Goal: Task Accomplishment & Management: Manage account settings

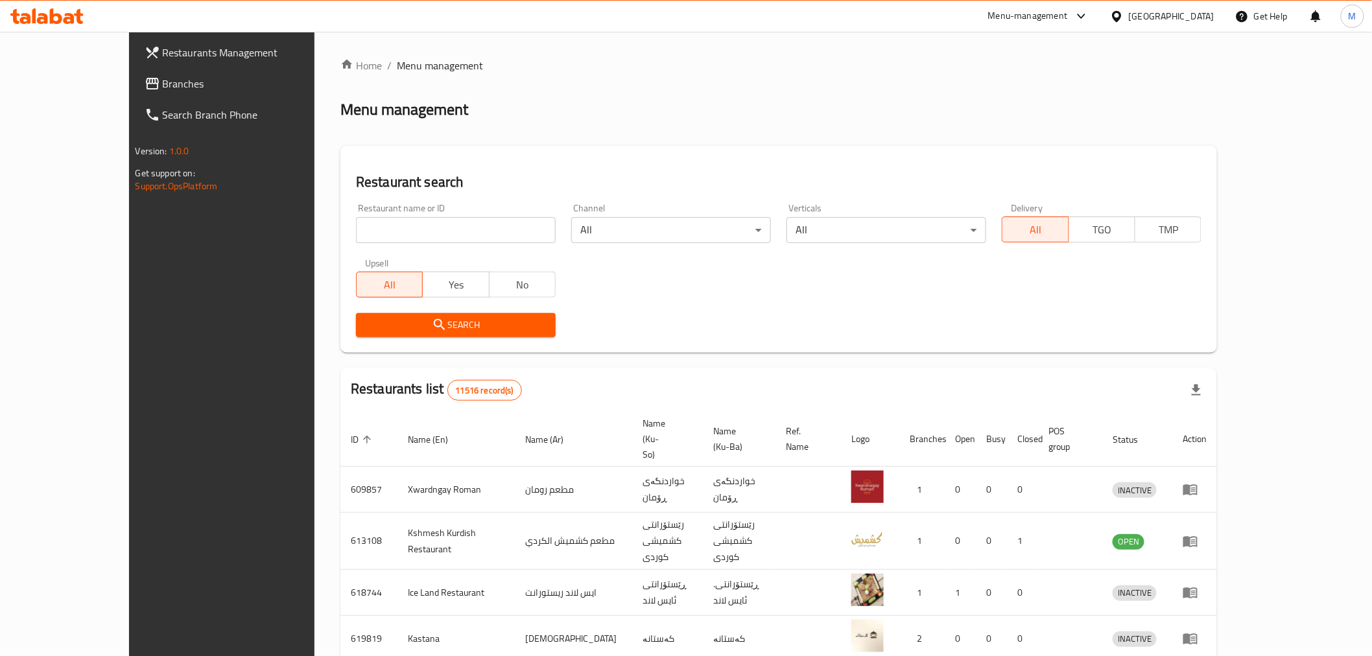
click at [348, 245] on div "Restaurant name or ID Restaurant name or ID" at bounding box center [455, 223] width 215 height 55
click at [356, 234] on input "search" at bounding box center [456, 230] width 200 height 26
type input "نكهة حطب"
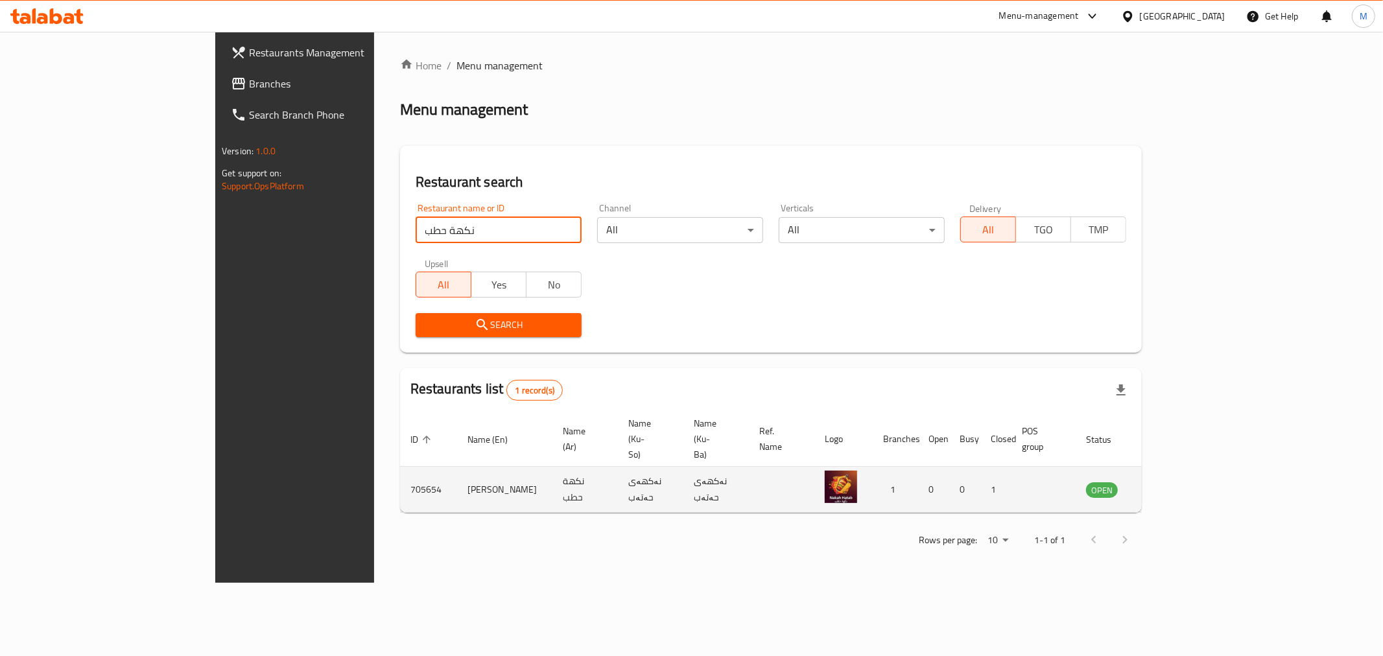
click at [1169, 485] on icon "enhanced table" at bounding box center [1162, 490] width 14 height 11
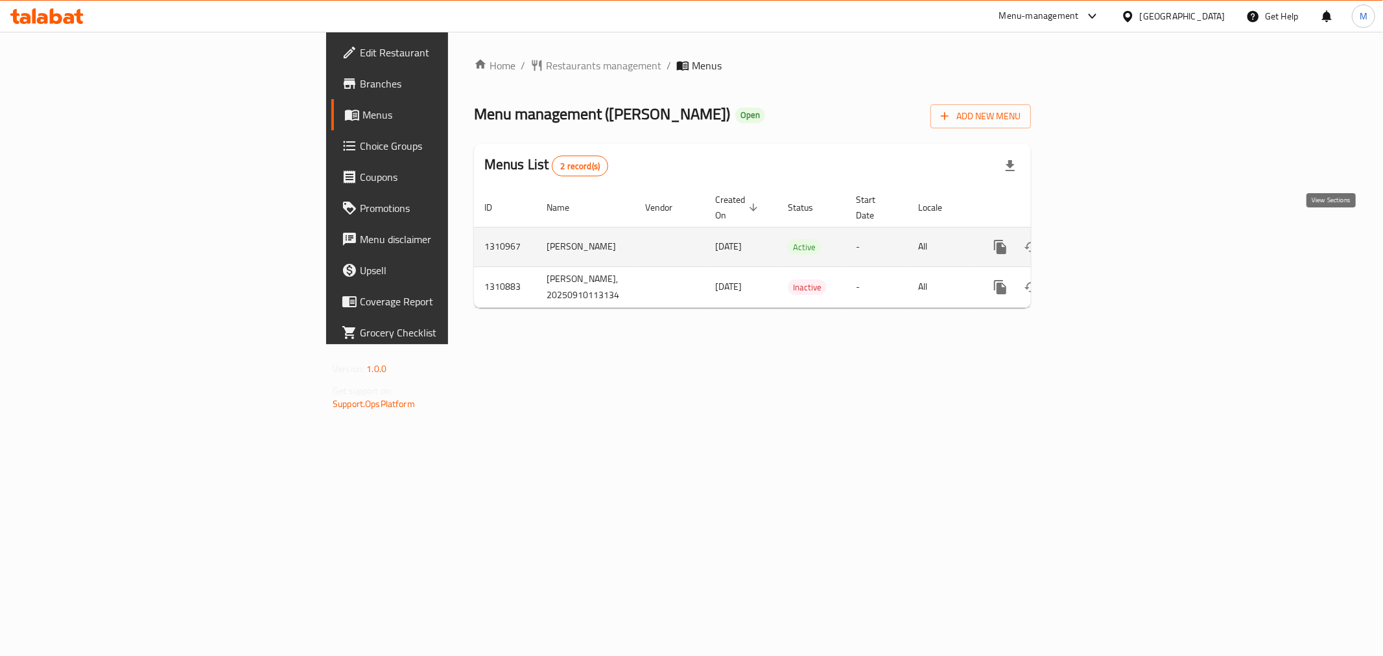
click at [1102, 239] on icon "enhanced table" at bounding box center [1094, 247] width 16 height 16
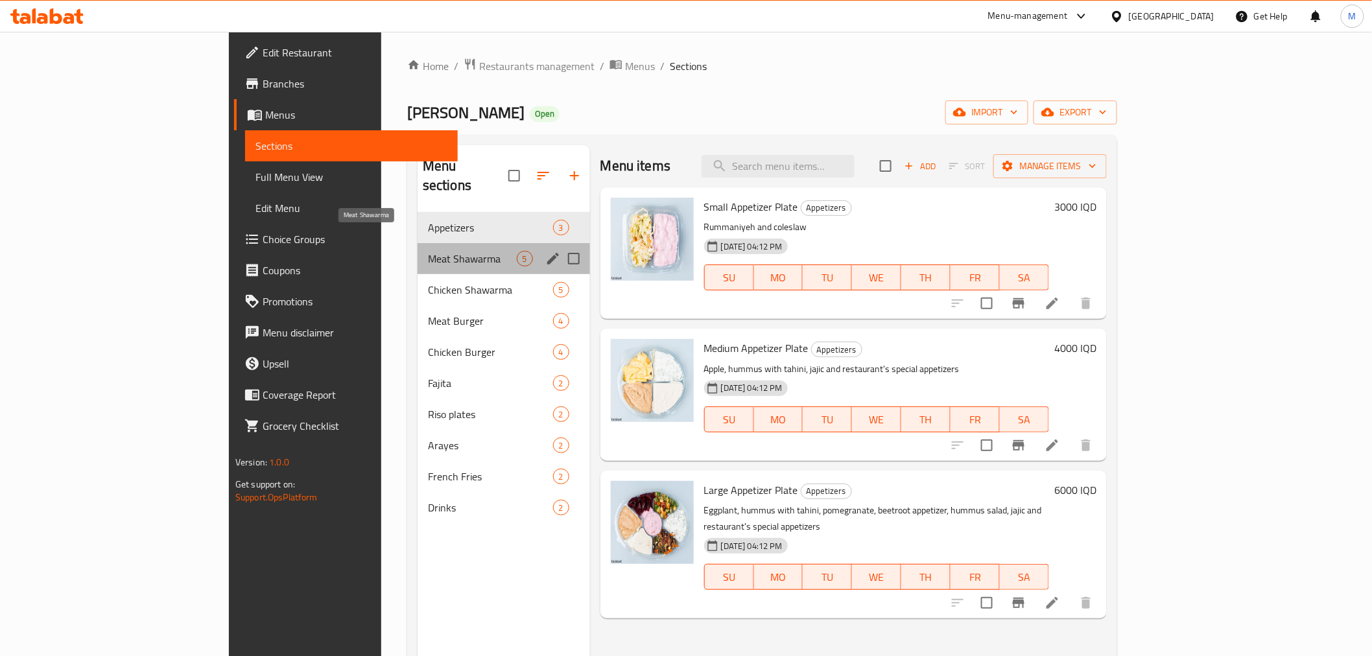
click at [428, 251] on span "Meat Shawarma" at bounding box center [472, 259] width 89 height 16
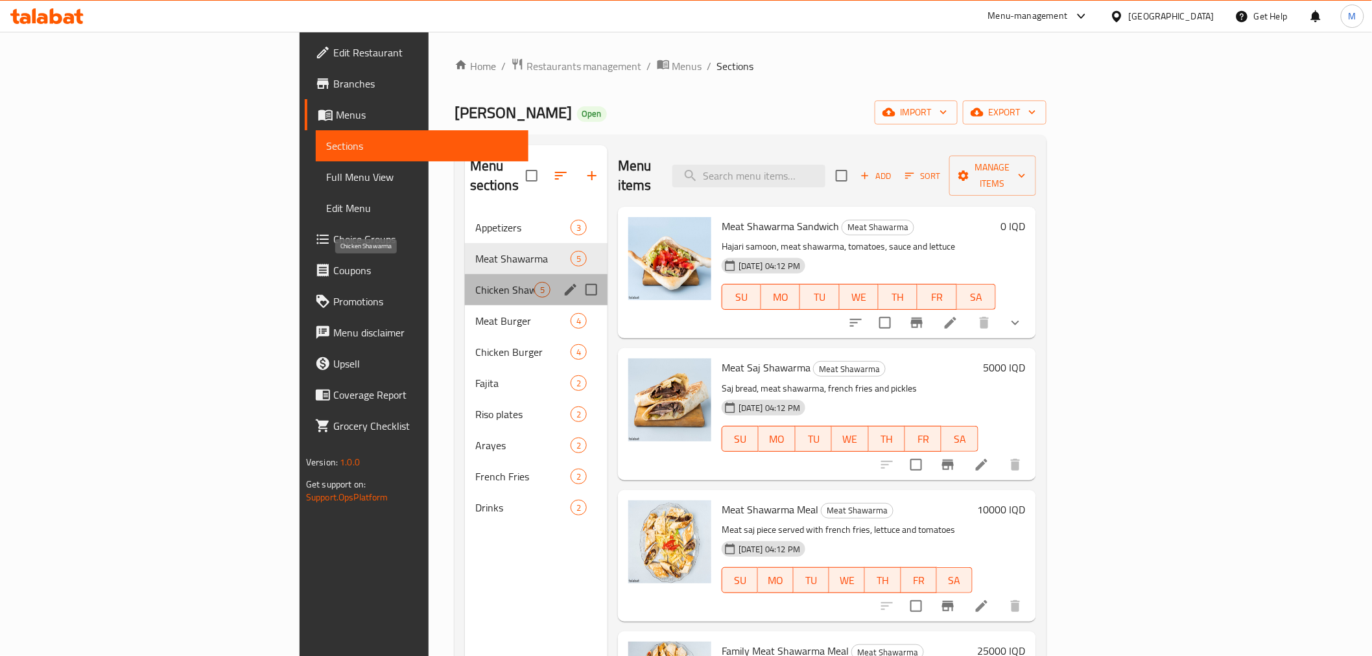
click at [475, 282] on span "Chicken Shawarma" at bounding box center [504, 290] width 59 height 16
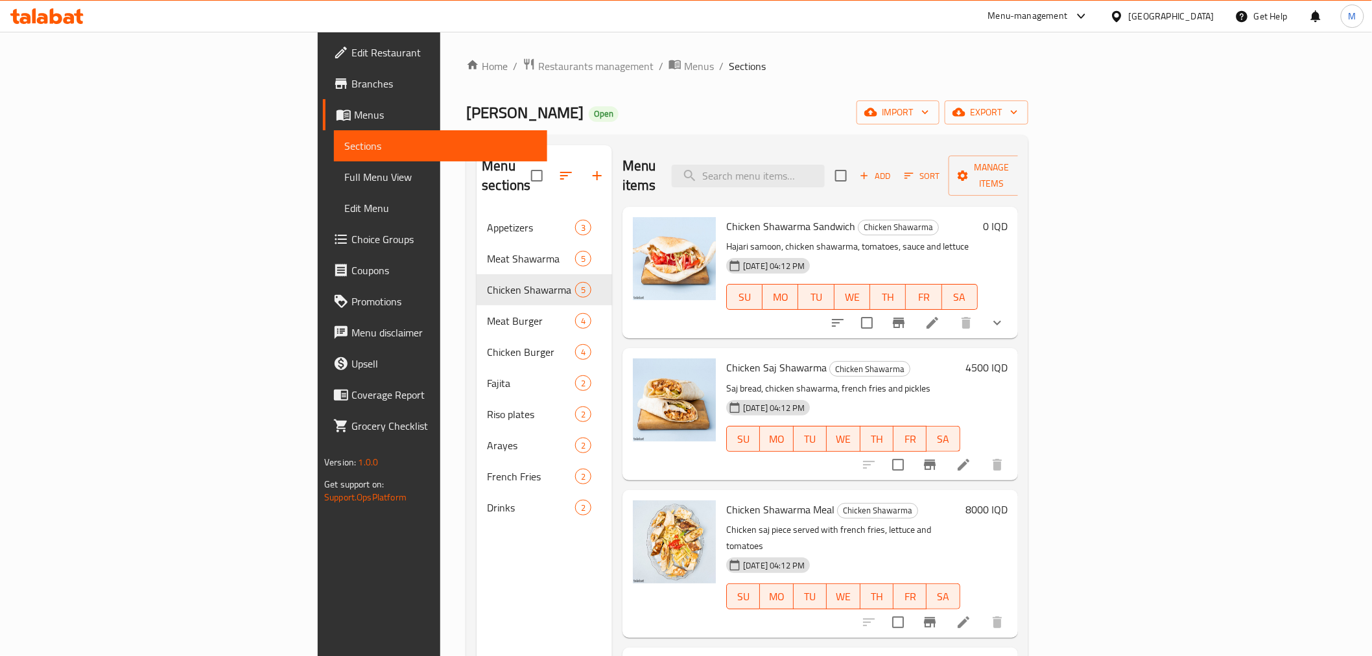
click at [1005, 315] on icon "show more" at bounding box center [998, 323] width 16 height 16
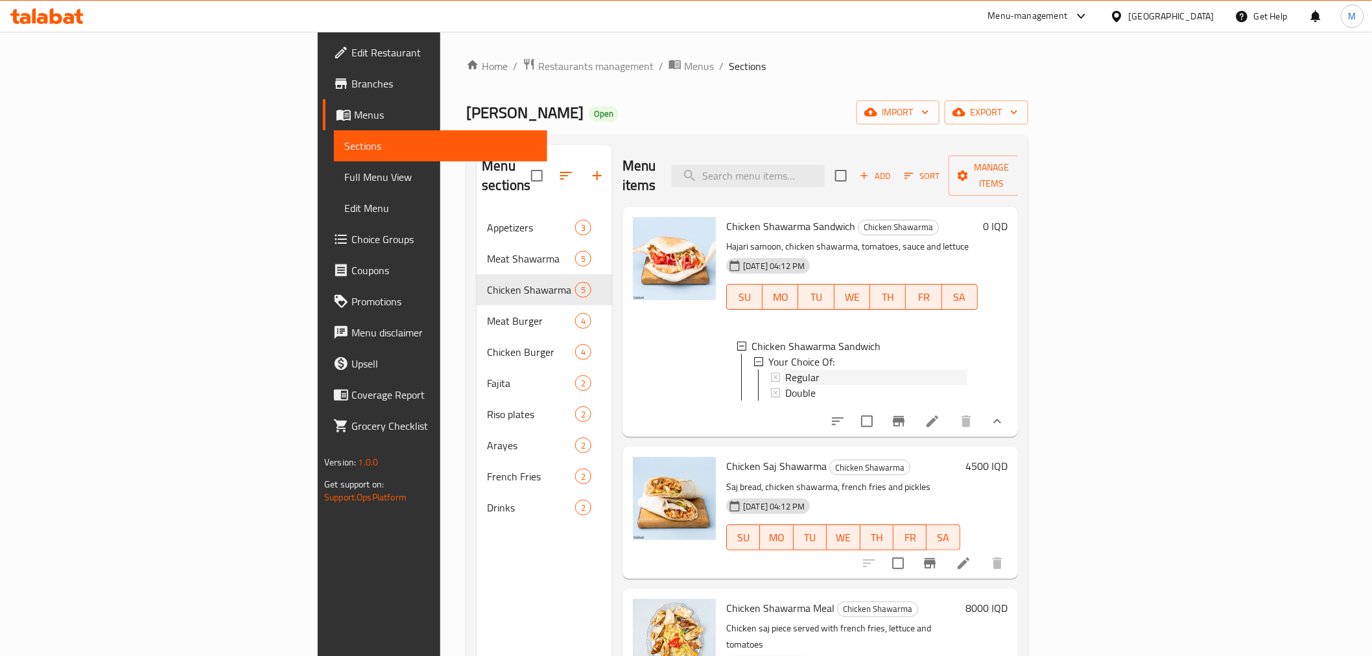
click at [785, 370] on span "Regular" at bounding box center [802, 378] width 34 height 16
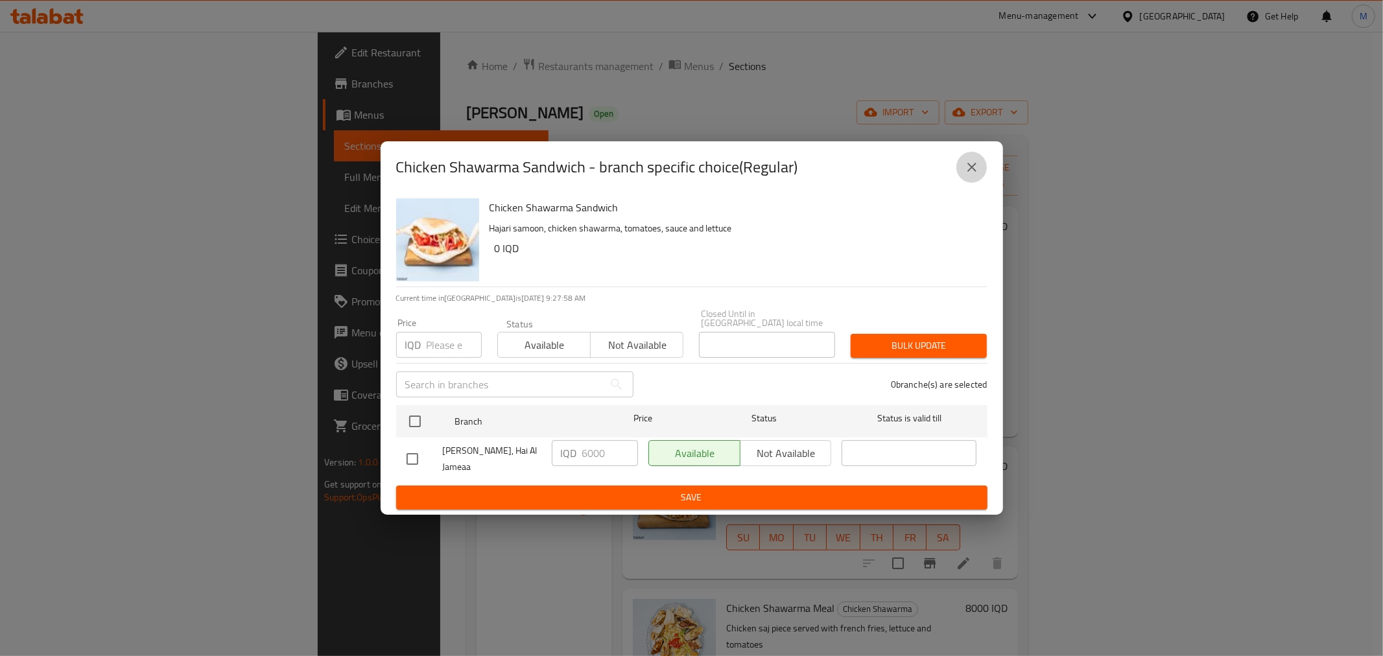
click at [960, 177] on button "close" at bounding box center [972, 167] width 31 height 31
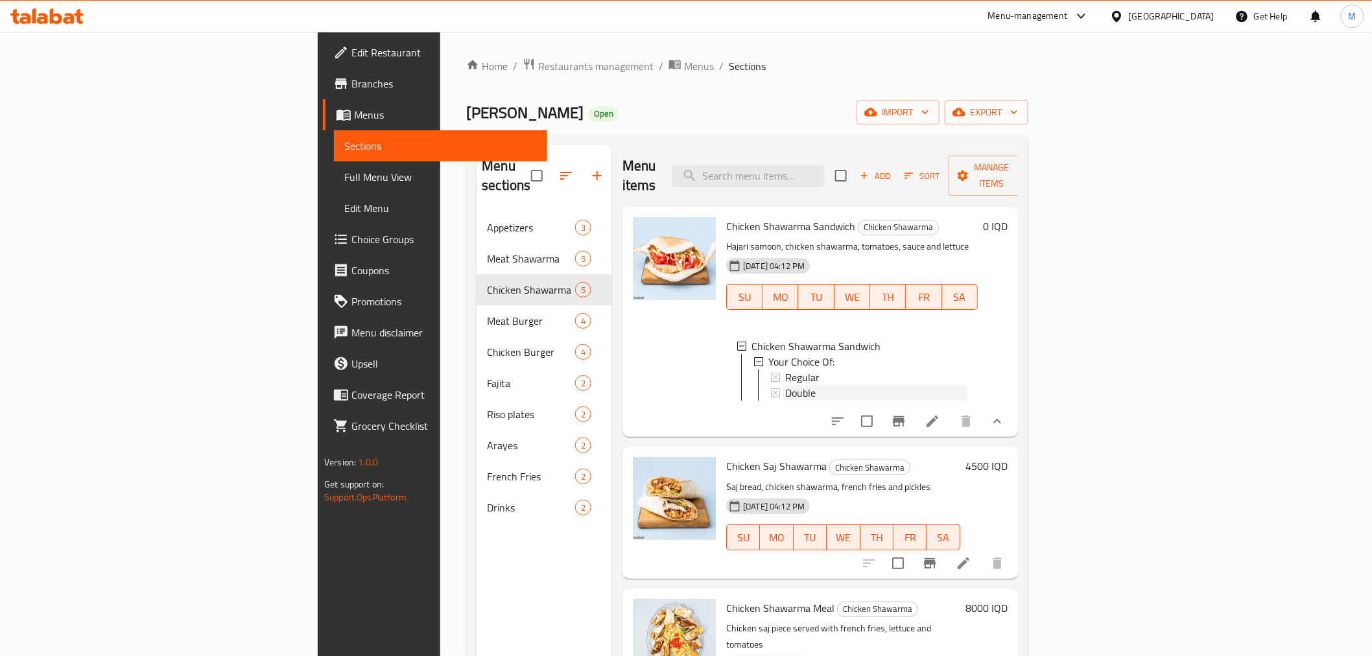
click at [785, 385] on span "Double" at bounding box center [800, 393] width 30 height 16
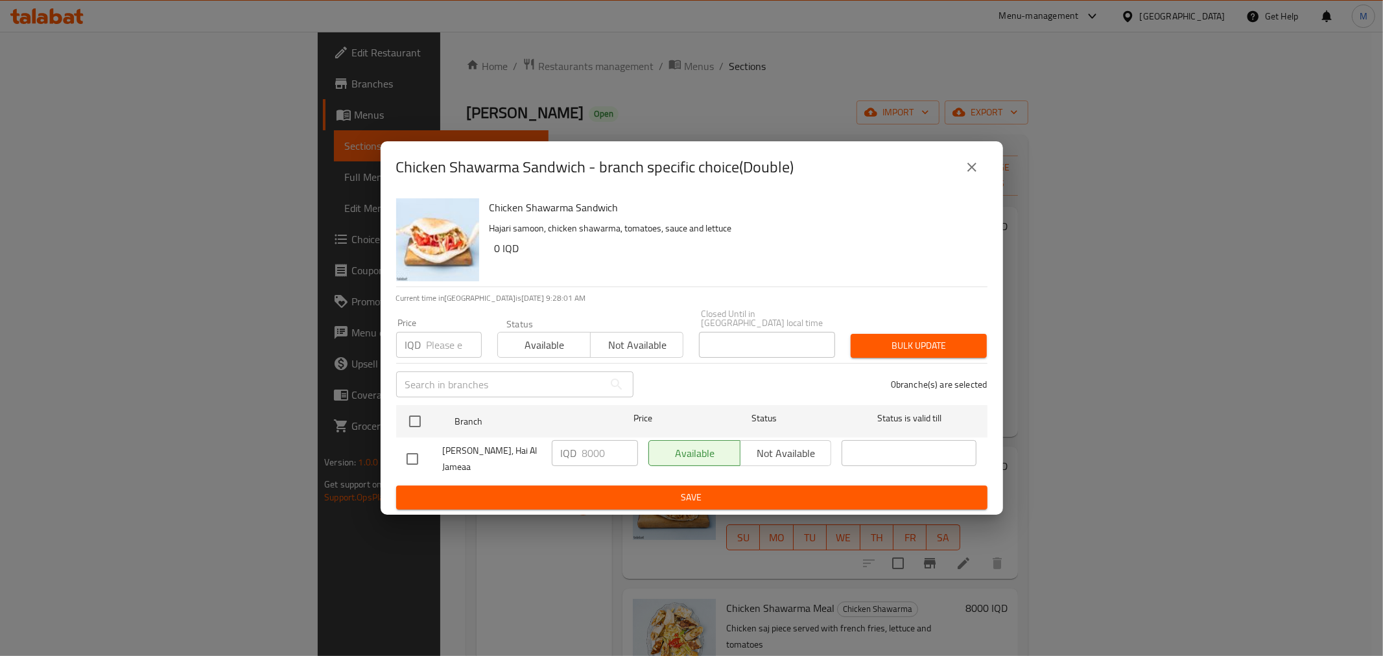
click at [970, 175] on icon "close" at bounding box center [972, 168] width 16 height 16
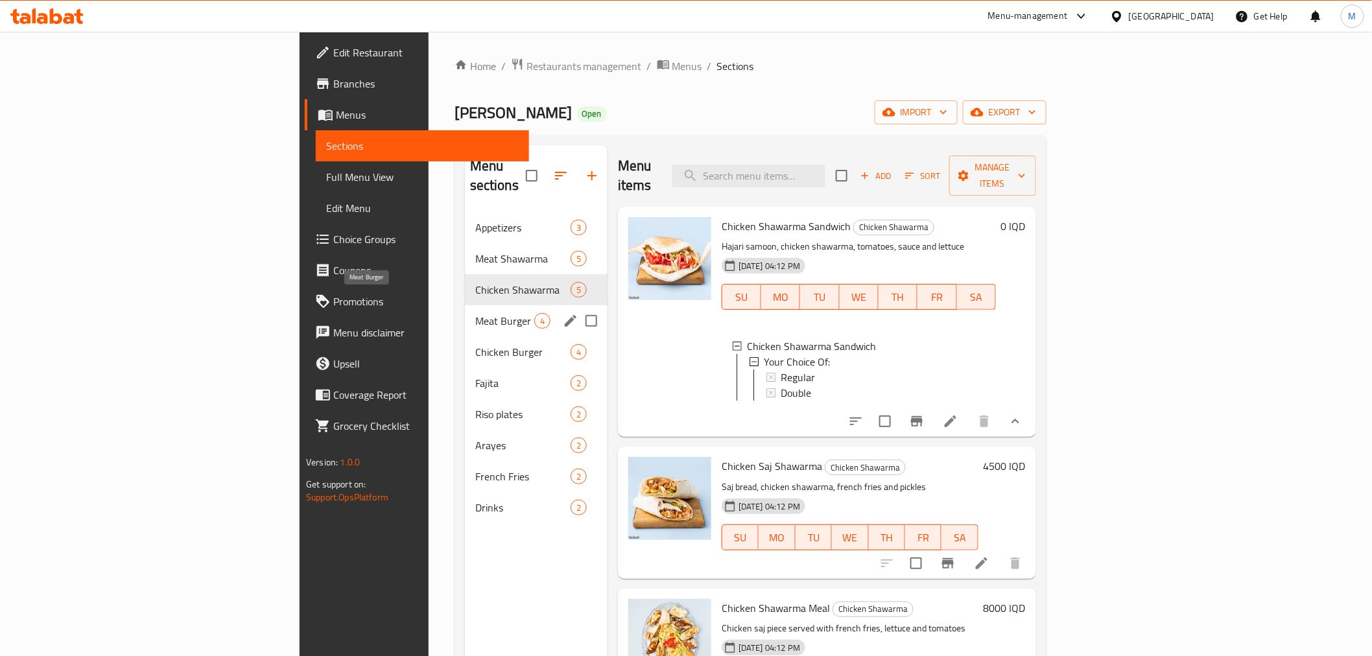
click at [475, 313] on span "Meat Burger" at bounding box center [504, 321] width 59 height 16
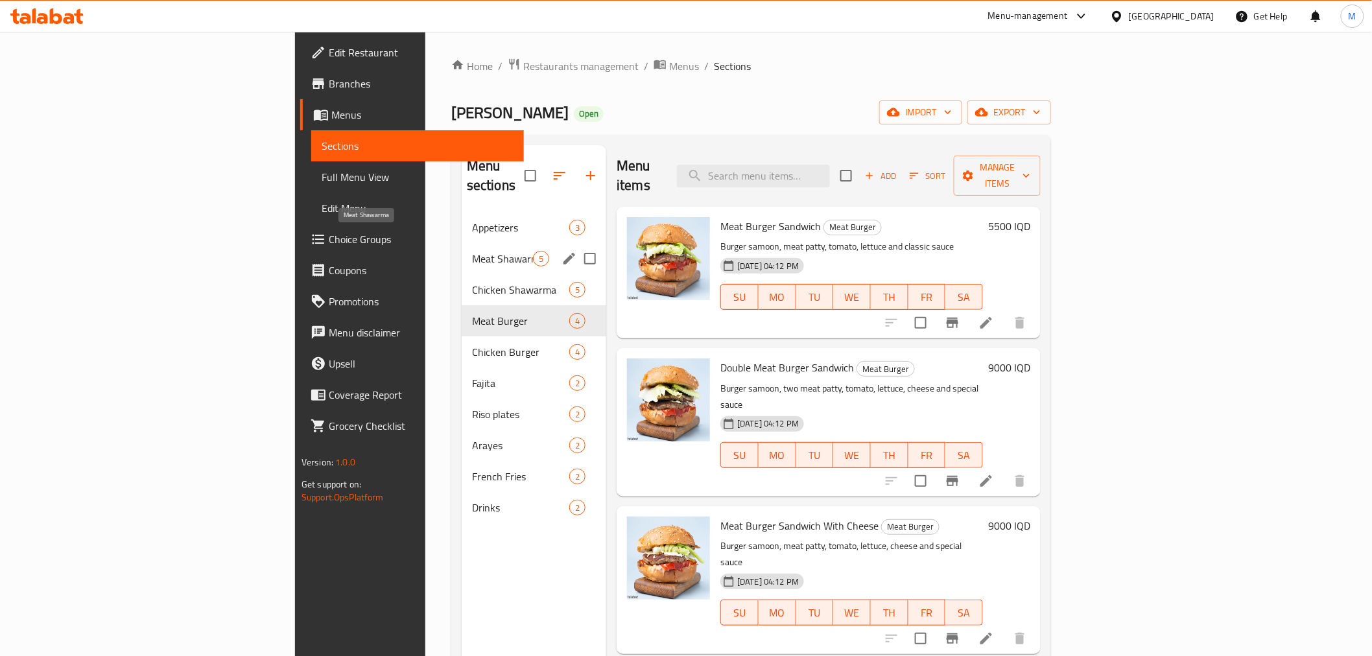
click at [472, 251] on span "Meat Shawarma" at bounding box center [502, 259] width 61 height 16
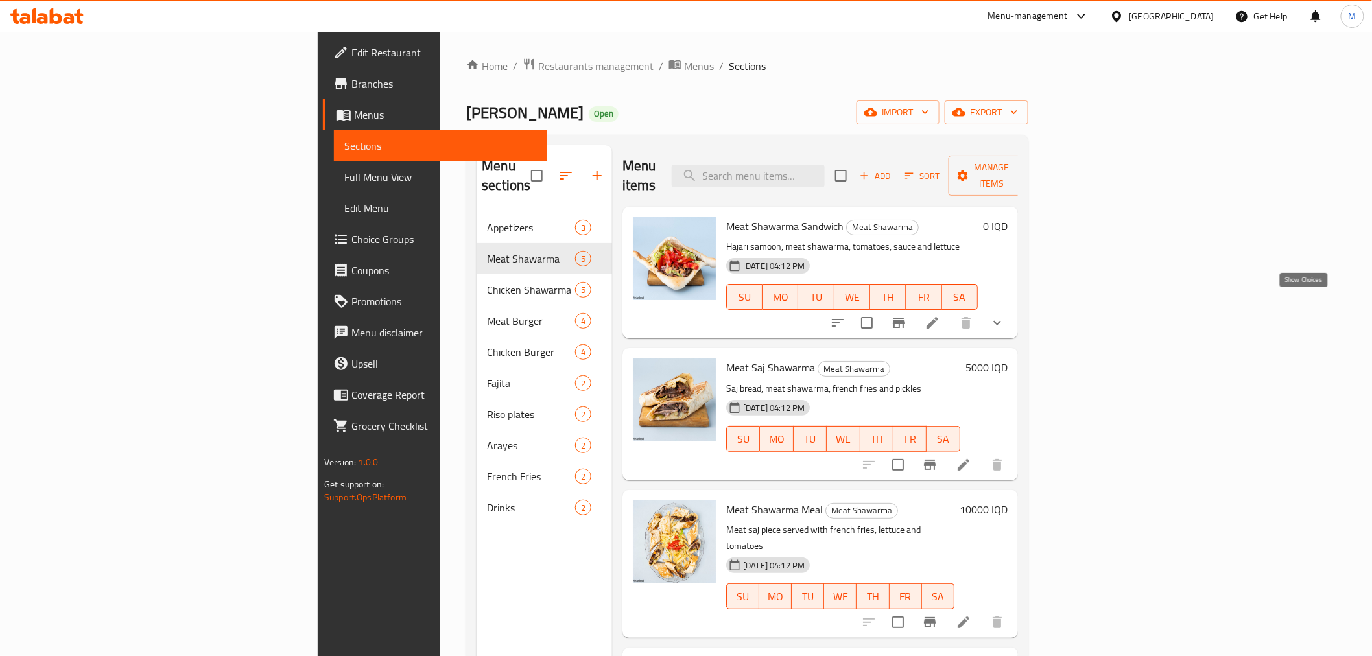
click at [1005, 315] on icon "show more" at bounding box center [998, 323] width 16 height 16
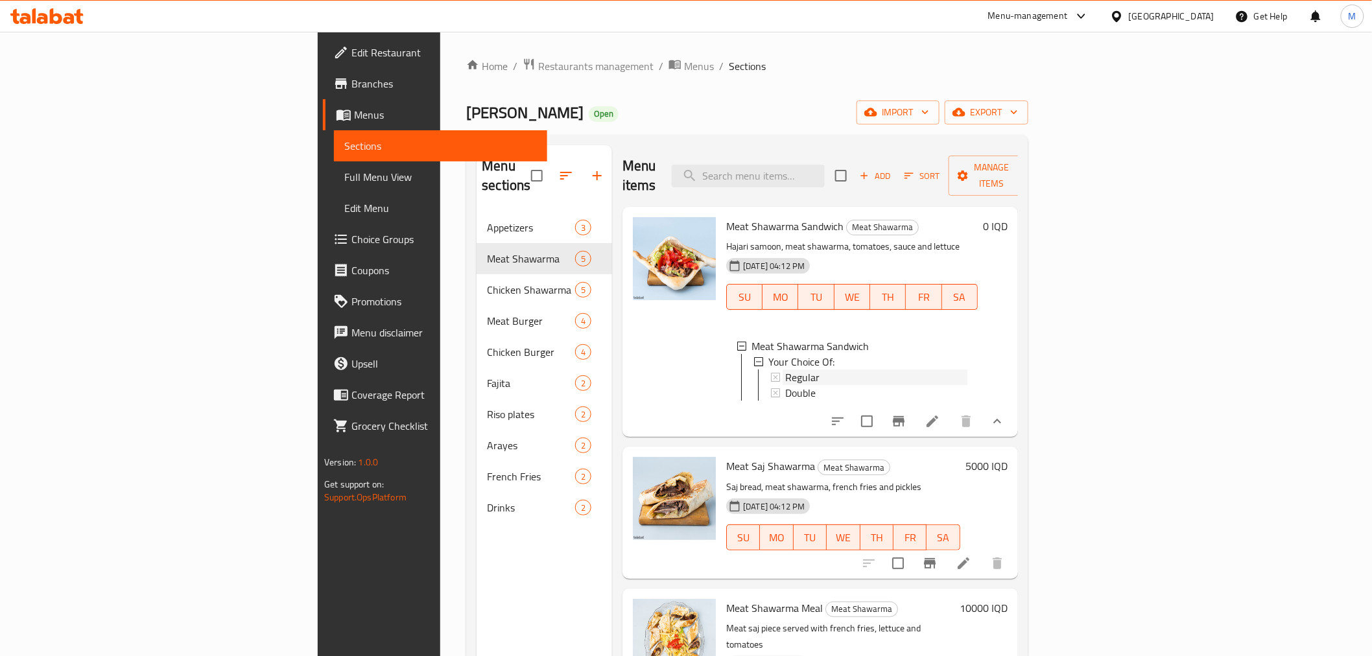
click at [785, 370] on span "Regular" at bounding box center [802, 378] width 34 height 16
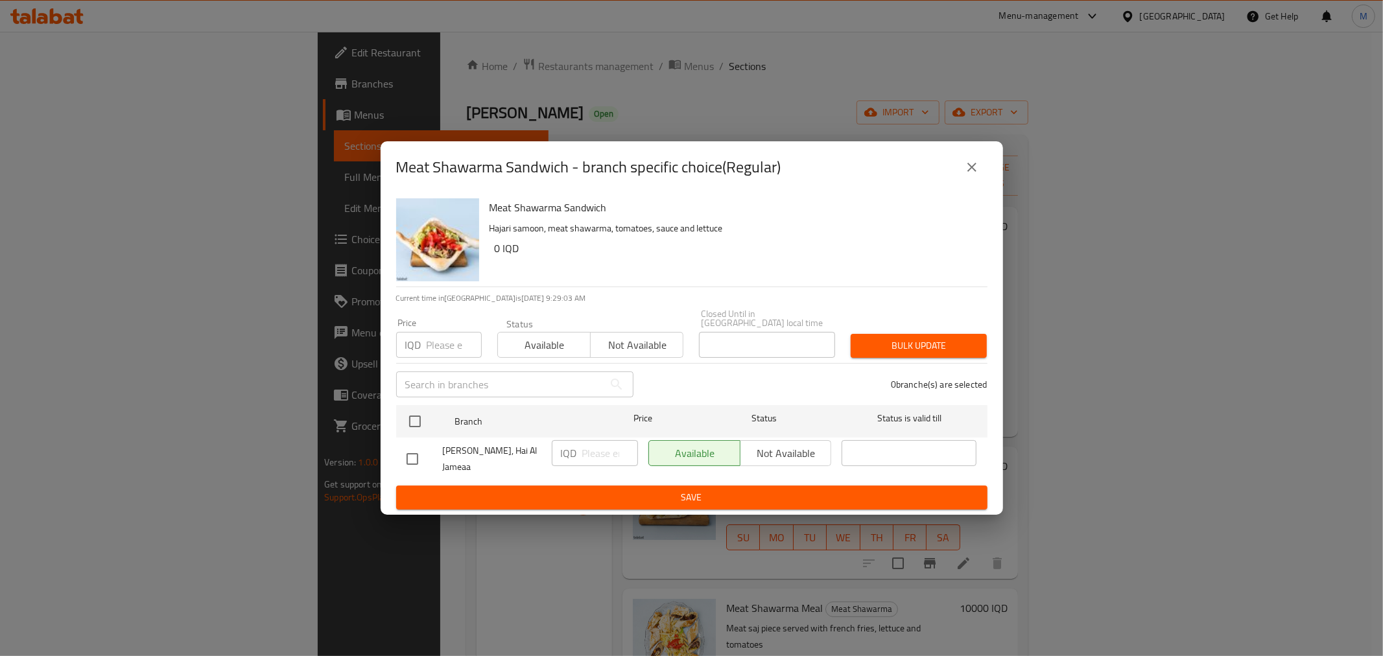
click at [971, 175] on icon "close" at bounding box center [972, 168] width 16 height 16
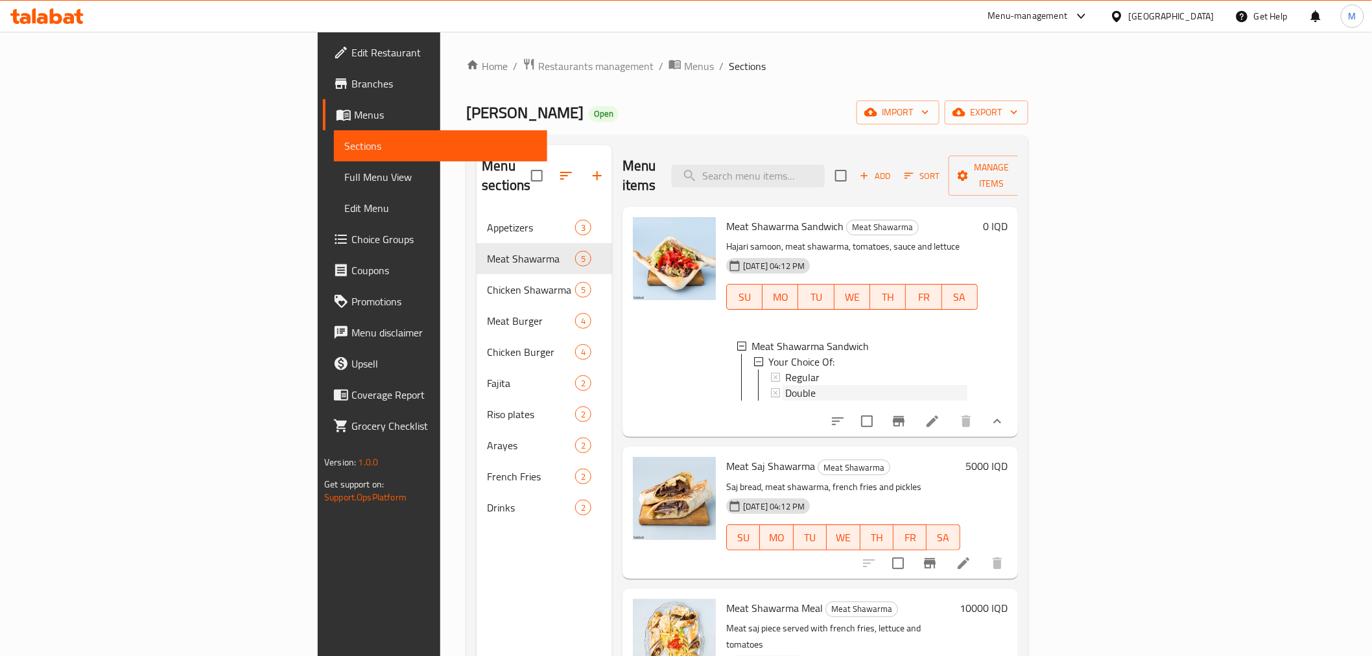
click at [785, 385] on span "Double" at bounding box center [800, 393] width 30 height 16
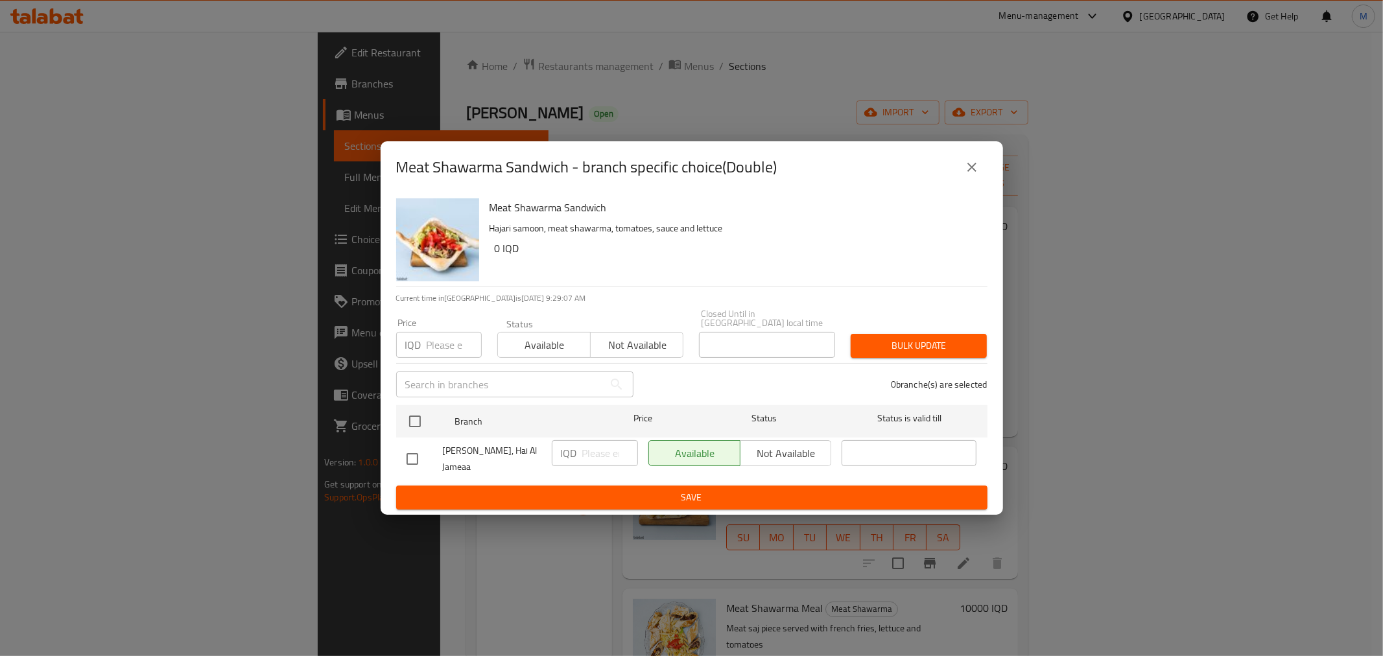
click at [967, 171] on icon "close" at bounding box center [972, 168] width 16 height 16
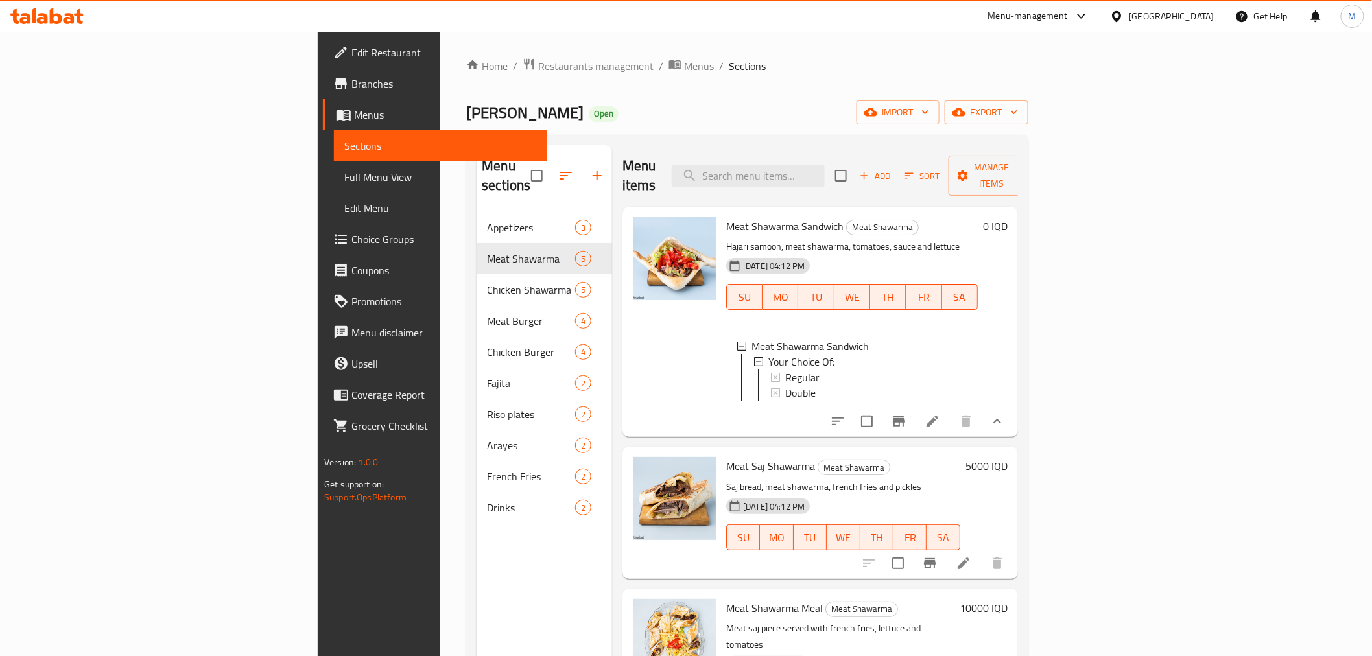
click at [940, 414] on icon at bounding box center [933, 422] width 16 height 16
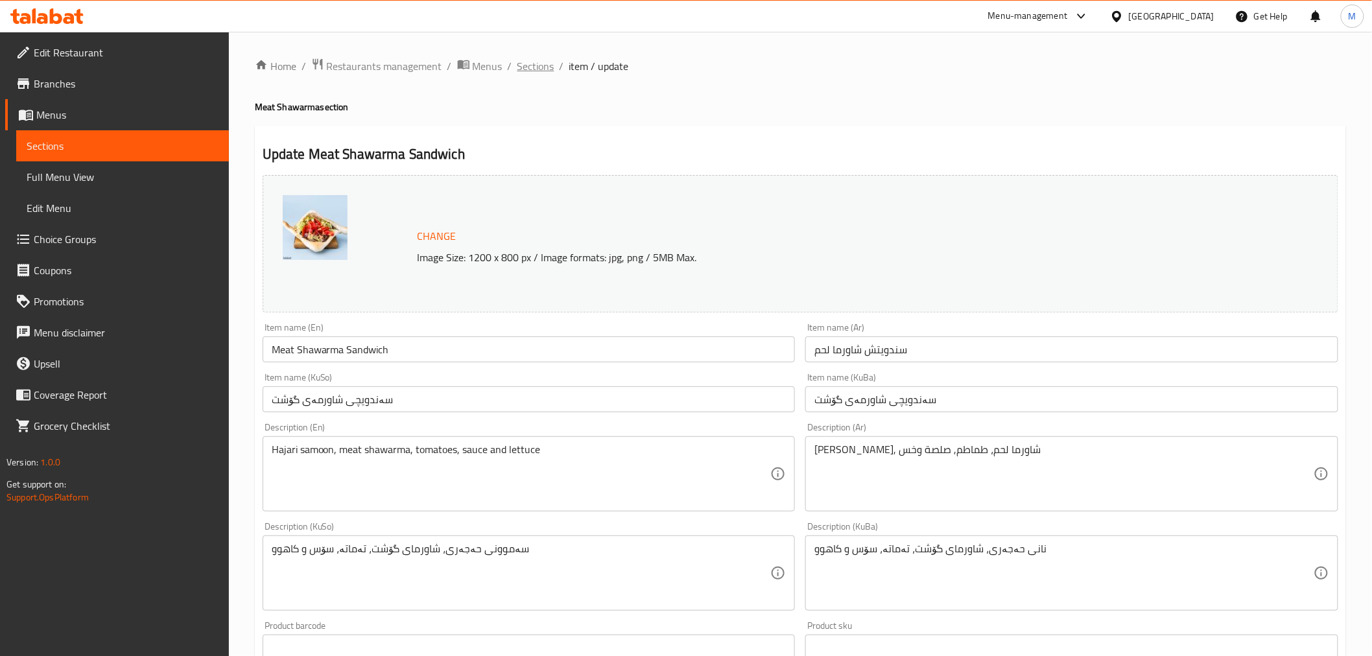
click at [540, 74] on span "Sections" at bounding box center [536, 66] width 37 height 16
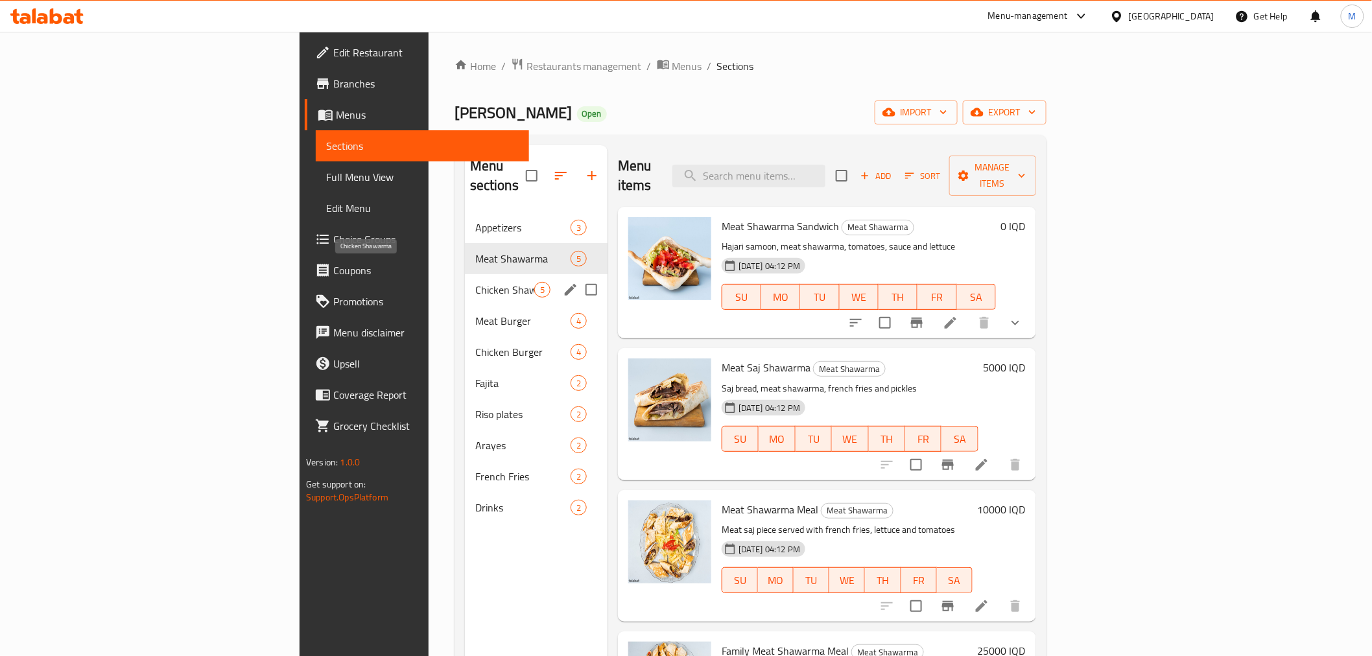
click at [475, 282] on span "Chicken Shawarma" at bounding box center [504, 290] width 59 height 16
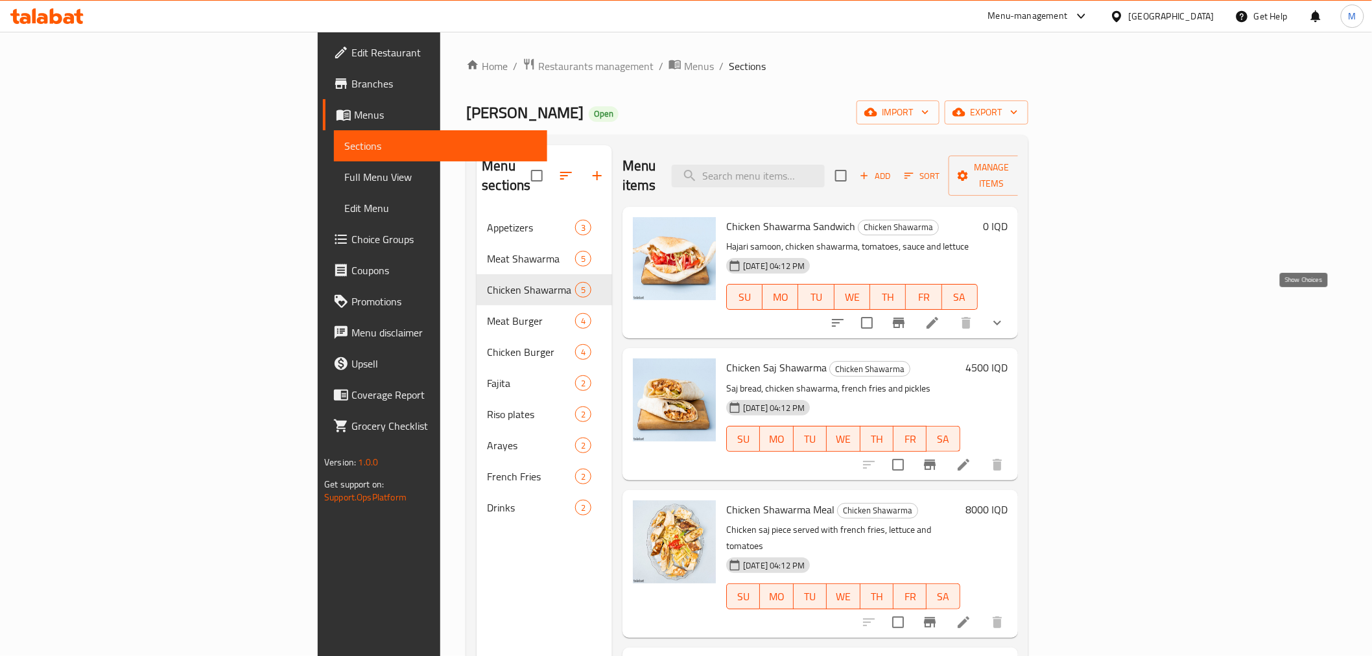
click at [1005, 315] on icon "show more" at bounding box center [998, 323] width 16 height 16
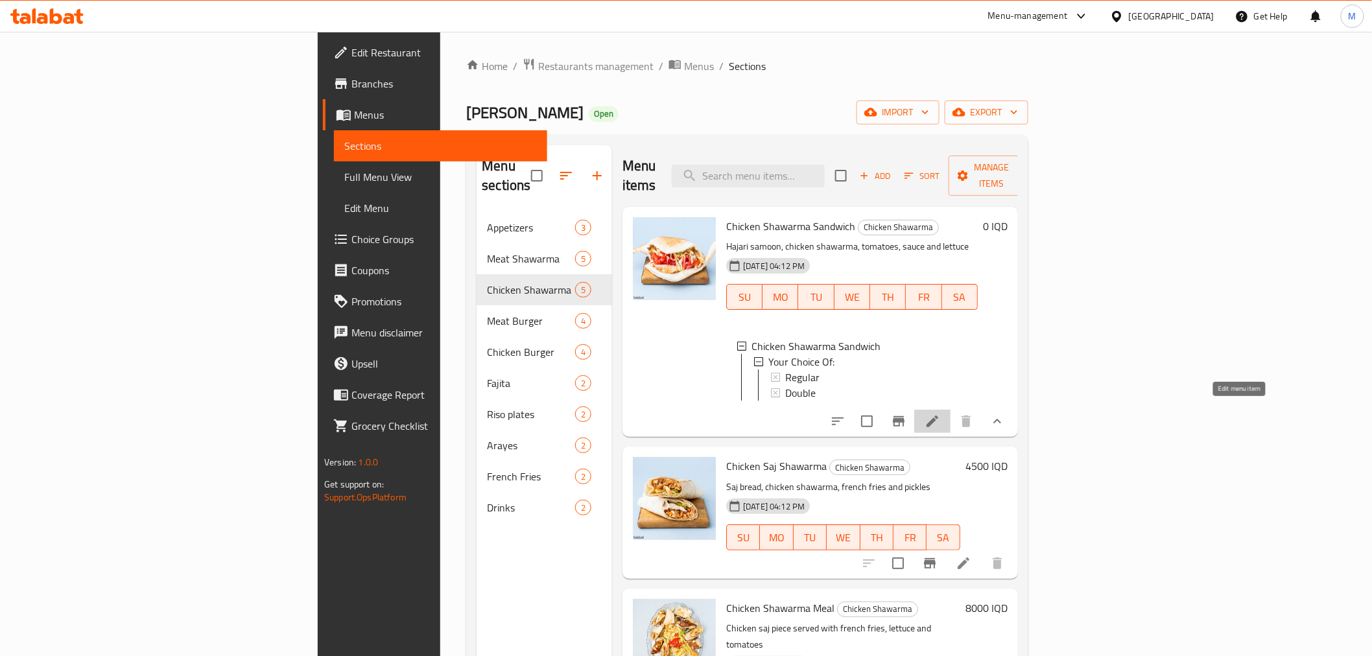
click at [940, 414] on icon at bounding box center [933, 422] width 16 height 16
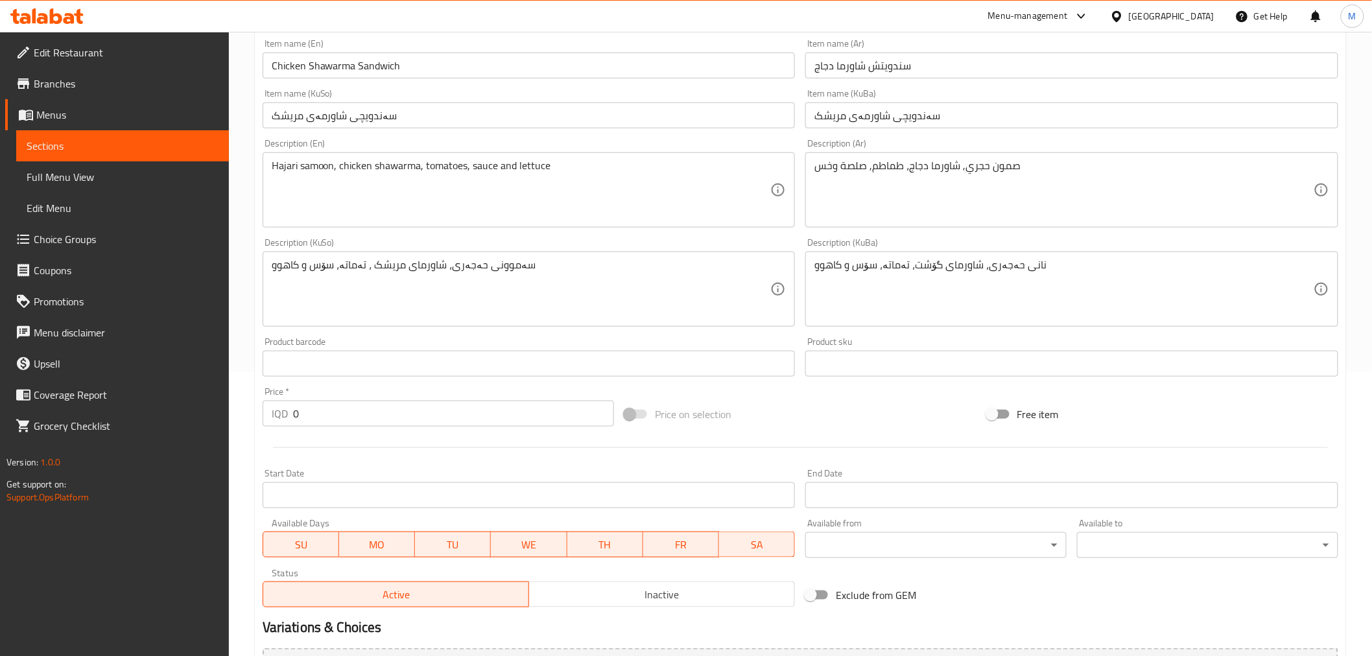
scroll to position [479, 0]
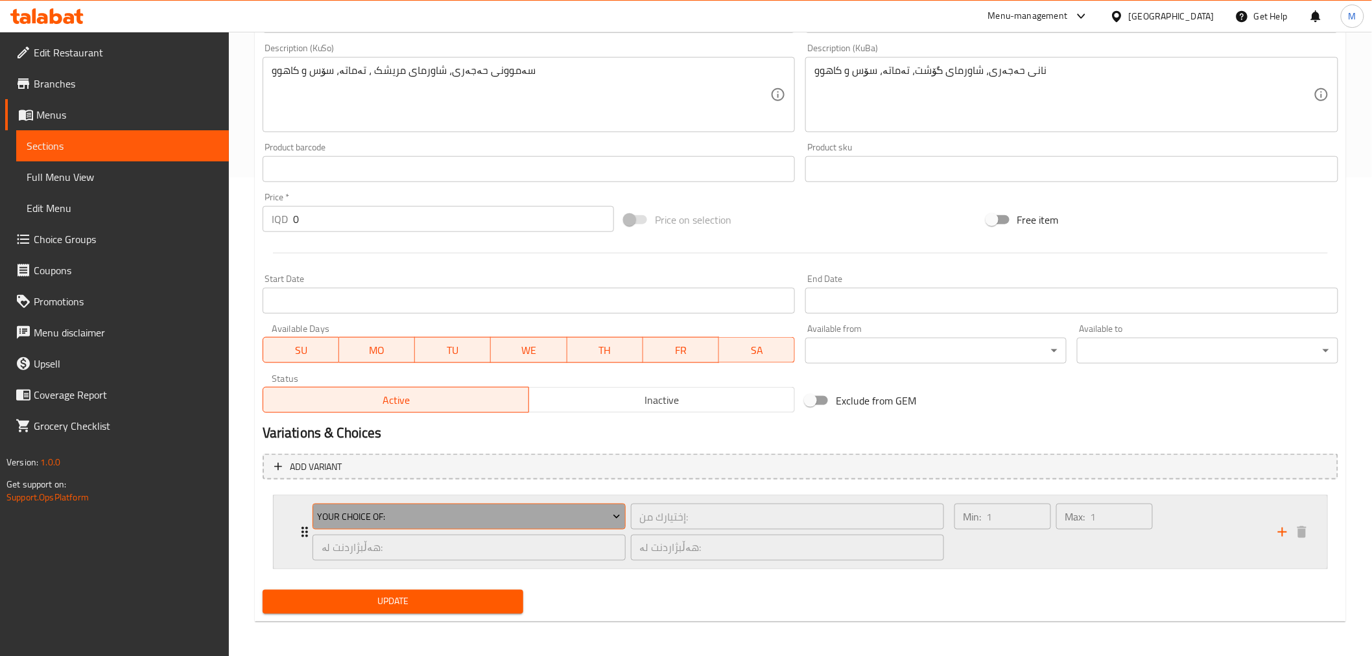
click at [398, 519] on span "Your Choice Of:" at bounding box center [469, 517] width 304 height 16
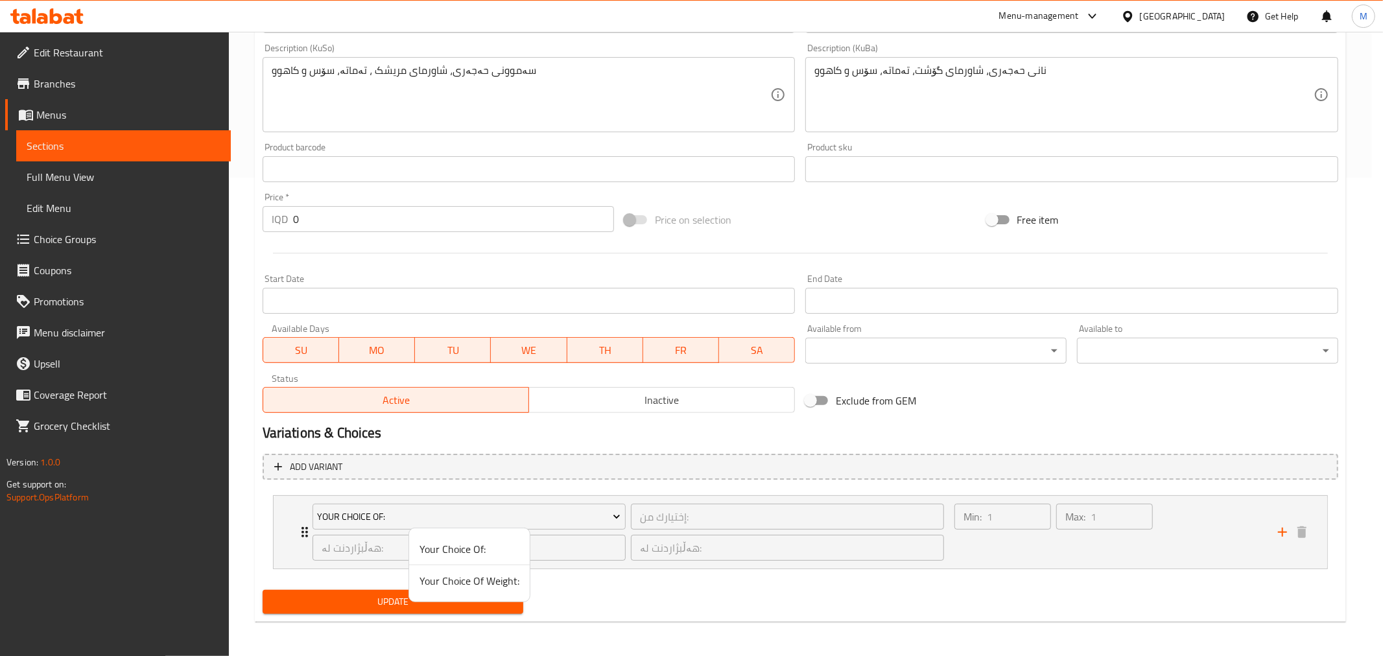
click at [345, 542] on div at bounding box center [691, 328] width 1383 height 656
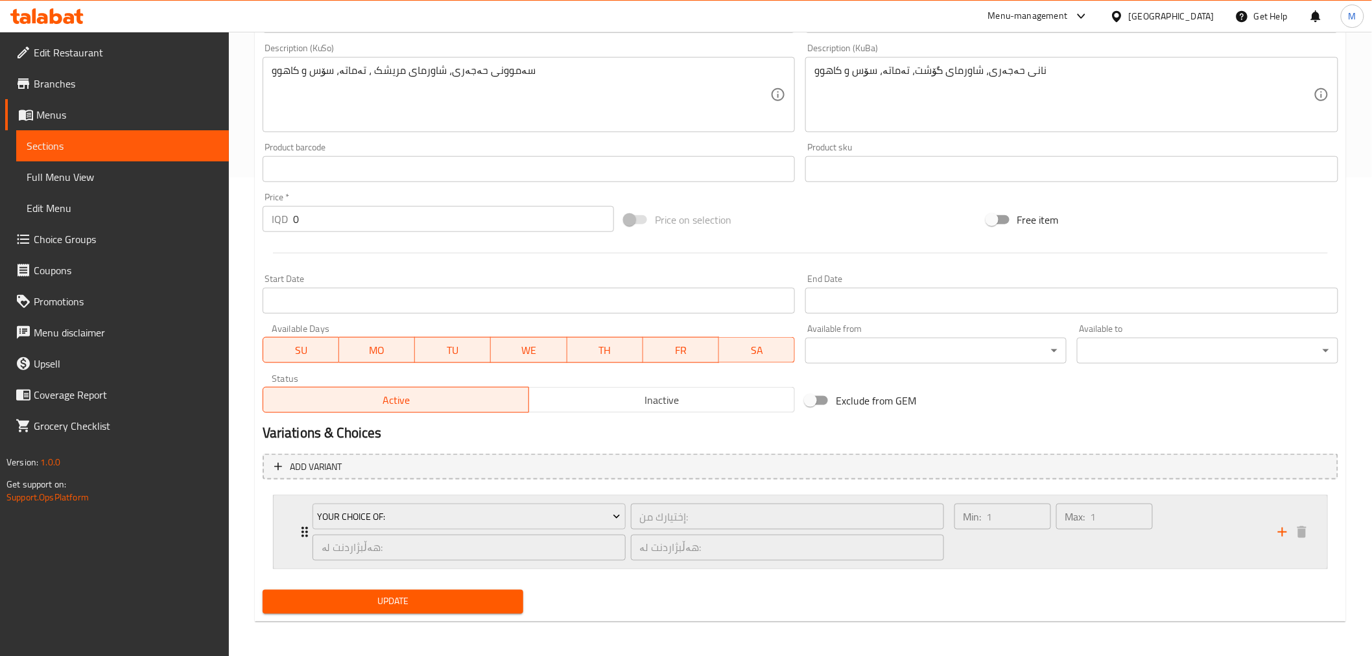
click at [302, 525] on icon "Expand" at bounding box center [305, 533] width 16 height 16
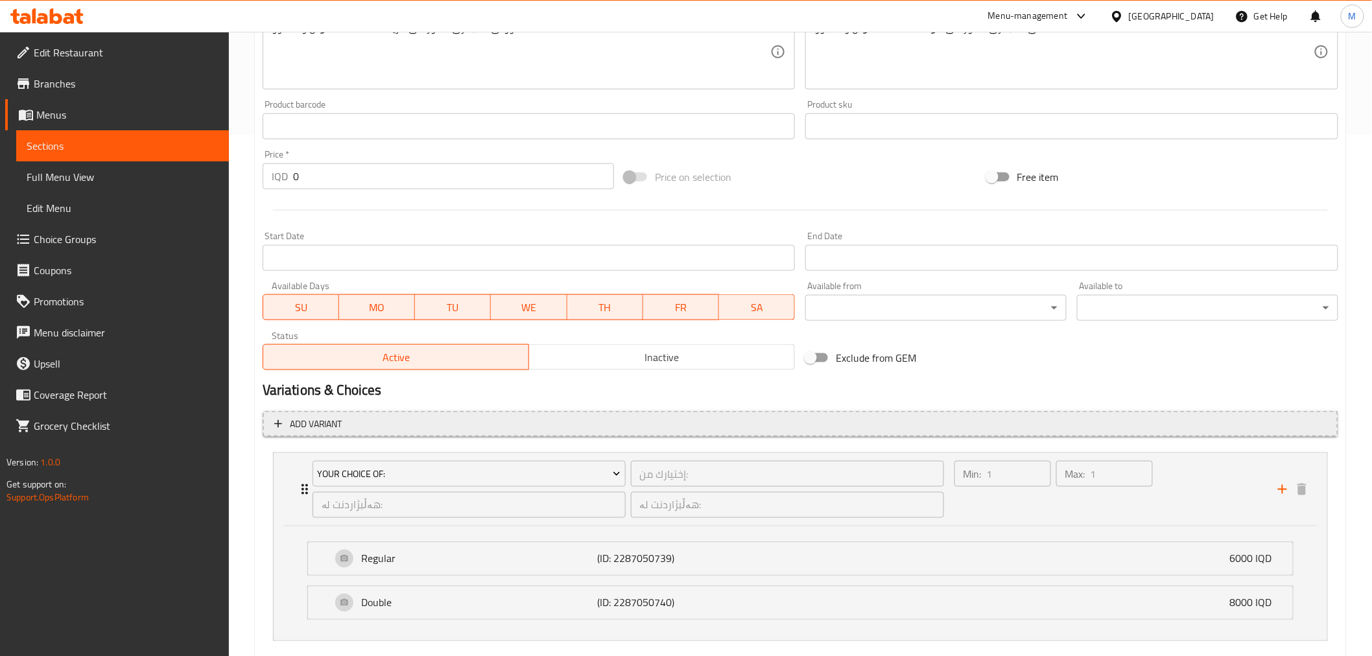
scroll to position [594, 0]
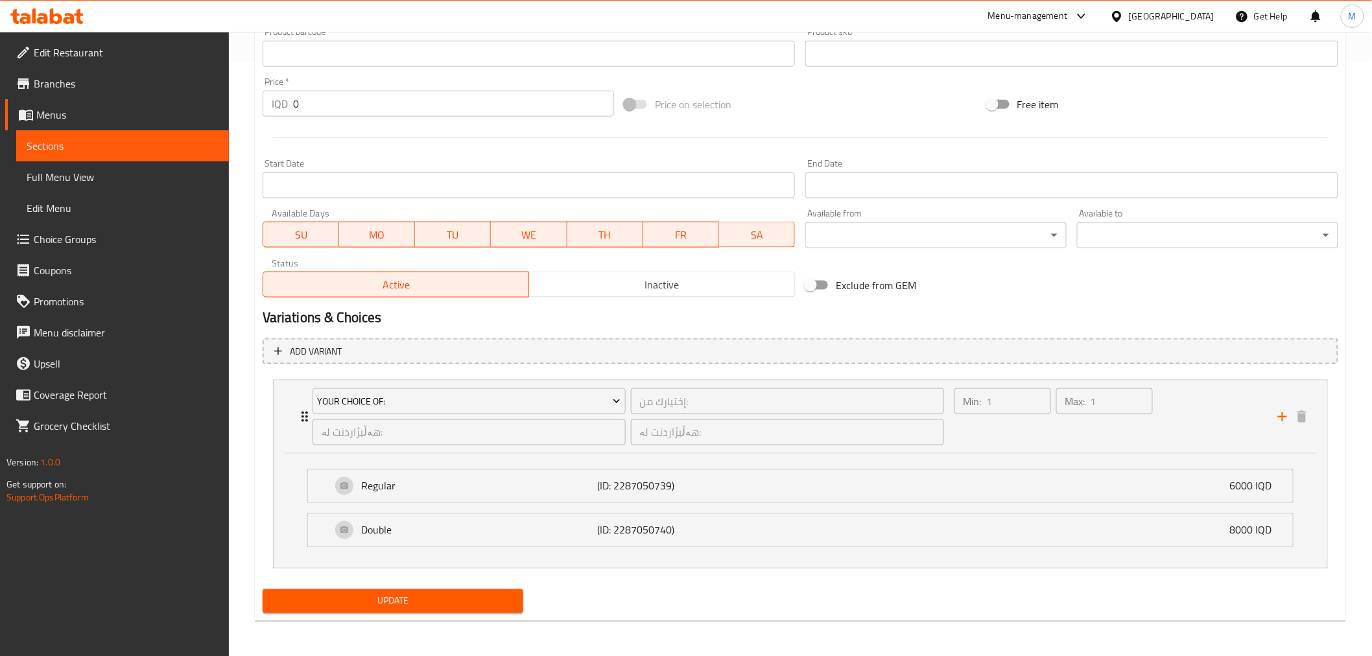
click at [494, 501] on div "Regular (ID: 2287050739) 6000 IQD Name (En) Regular Name (En) Name (Ar) Regular…" at bounding box center [800, 487] width 986 height 34
click at [732, 485] on p "(ID: 2287050739)" at bounding box center [675, 487] width 157 height 16
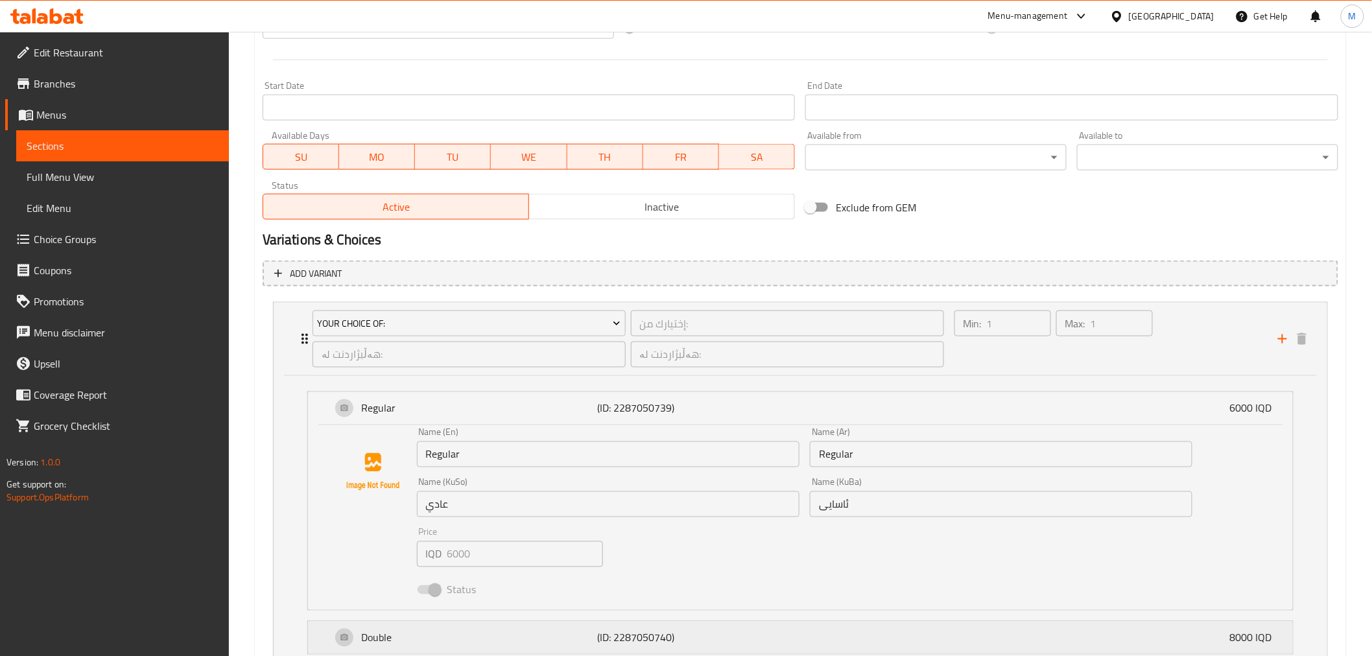
scroll to position [780, 0]
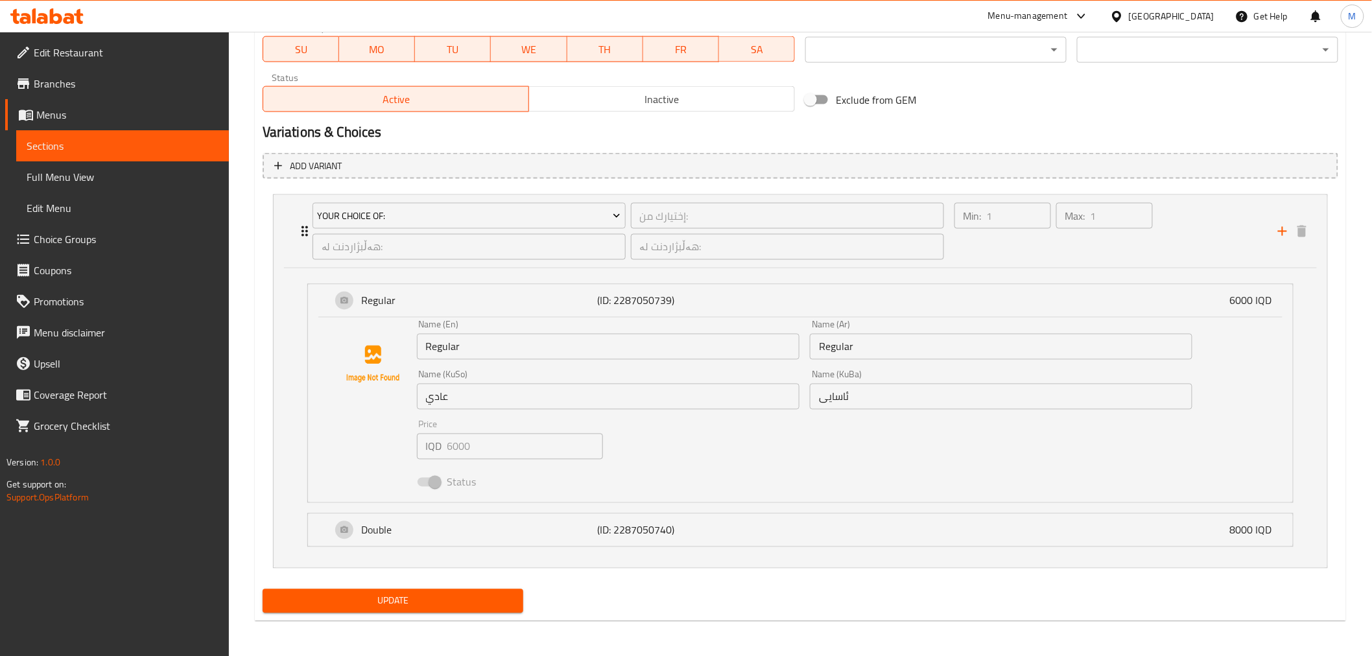
click at [460, 429] on div "Price IQD 6000 Price" at bounding box center [510, 440] width 186 height 40
click at [381, 529] on p "Double" at bounding box center [480, 531] width 236 height 16
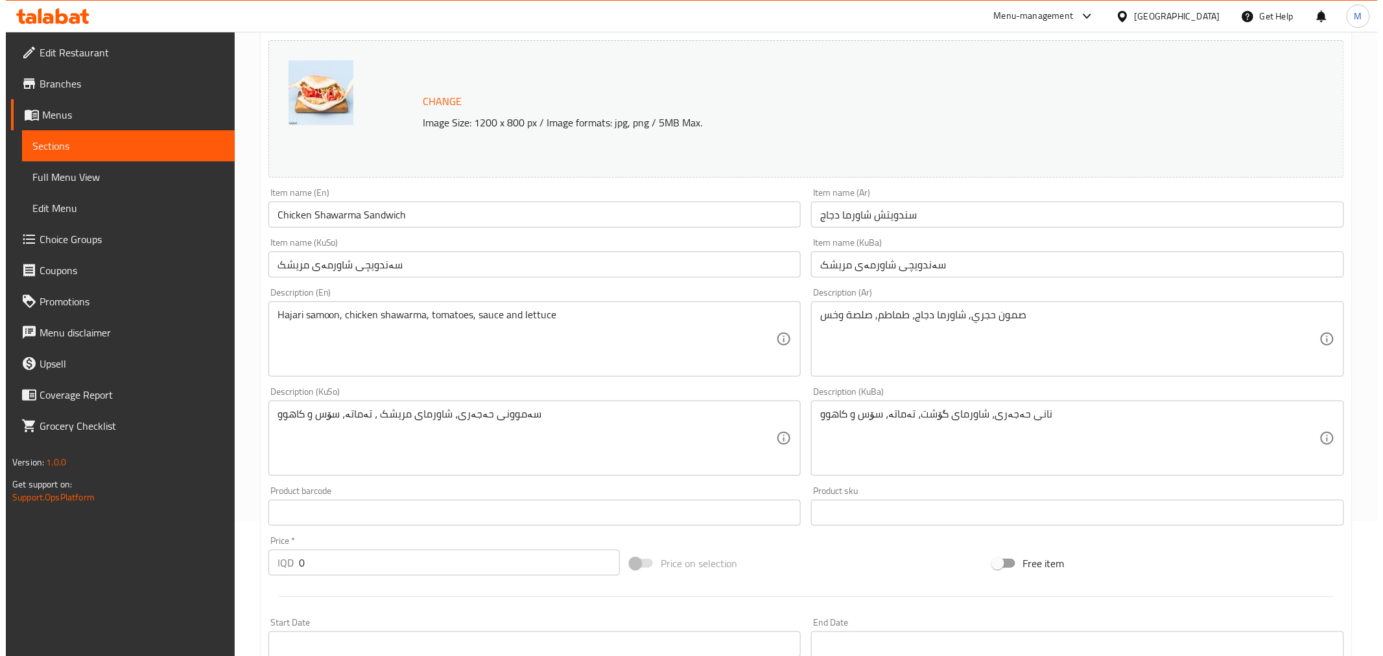
scroll to position [0, 0]
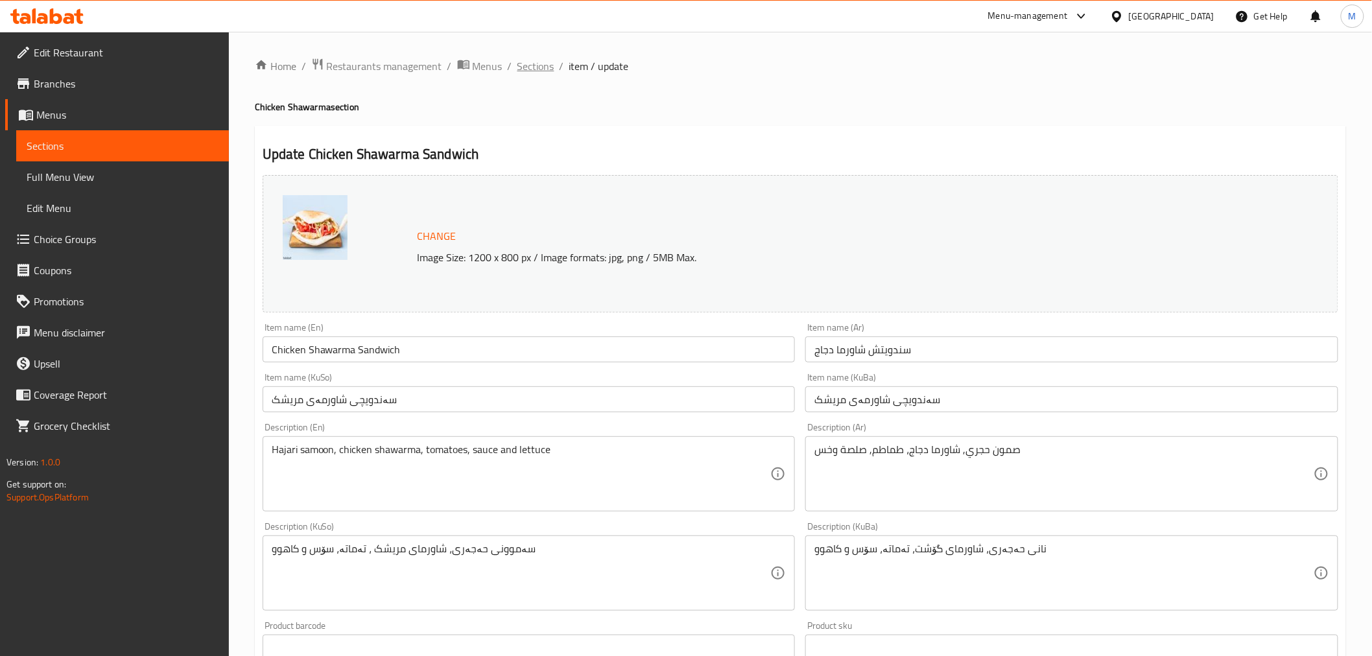
click at [540, 71] on span "Sections" at bounding box center [536, 66] width 37 height 16
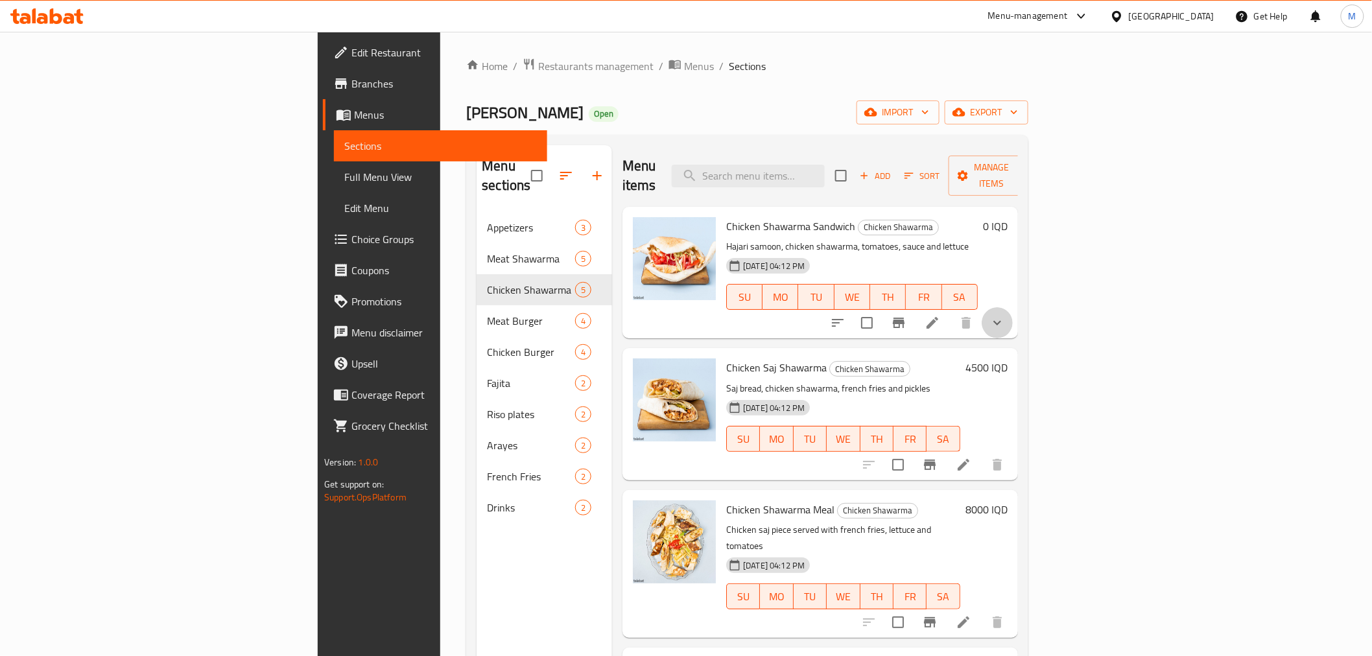
click at [1013, 307] on button "show more" at bounding box center [997, 322] width 31 height 31
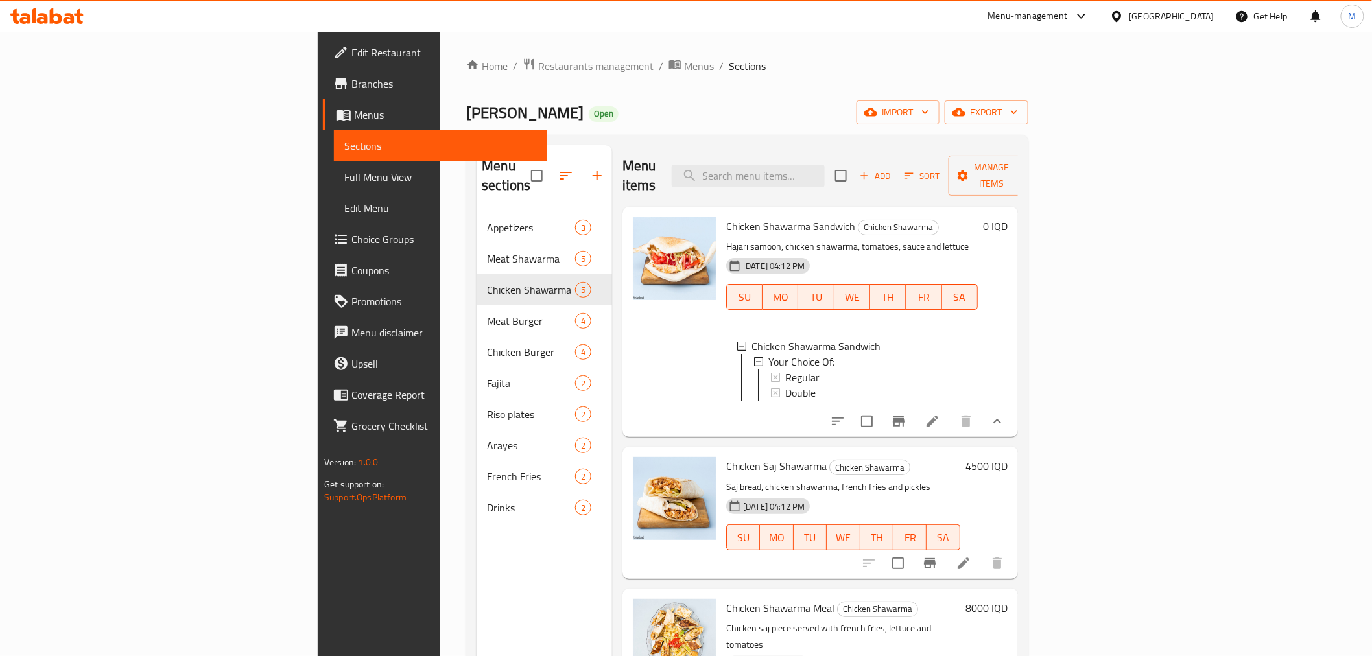
click at [907, 414] on icon "Branch-specific-item" at bounding box center [899, 422] width 16 height 16
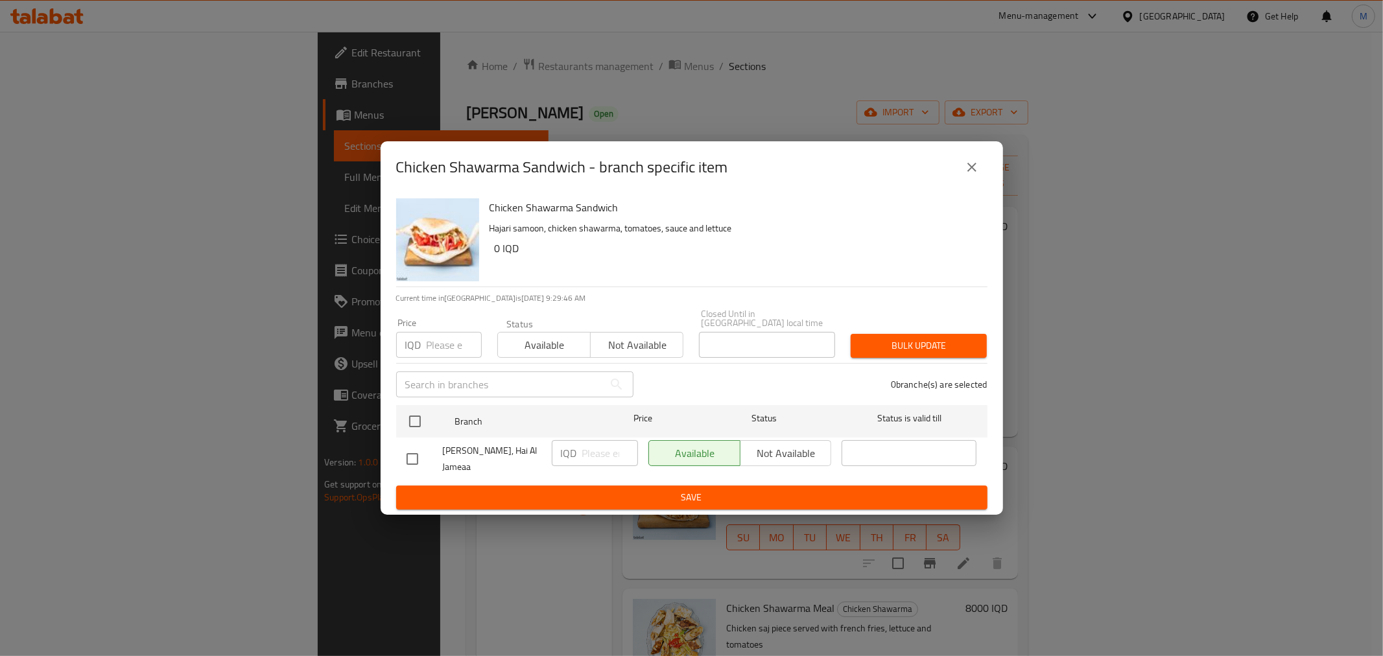
click at [983, 171] on button "close" at bounding box center [972, 167] width 31 height 31
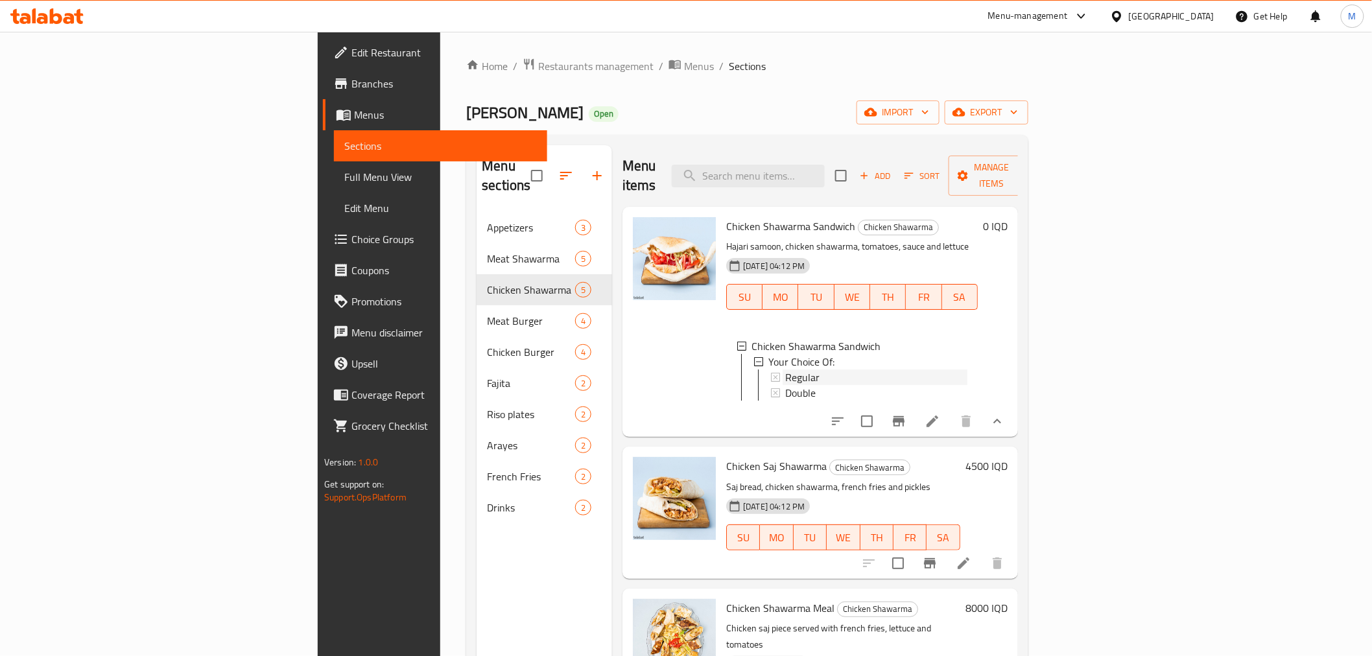
click at [785, 370] on span "Regular" at bounding box center [802, 378] width 34 height 16
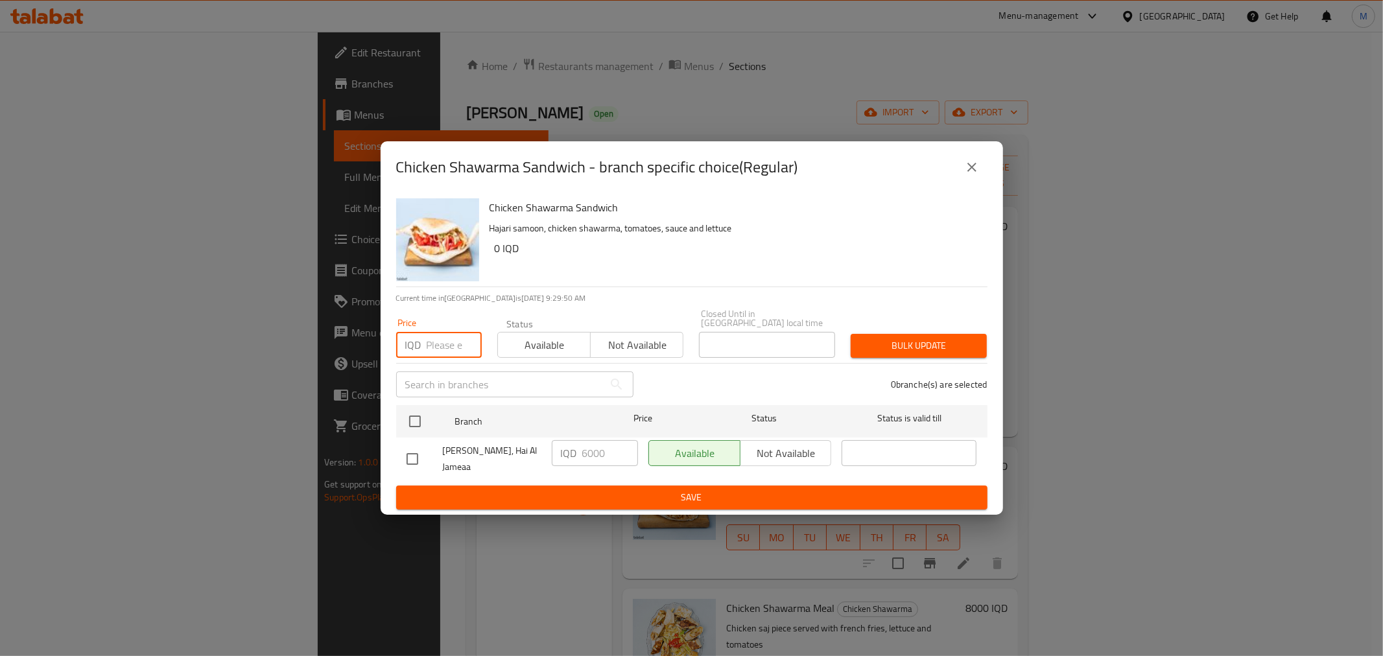
click at [448, 332] on input "number" at bounding box center [454, 345] width 55 height 26
click at [412, 450] on input "checkbox" at bounding box center [412, 459] width 27 height 27
checkbox input "true"
drag, startPoint x: 585, startPoint y: 451, endPoint x: 578, endPoint y: 451, distance: 7.1
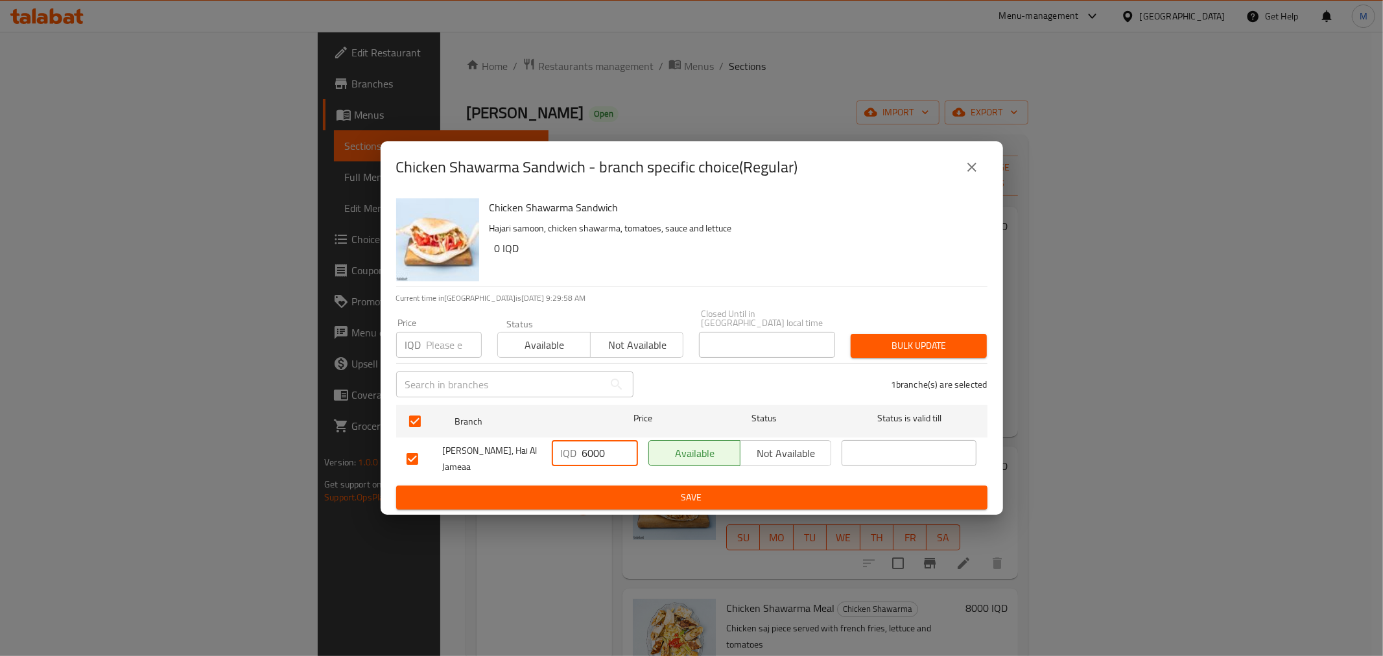
click at [578, 451] on div "IQD 6000 ​" at bounding box center [595, 453] width 86 height 26
type input "5000"
click at [676, 490] on span "Save" at bounding box center [692, 498] width 571 height 16
click at [578, 486] on button "Save" at bounding box center [691, 498] width 591 height 24
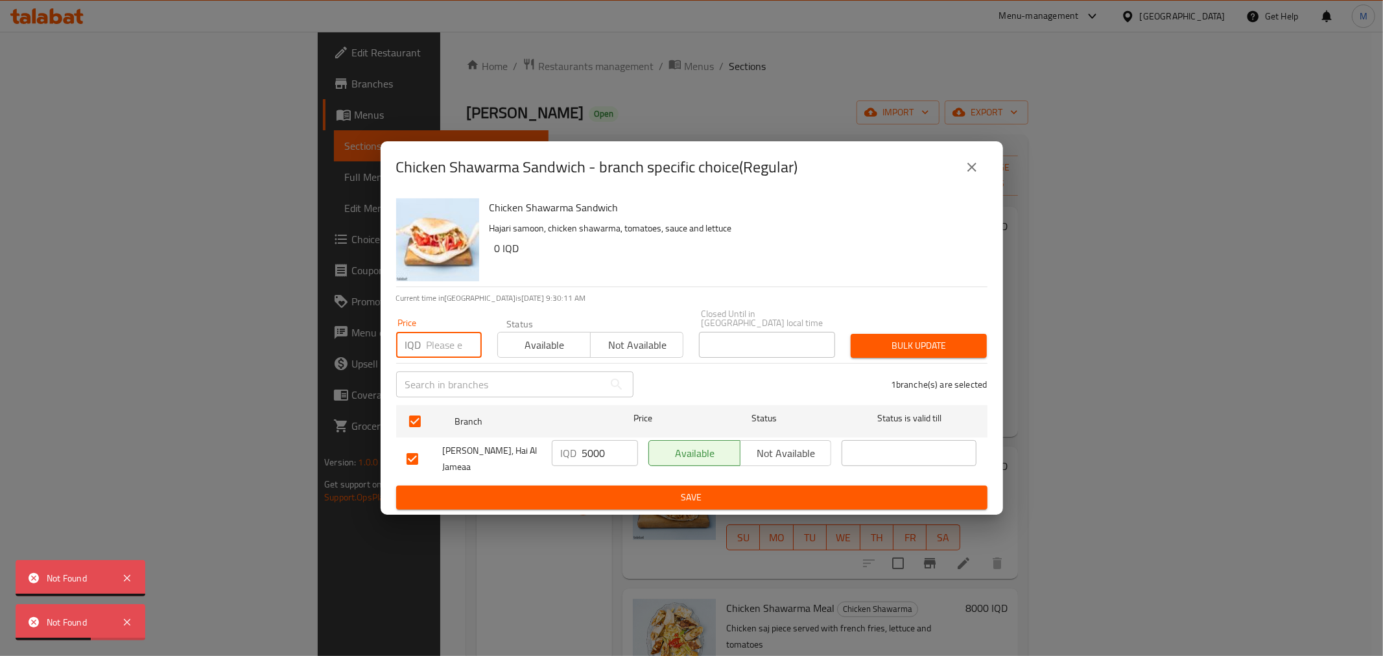
click at [439, 344] on input "number" at bounding box center [454, 345] width 55 height 26
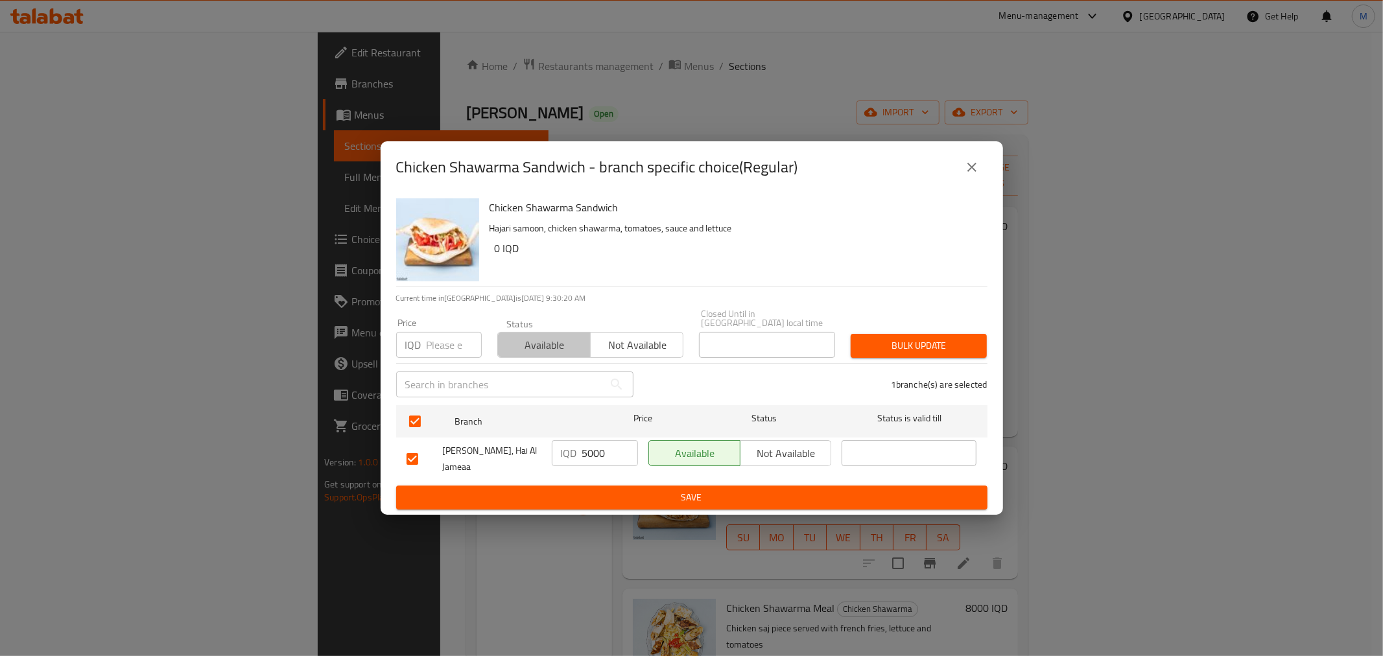
click at [528, 340] on span "Available" at bounding box center [544, 345] width 82 height 19
click at [435, 342] on input "number" at bounding box center [454, 345] width 55 height 26
click at [641, 480] on ul "Branch Price Status Status is valid till Nakah Hatab, Hai Al Jameaa IQD 5000 ​ …" at bounding box center [691, 443] width 591 height 86
click at [642, 494] on span "Save" at bounding box center [692, 498] width 571 height 16
click at [429, 345] on input "0" at bounding box center [454, 345] width 55 height 26
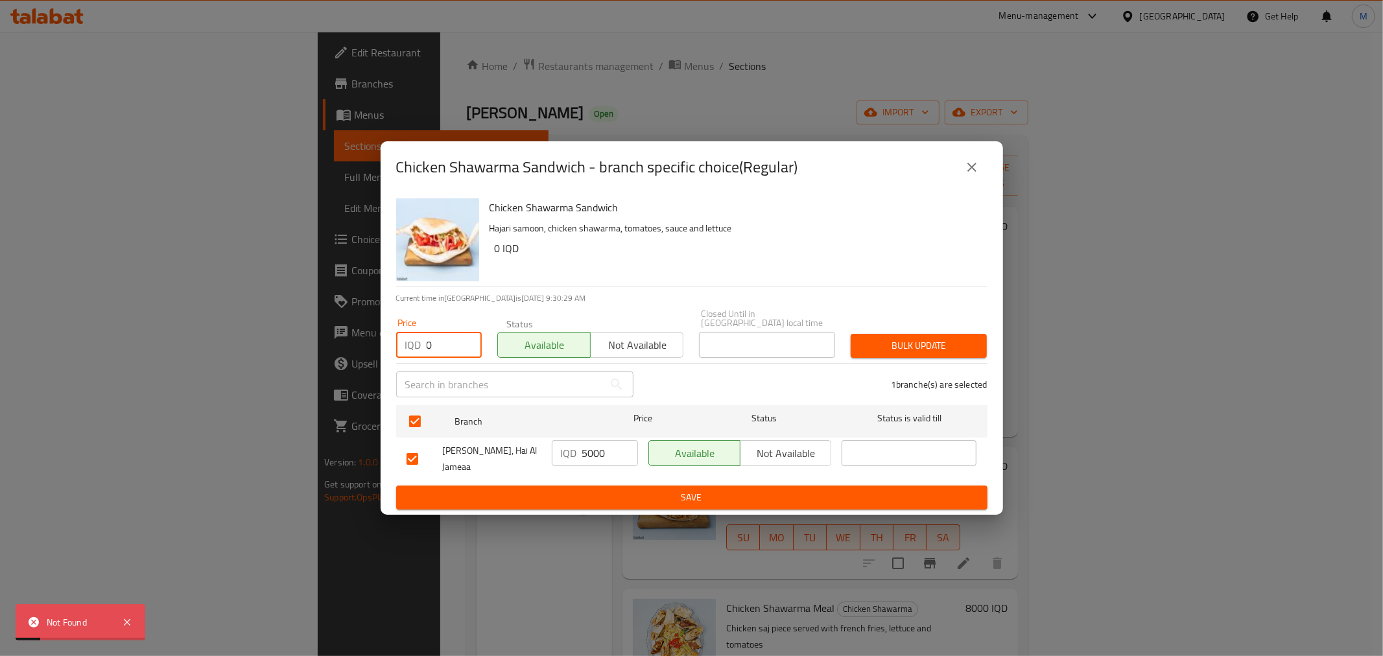
click at [429, 345] on input "0" at bounding box center [454, 345] width 55 height 26
click at [433, 344] on input "0" at bounding box center [454, 345] width 55 height 26
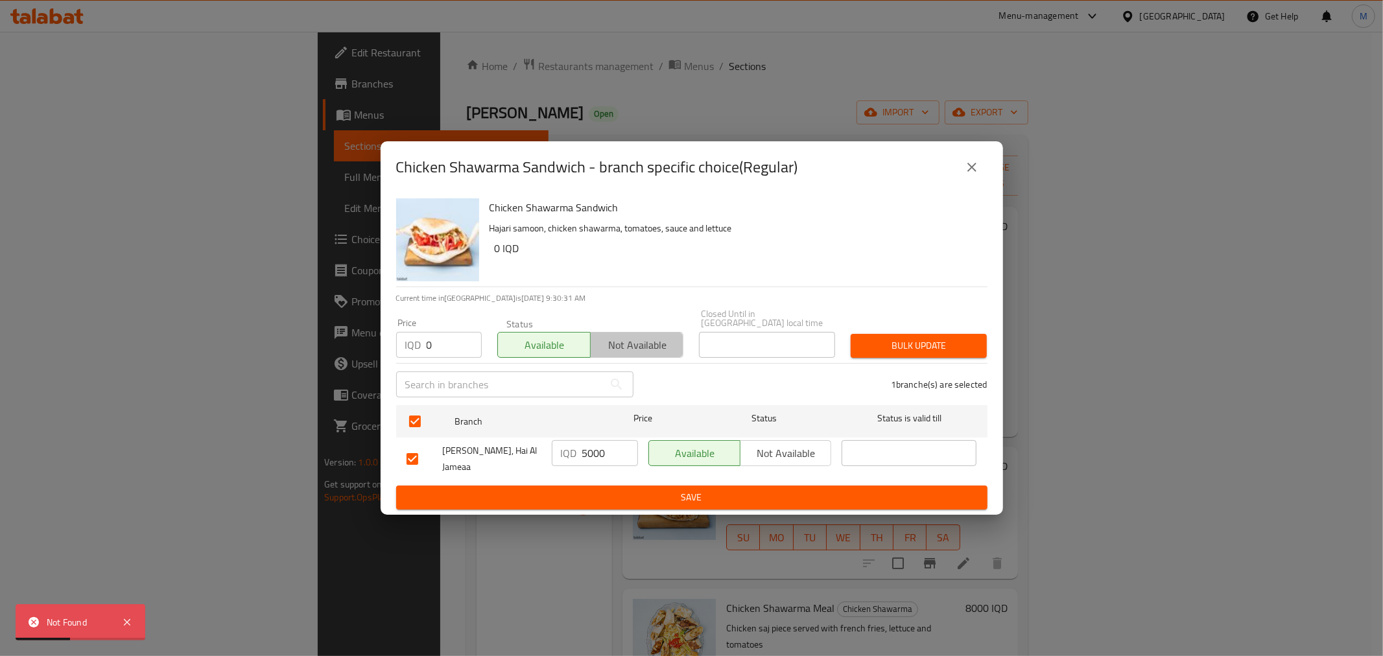
click at [637, 340] on span "Not available" at bounding box center [637, 345] width 82 height 19
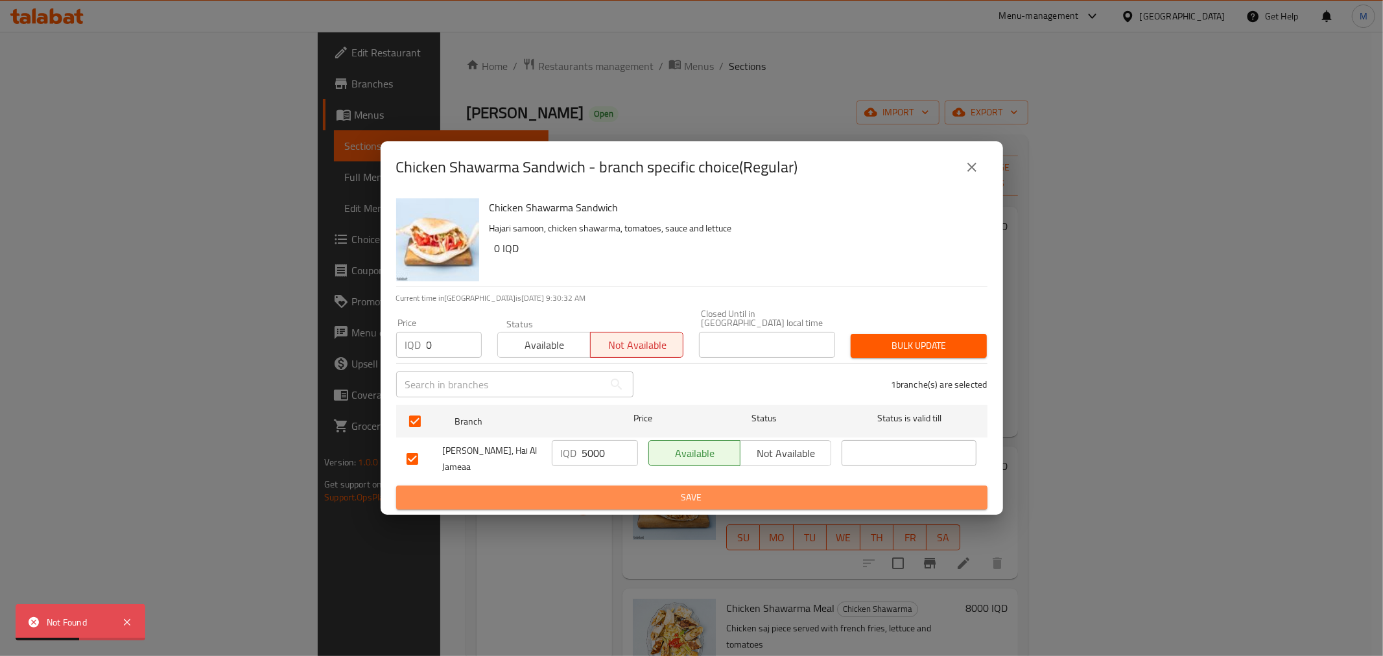
click at [627, 504] on button "Save" at bounding box center [691, 498] width 591 height 24
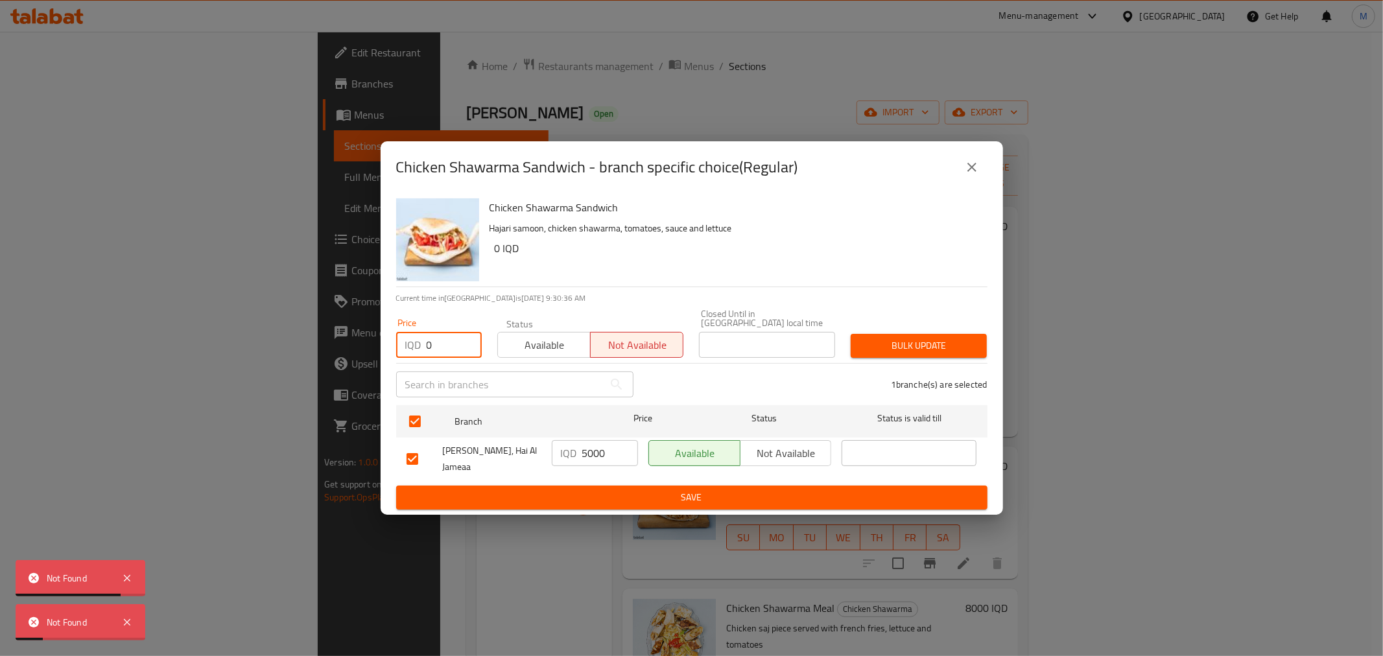
drag, startPoint x: 429, startPoint y: 342, endPoint x: 442, endPoint y: 340, distance: 13.0
click at [442, 340] on input "0" at bounding box center [454, 345] width 55 height 26
type input "1000"
click at [632, 490] on span "Save" at bounding box center [692, 498] width 571 height 16
click at [545, 332] on button "Available" at bounding box center [543, 345] width 93 height 26
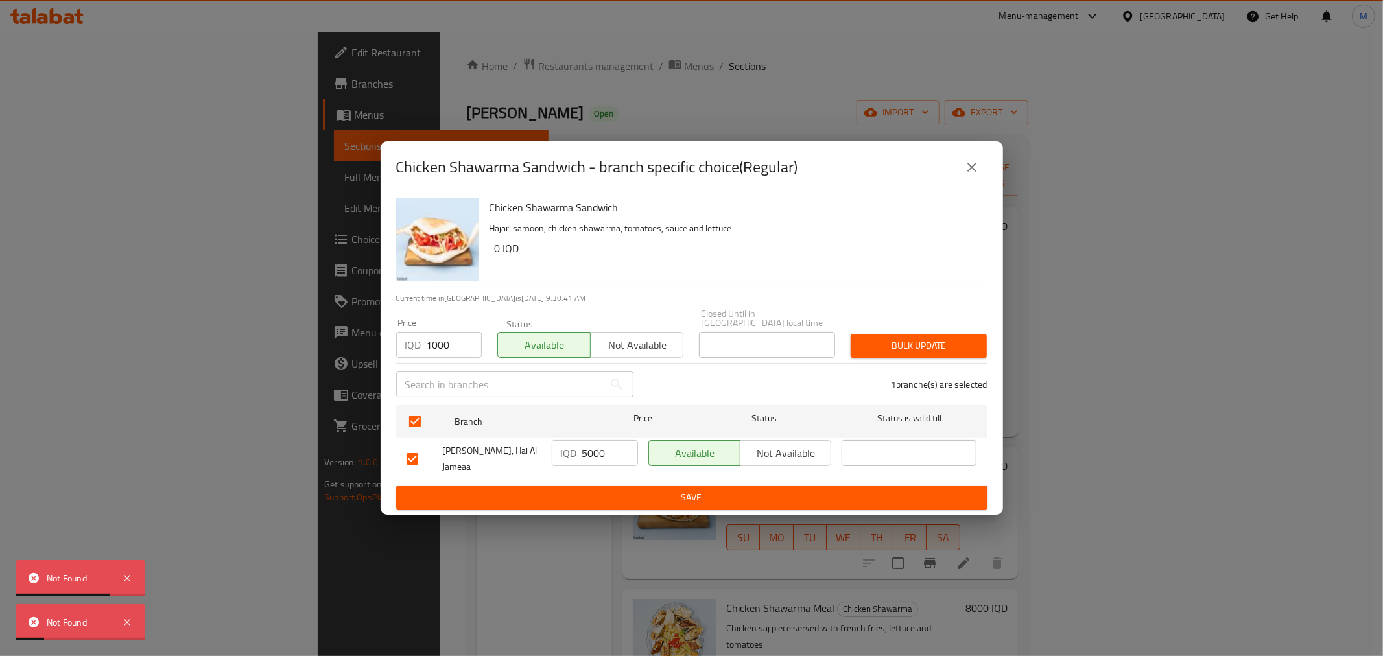
click at [554, 499] on span "Save" at bounding box center [692, 498] width 571 height 16
click at [417, 446] on input "checkbox" at bounding box center [412, 459] width 27 height 27
checkbox input "false"
click at [432, 340] on input "1000" at bounding box center [454, 345] width 55 height 26
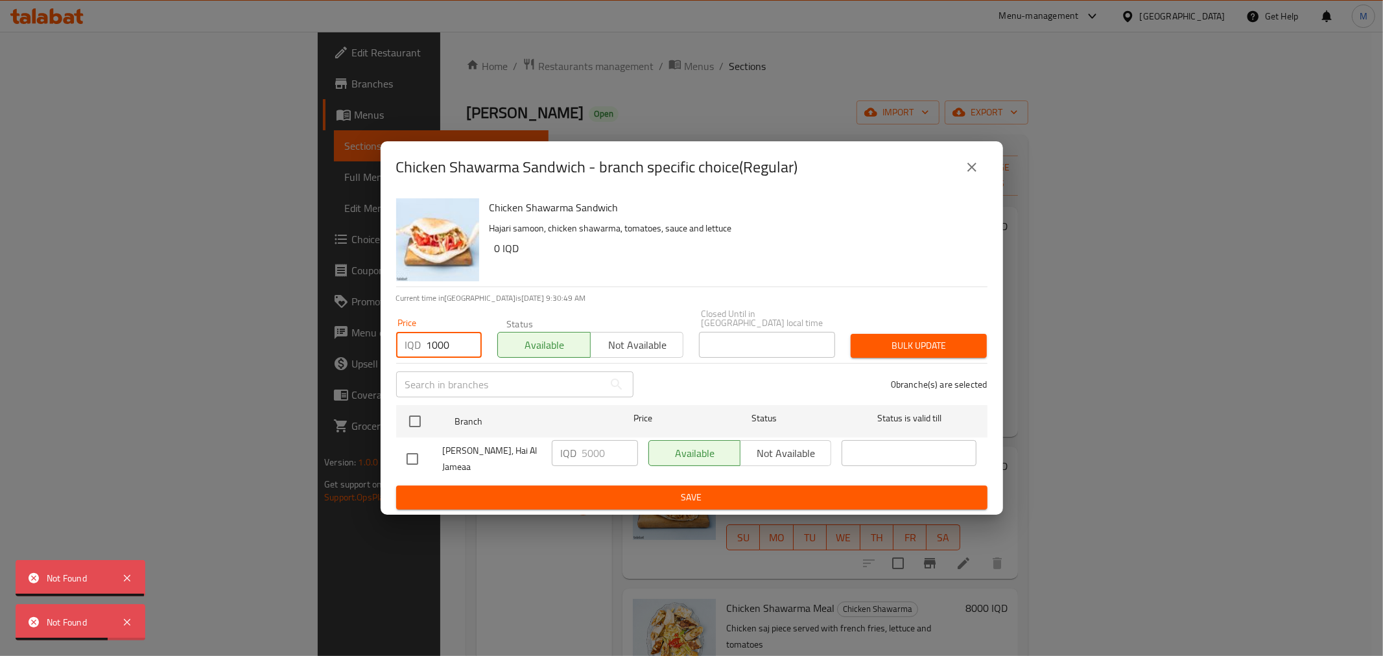
click at [432, 340] on input "1000" at bounding box center [454, 345] width 55 height 26
click at [711, 392] on div "0 branche(s) are selected" at bounding box center [818, 384] width 354 height 47
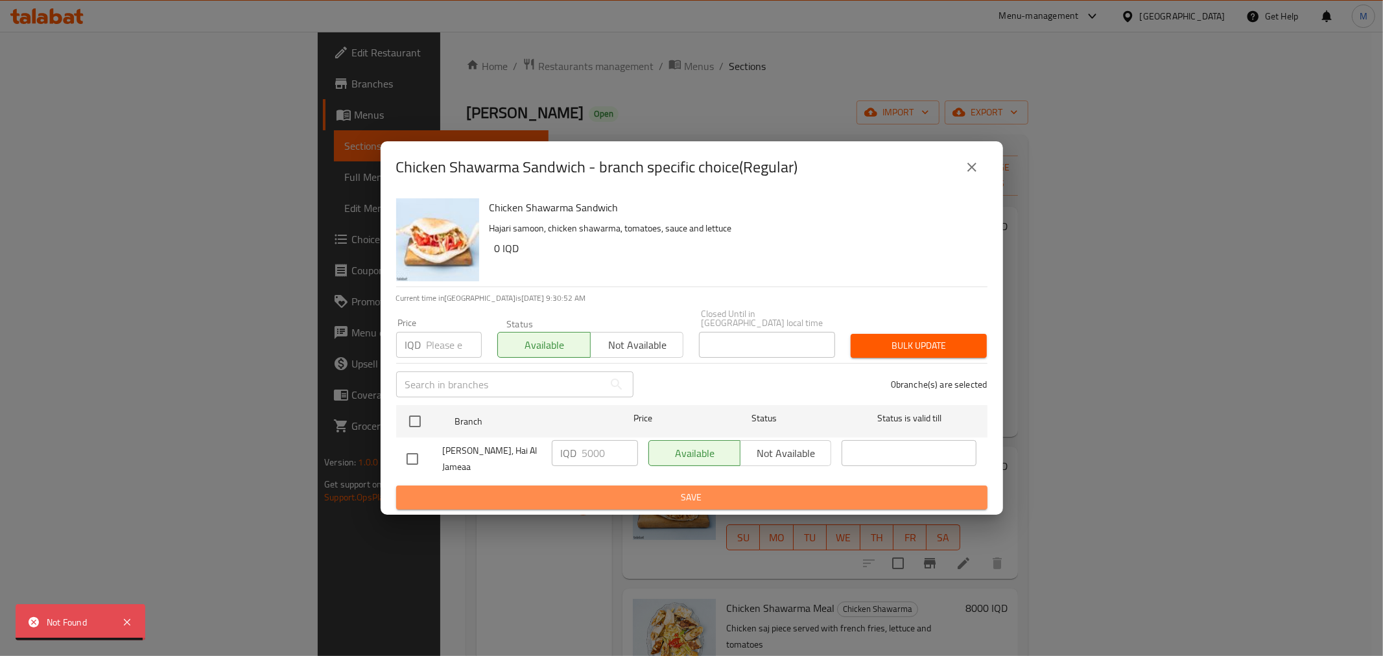
click at [673, 501] on button "Save" at bounding box center [691, 498] width 591 height 24
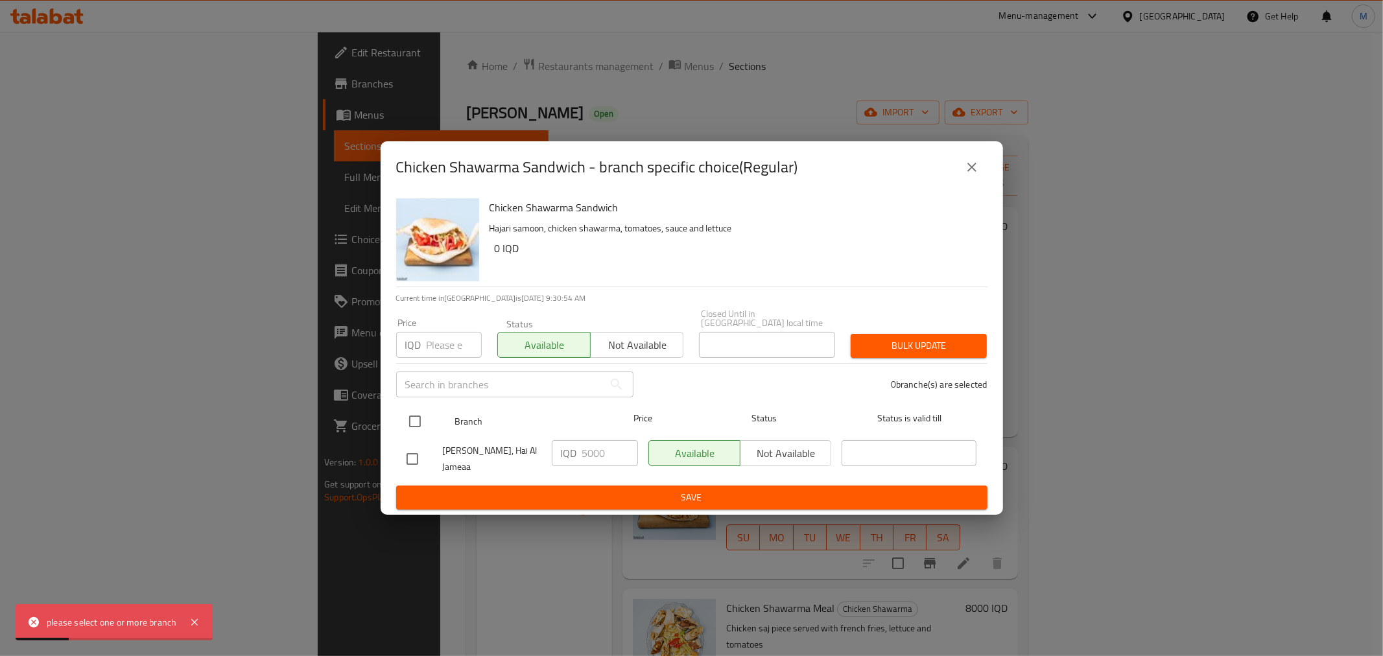
click at [419, 422] on input "checkbox" at bounding box center [414, 421] width 27 height 27
checkbox input "true"
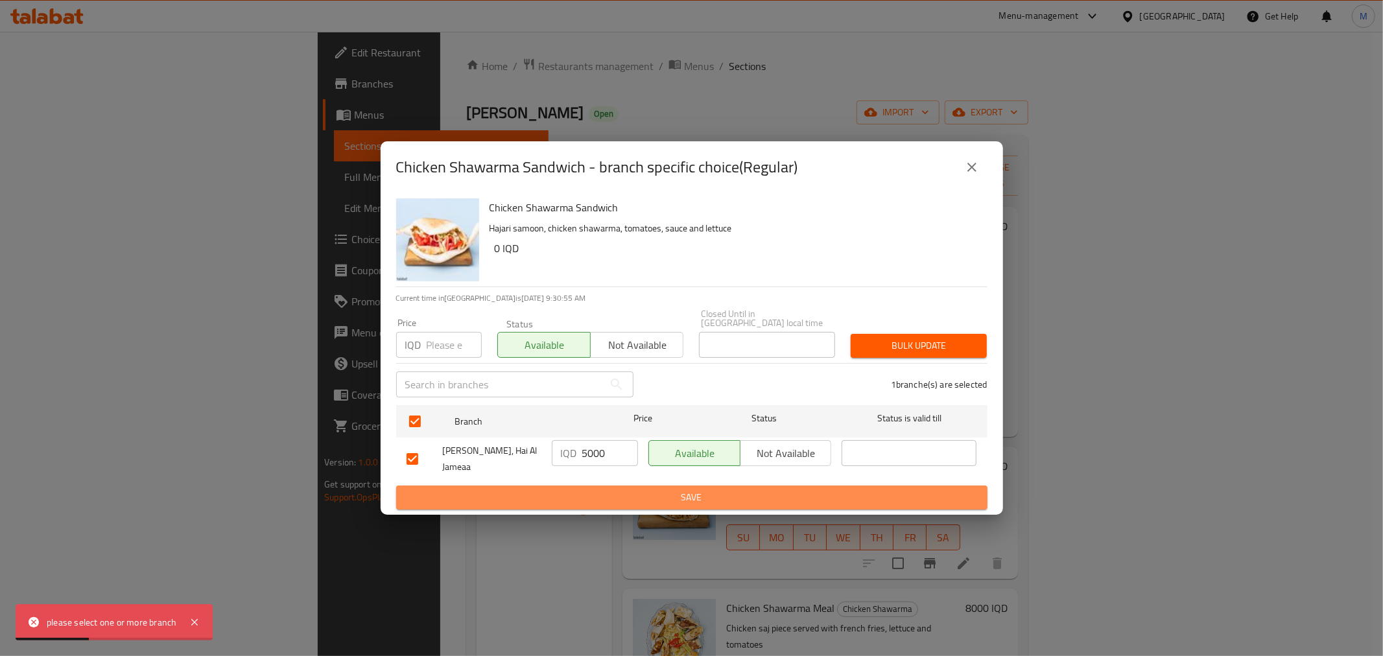
click at [588, 490] on span "Save" at bounding box center [692, 498] width 571 height 16
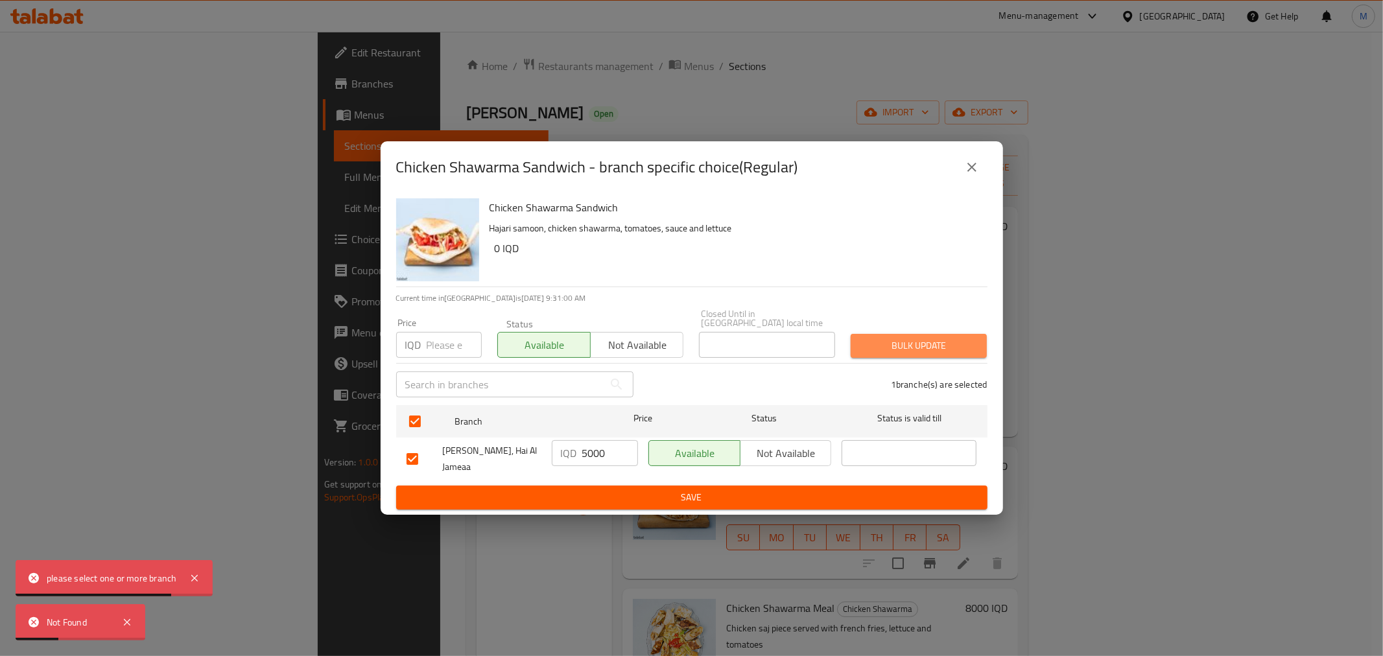
click at [935, 338] on span "Bulk update" at bounding box center [918, 346] width 115 height 16
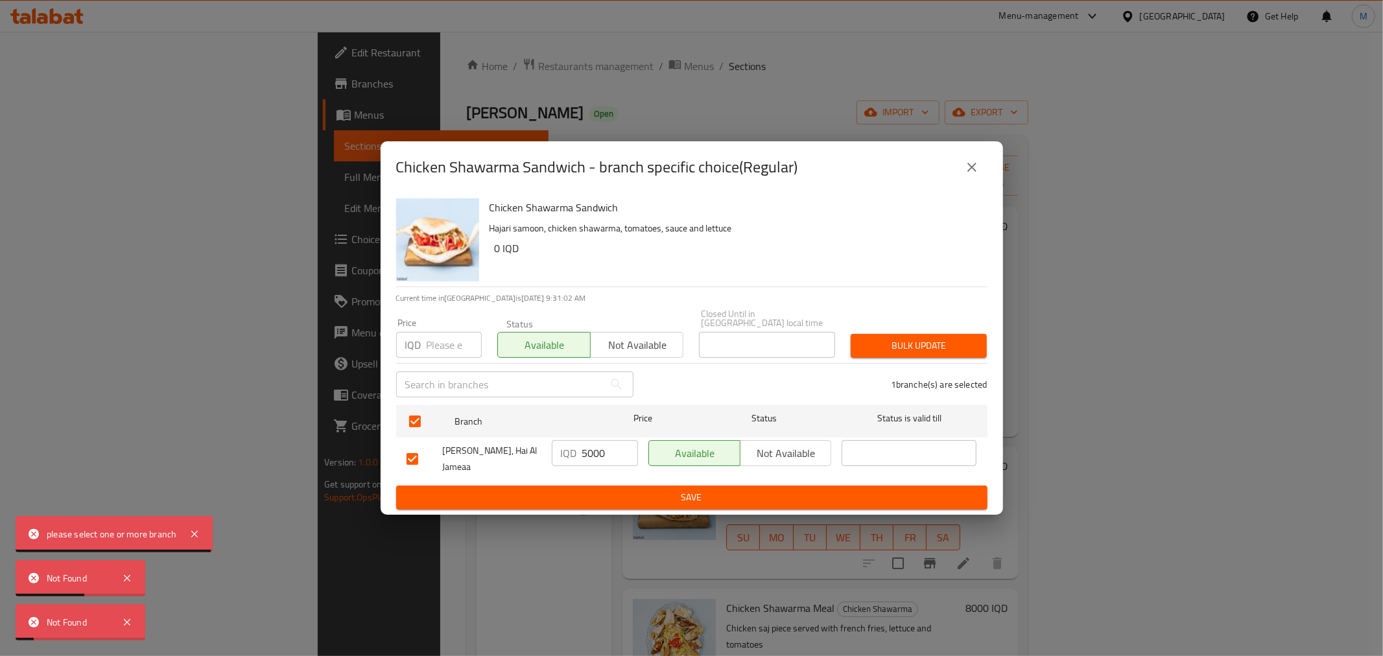
click at [442, 339] on input "number" at bounding box center [454, 345] width 55 height 26
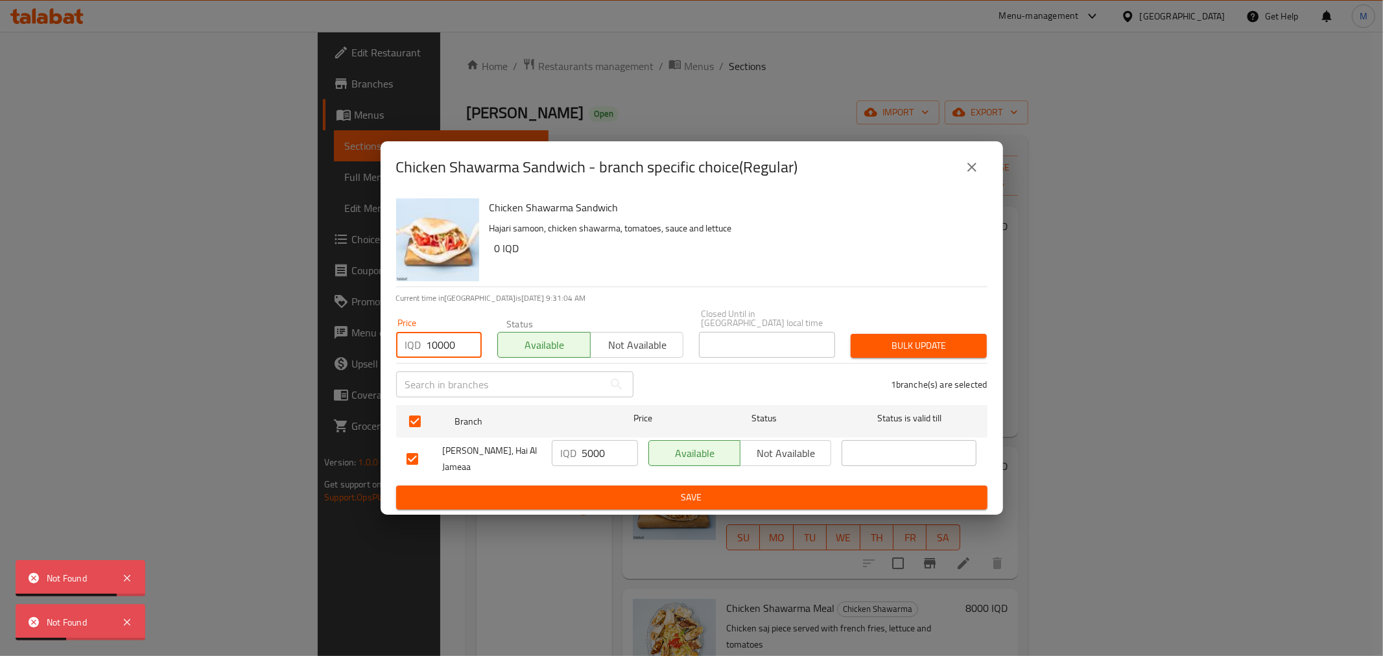
type input "100000"
type input "1"
type input "0"
click at [917, 338] on span "Bulk update" at bounding box center [918, 346] width 115 height 16
click at [971, 169] on icon "close" at bounding box center [972, 168] width 16 height 16
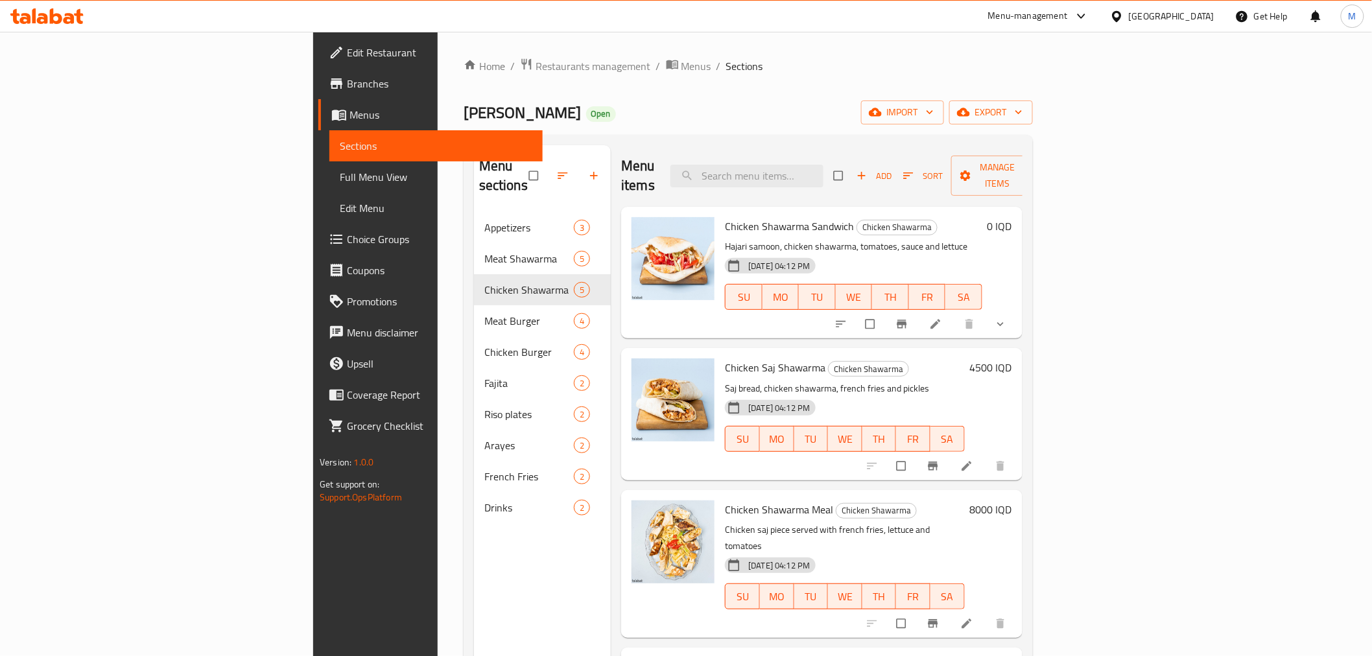
click at [1018, 310] on button "show more" at bounding box center [1001, 324] width 31 height 29
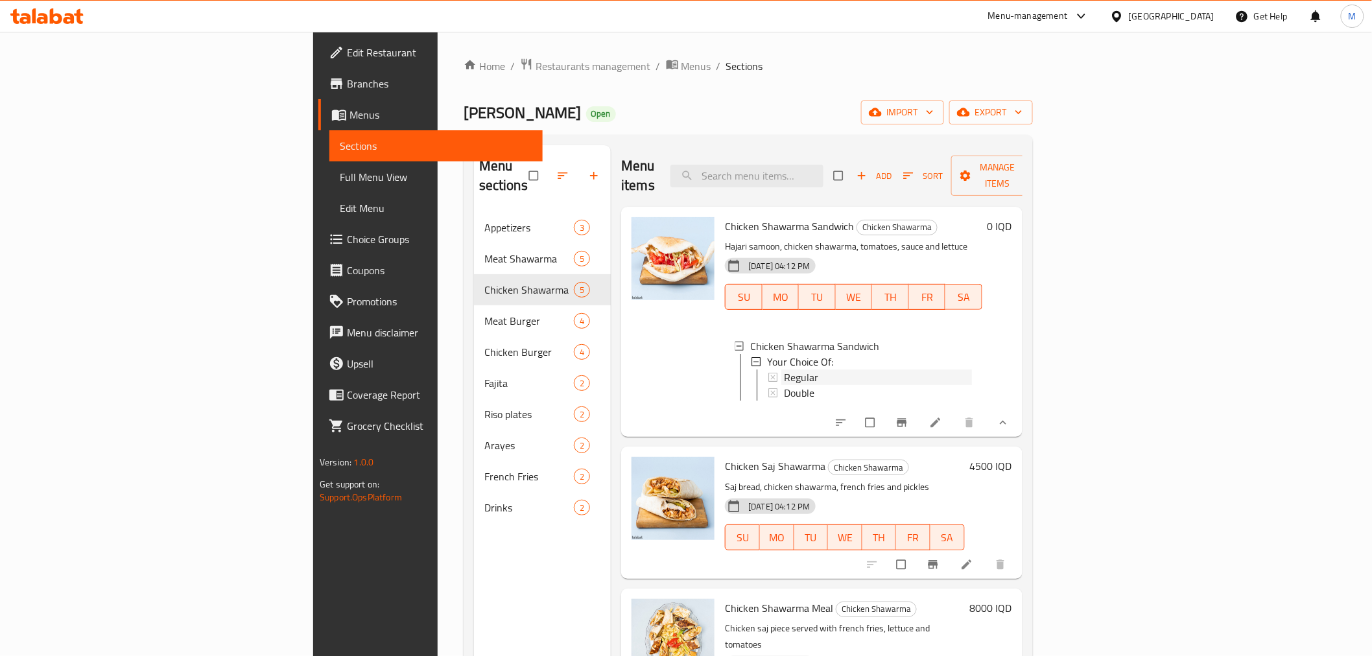
click at [784, 370] on span "Regular" at bounding box center [801, 378] width 34 height 16
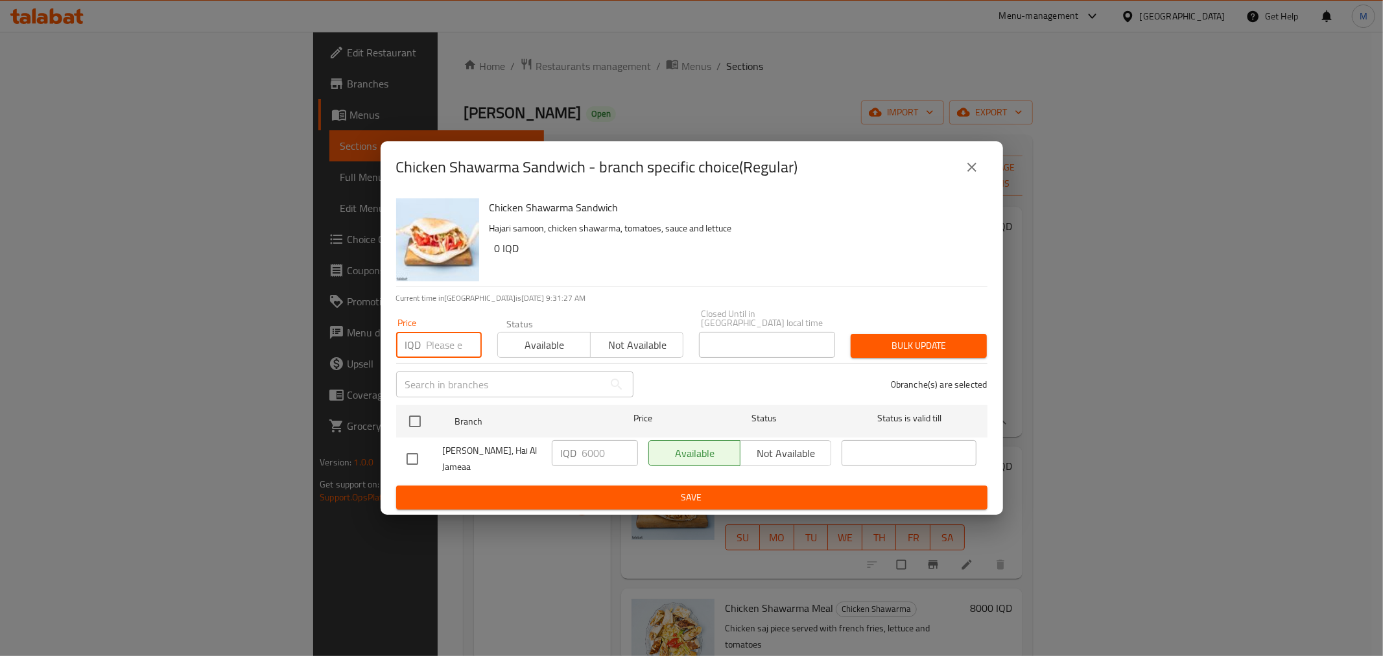
click at [442, 339] on input "number" at bounding box center [454, 345] width 55 height 26
click at [416, 450] on input "checkbox" at bounding box center [412, 459] width 27 height 27
checkbox input "true"
drag, startPoint x: 586, startPoint y: 448, endPoint x: 576, endPoint y: 449, distance: 9.8
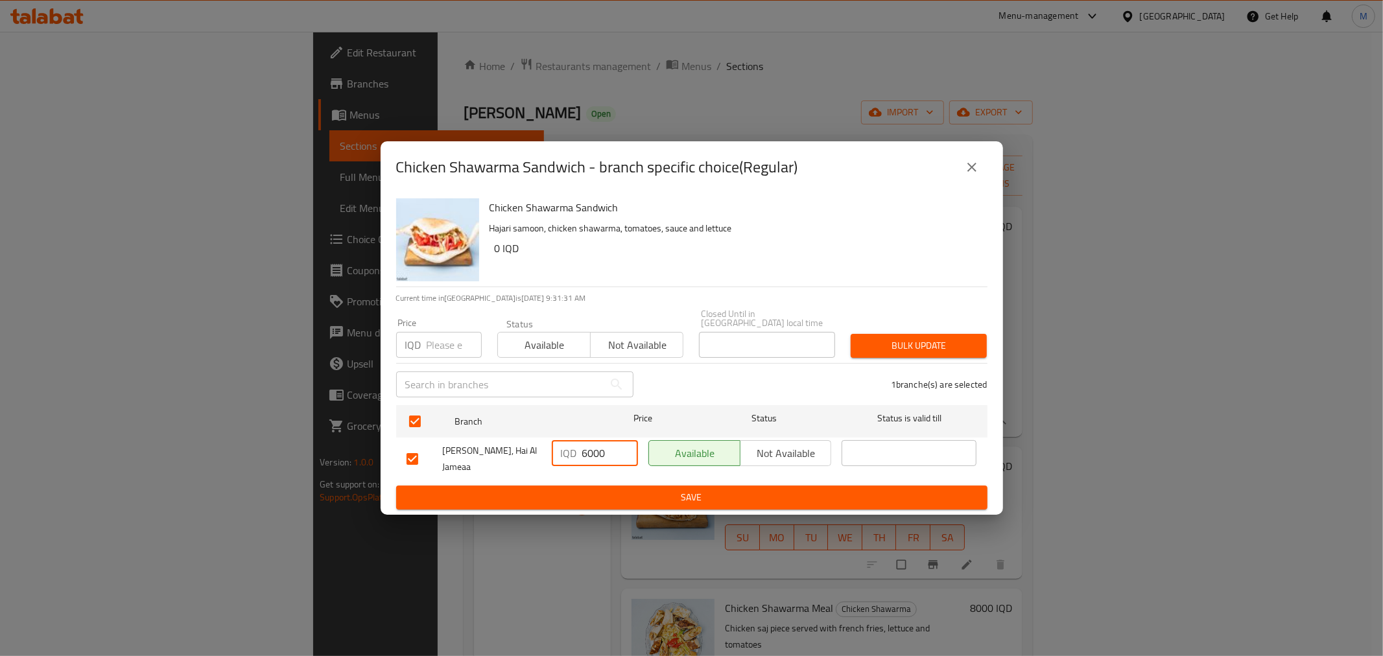
click at [576, 449] on div "IQD 6000 ​" at bounding box center [595, 453] width 86 height 26
type input "5000"
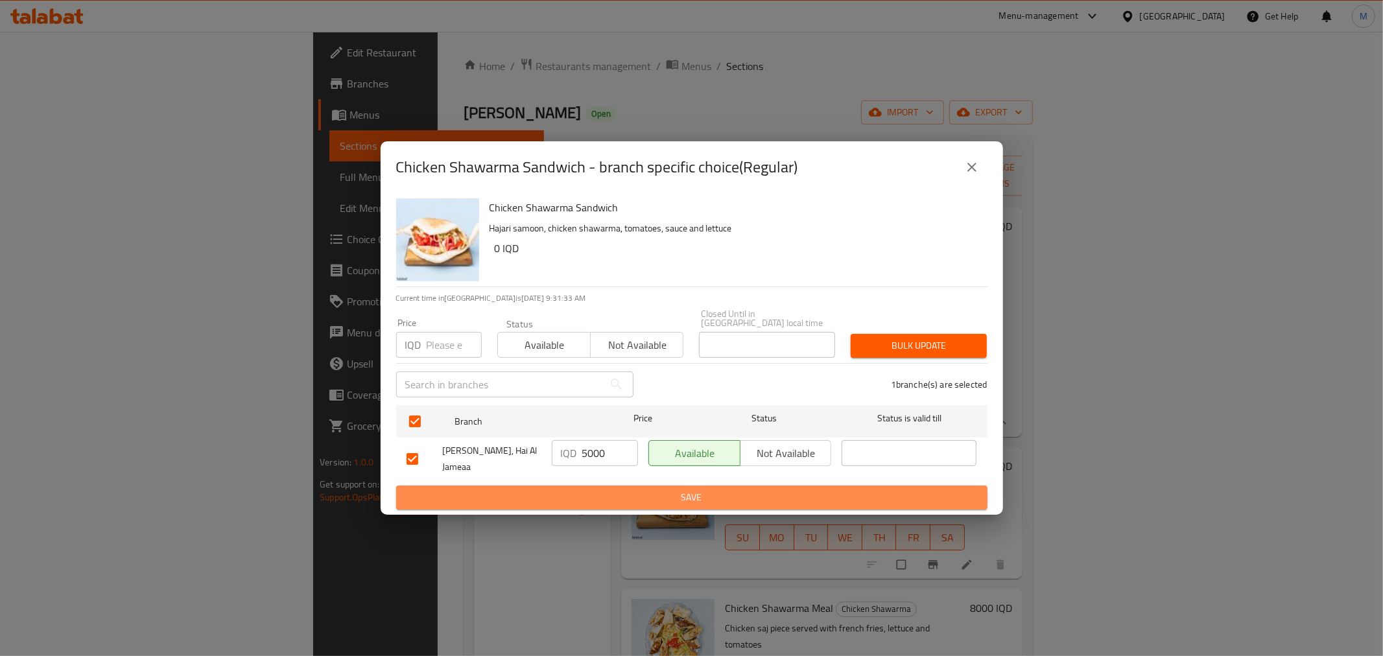
click at [634, 497] on span "Save" at bounding box center [692, 498] width 571 height 16
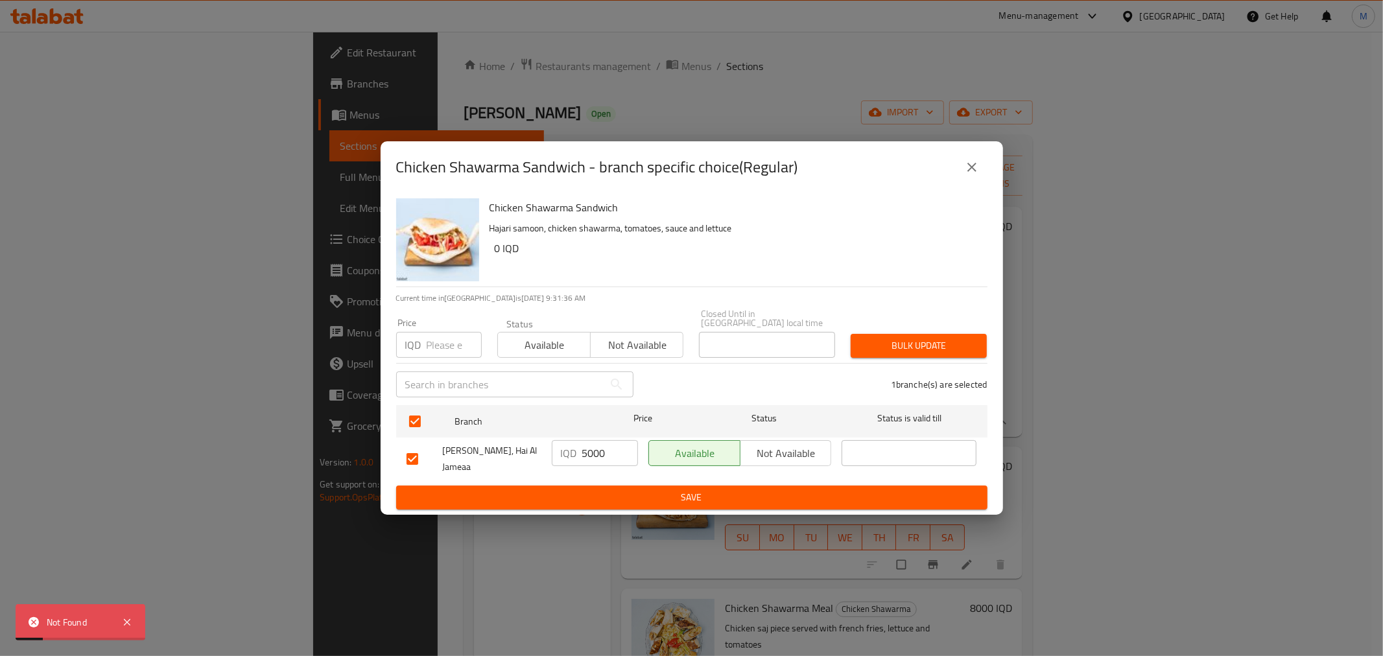
click at [411, 451] on input "checkbox" at bounding box center [412, 459] width 27 height 27
checkbox input "false"
click at [967, 182] on button "close" at bounding box center [972, 167] width 31 height 31
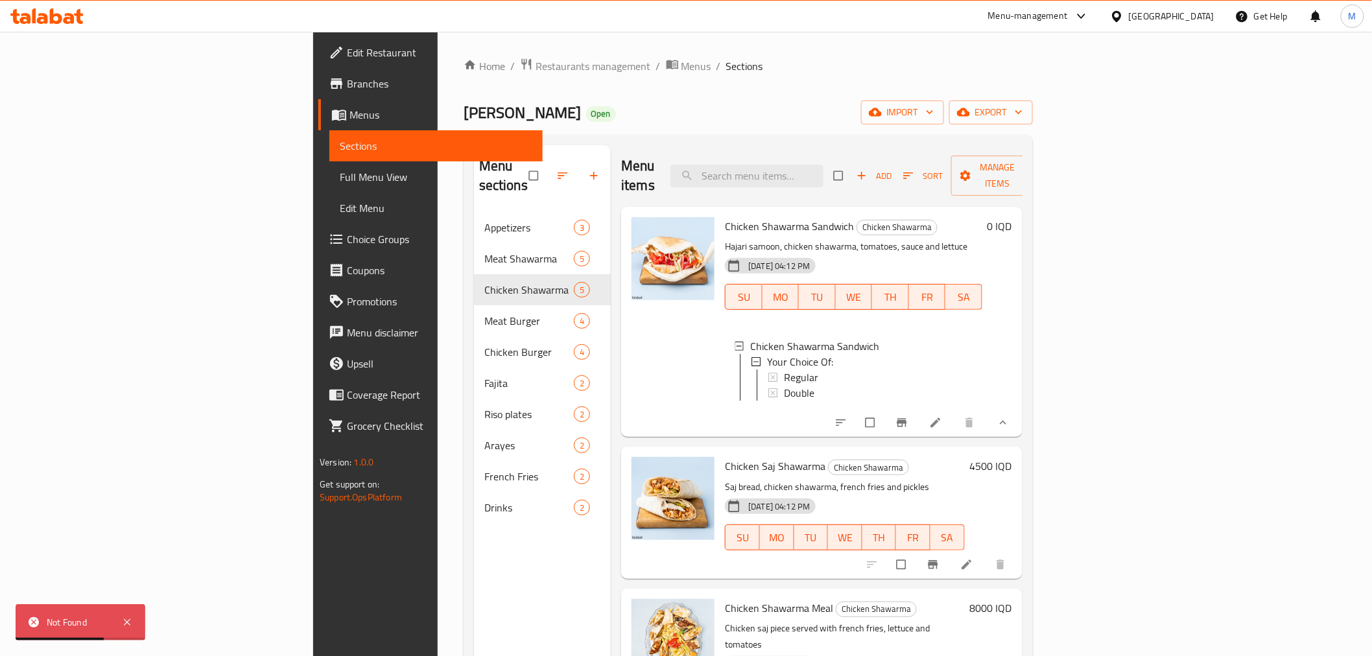
click at [784, 370] on span "Regular" at bounding box center [801, 378] width 34 height 16
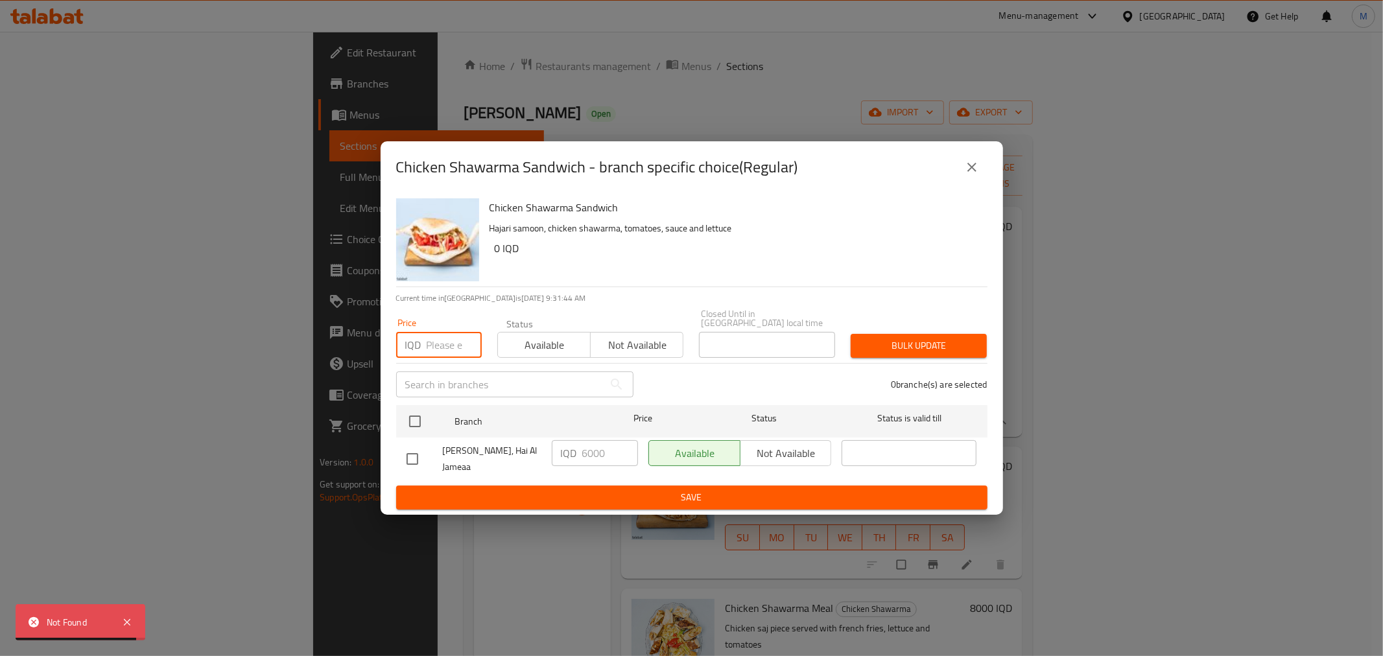
click at [430, 332] on input "number" at bounding box center [454, 345] width 55 height 26
type input "1000"
click at [873, 339] on span "Bulk update" at bounding box center [918, 346] width 115 height 16
click at [407, 447] on input "checkbox" at bounding box center [412, 459] width 27 height 27
checkbox input "true"
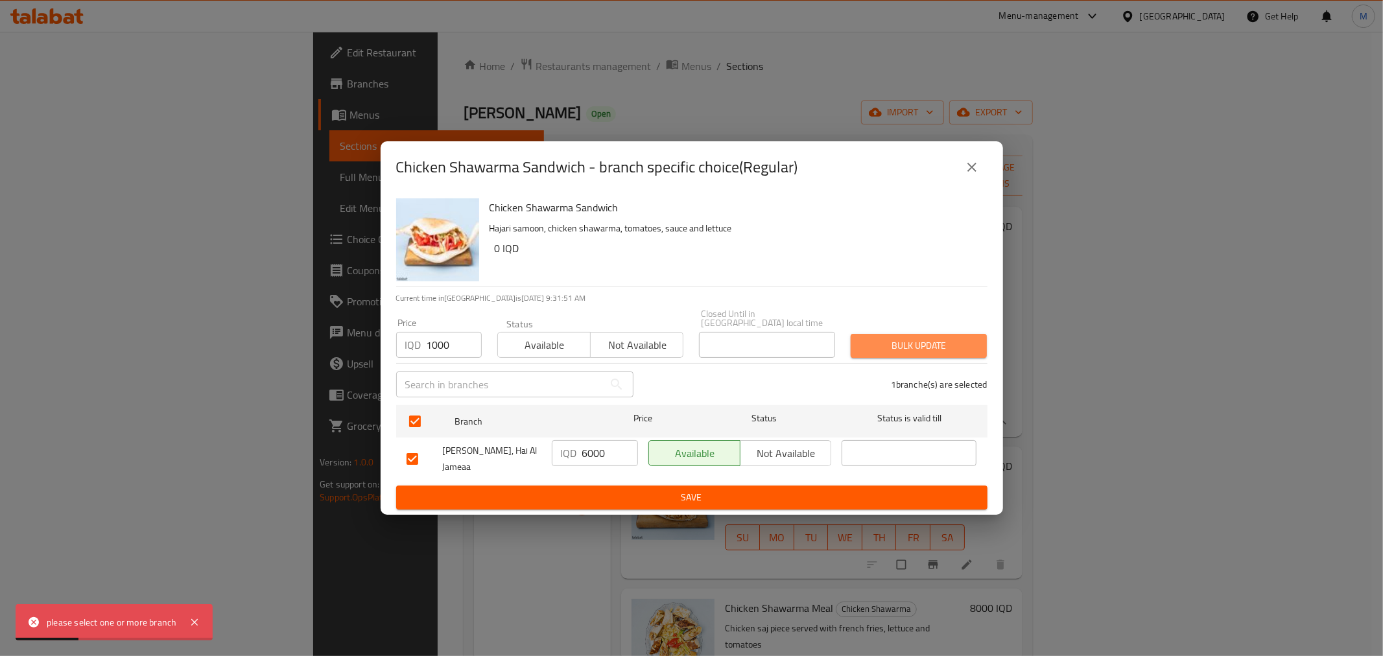
click at [900, 338] on span "Bulk update" at bounding box center [918, 346] width 115 height 16
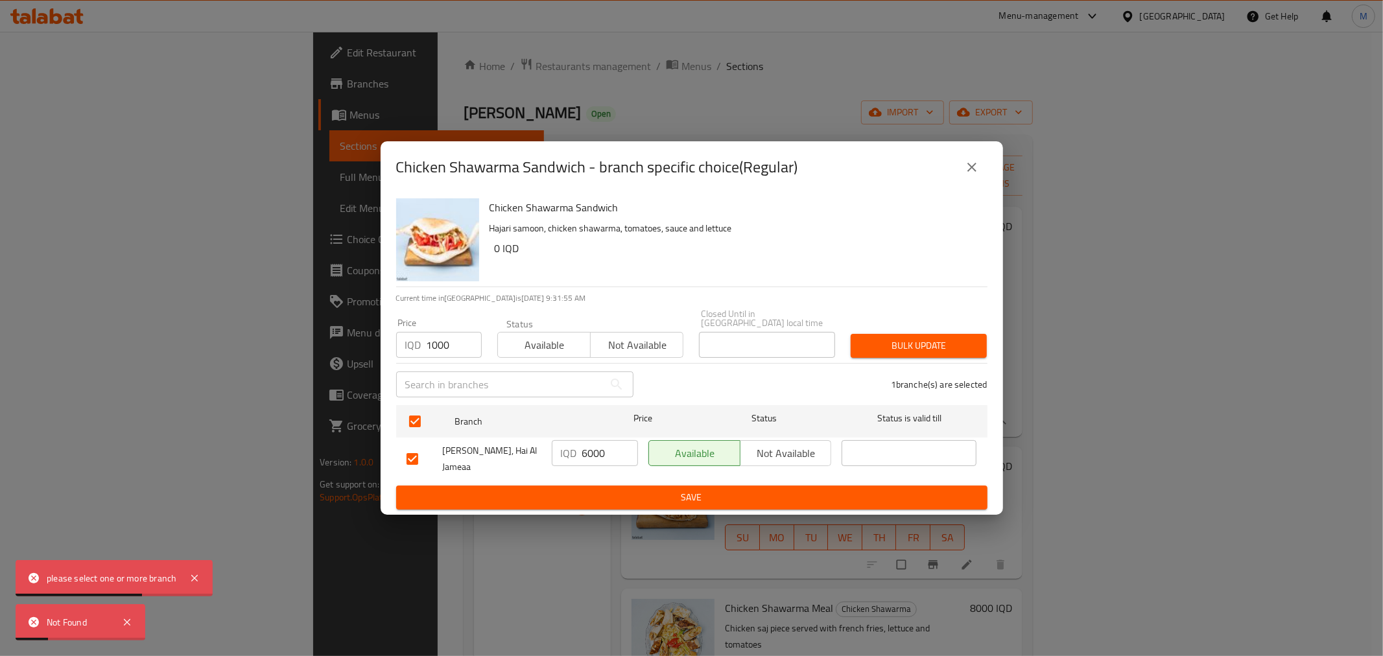
click at [722, 508] on div "Chicken Shawarma Sandwich Hajari samoon, chicken shawarma, tomatoes, sauce and …" at bounding box center [692, 354] width 623 height 322
click at [722, 507] on div "Chicken Shawarma Sandwich Hajari samoon, chicken shawarma, tomatoes, sauce and …" at bounding box center [692, 354] width 623 height 322
click at [717, 490] on span "Save" at bounding box center [692, 498] width 571 height 16
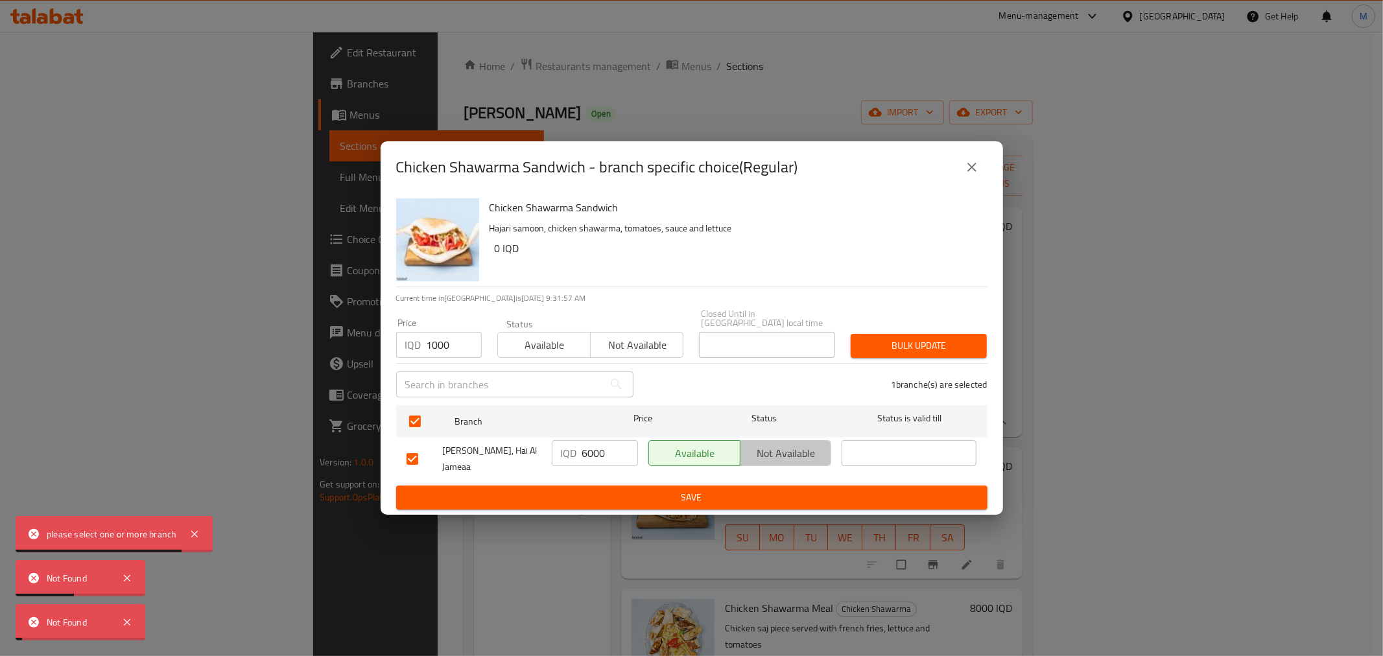
click at [750, 448] on span "Not available" at bounding box center [786, 453] width 81 height 19
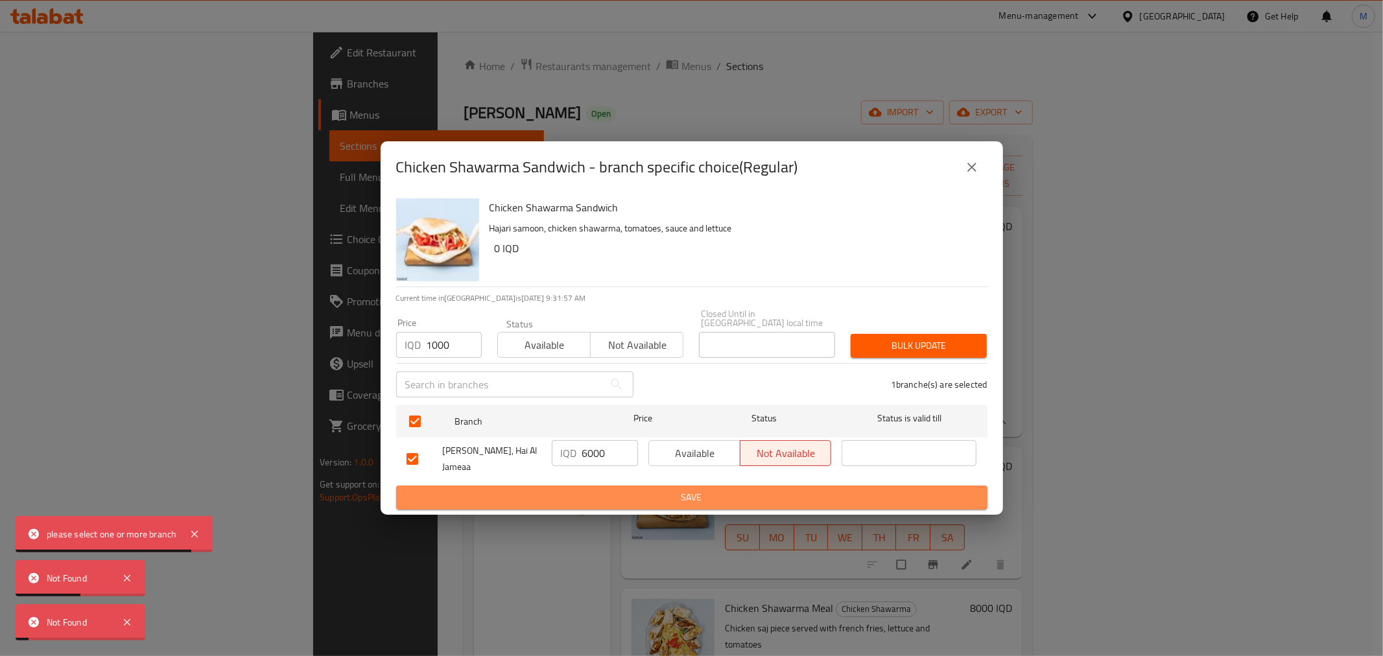
click at [754, 496] on span "Save" at bounding box center [692, 498] width 571 height 16
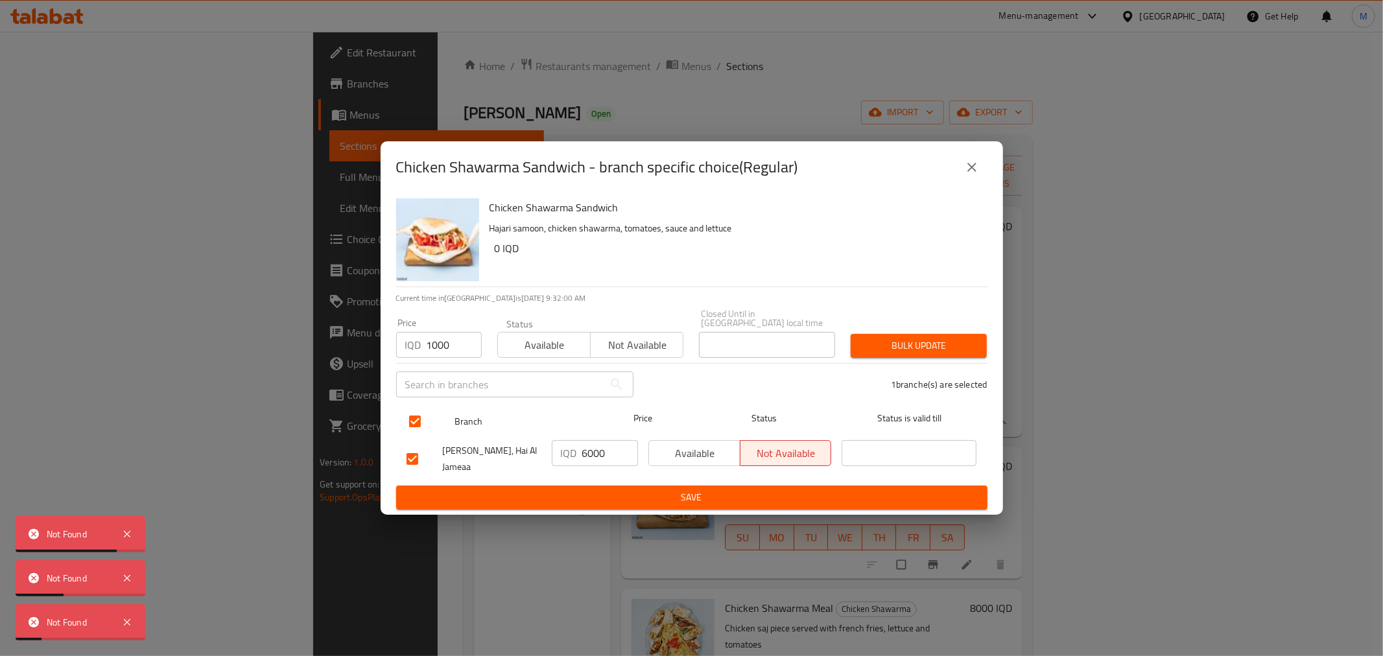
click at [407, 420] on input "checkbox" at bounding box center [414, 421] width 27 height 27
checkbox input "false"
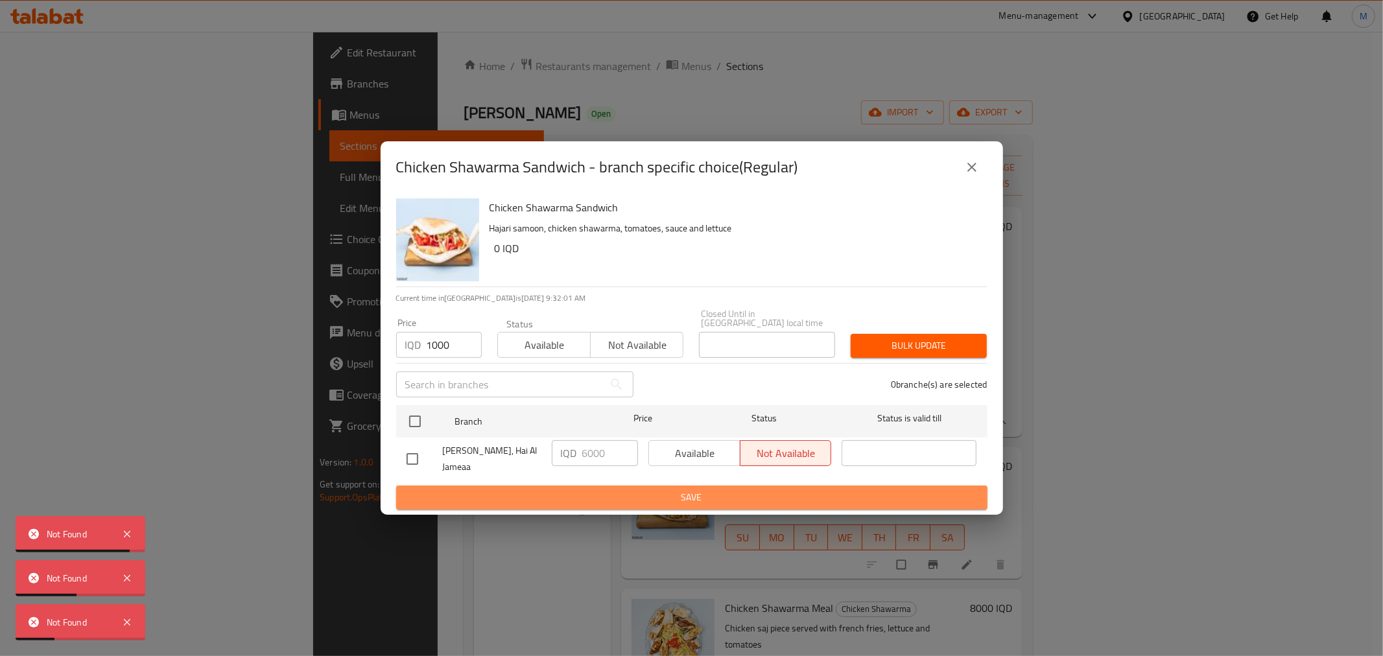
click at [745, 501] on button "Save" at bounding box center [691, 498] width 591 height 24
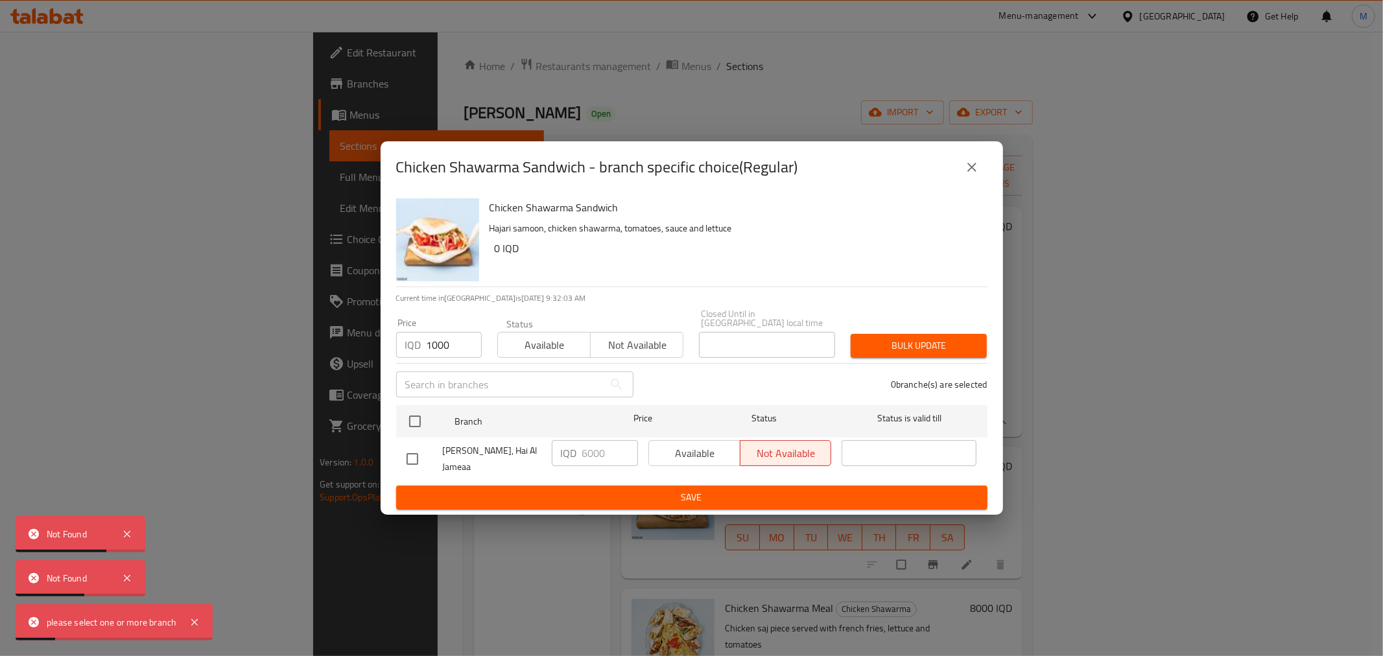
click at [973, 169] on icon "close" at bounding box center [972, 168] width 16 height 16
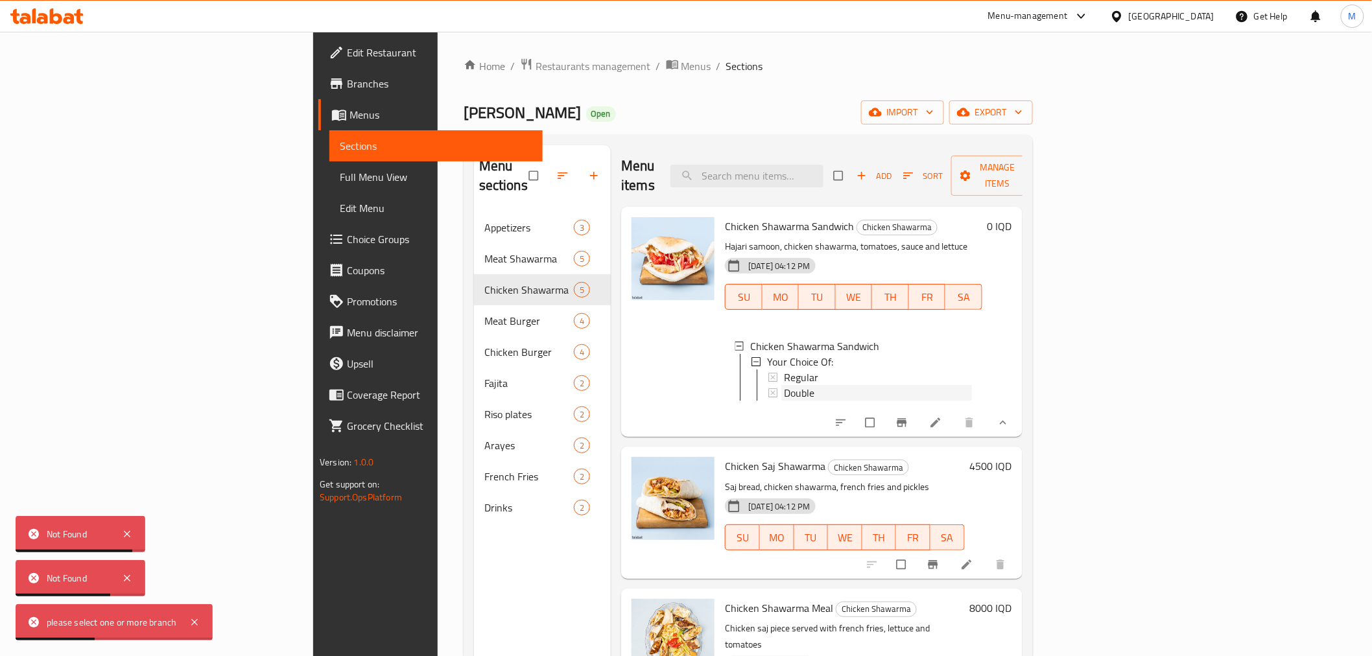
click at [784, 385] on span "Double" at bounding box center [799, 393] width 30 height 16
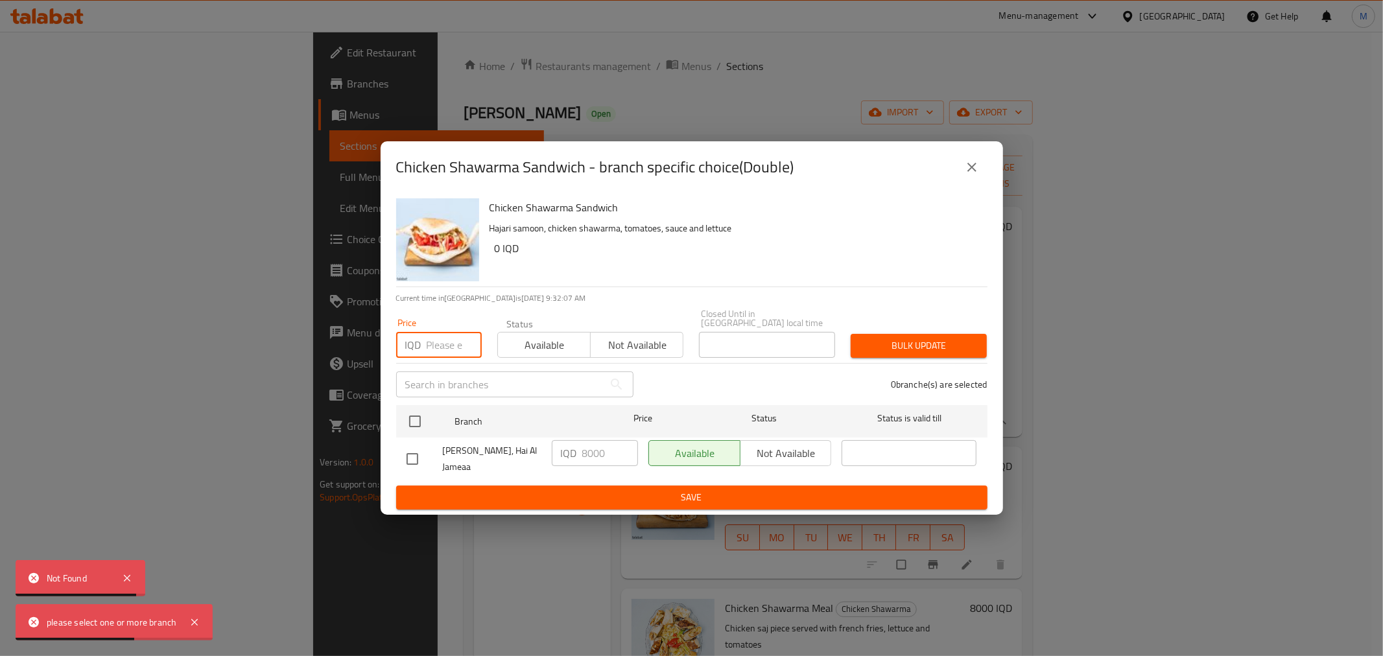
click at [447, 347] on input "number" at bounding box center [454, 345] width 55 height 26
click at [404, 456] on input "checkbox" at bounding box center [412, 459] width 27 height 27
checkbox input "true"
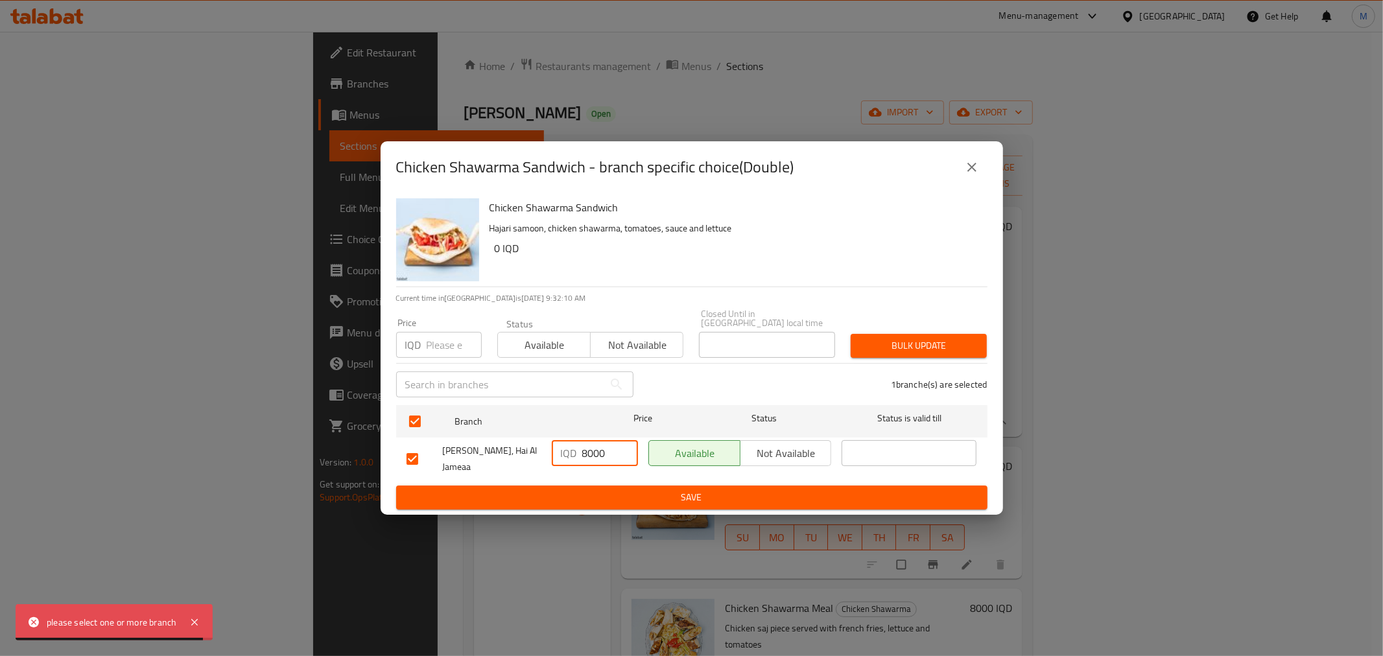
click at [585, 451] on div "IQD 8000 ​" at bounding box center [595, 453] width 86 height 26
type input "7000"
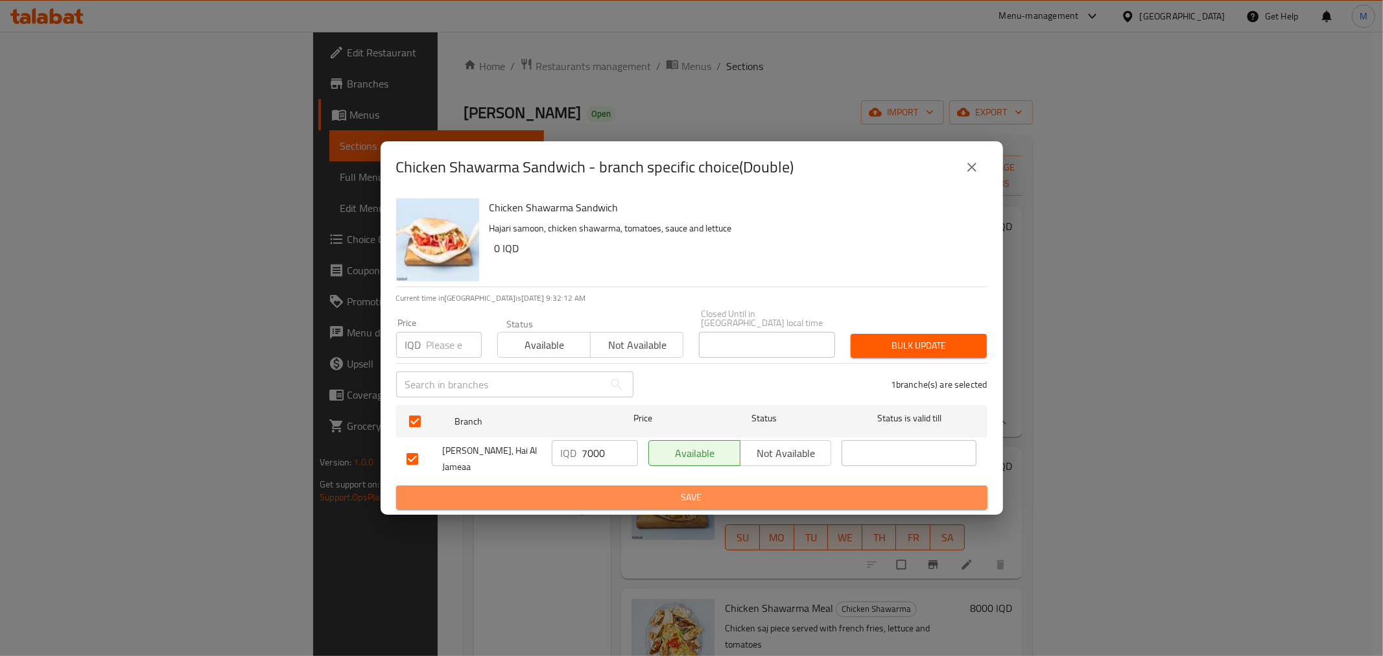
click at [668, 492] on span "Save" at bounding box center [692, 498] width 571 height 16
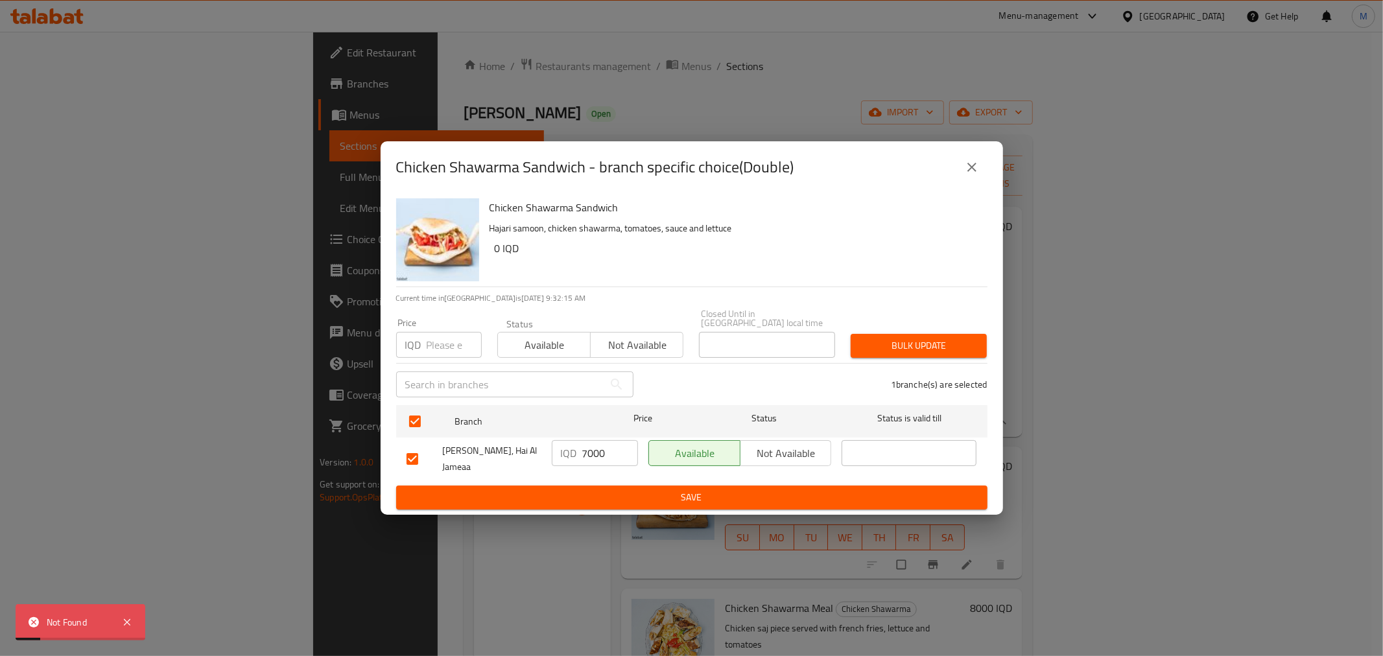
click at [966, 171] on icon "close" at bounding box center [972, 168] width 16 height 16
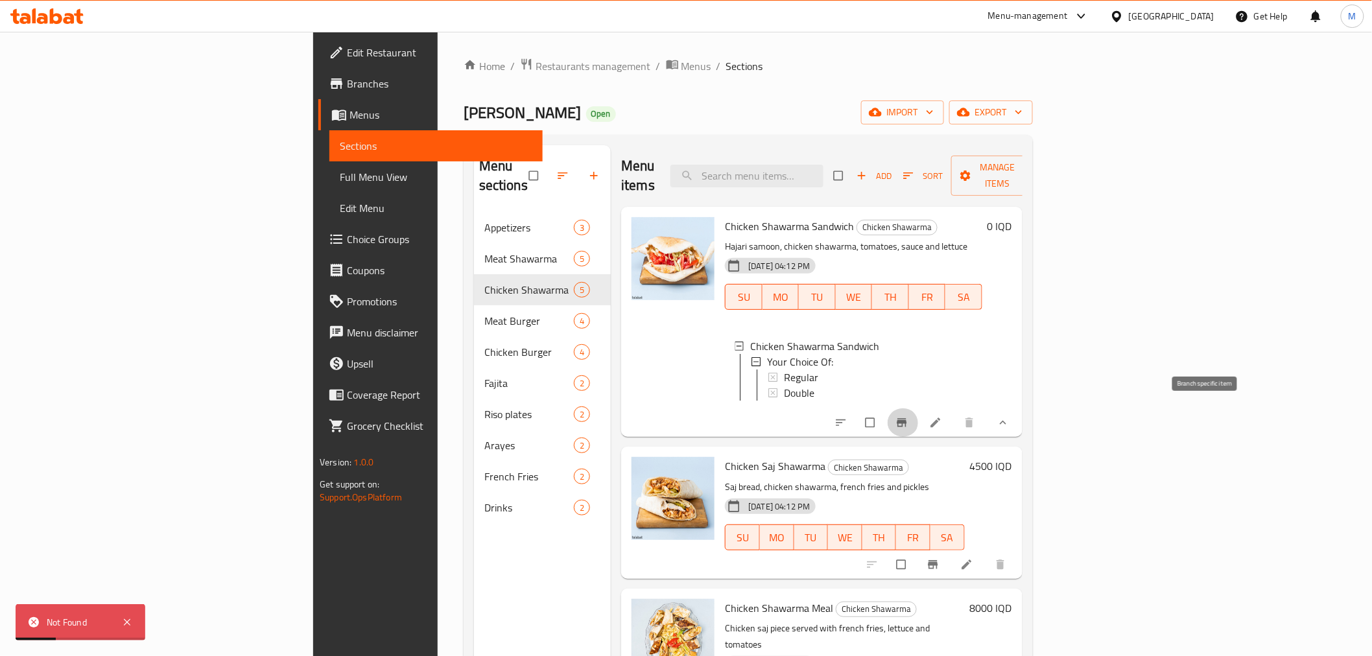
click at [919, 416] on button "Branch-specific-item" at bounding box center [903, 423] width 31 height 29
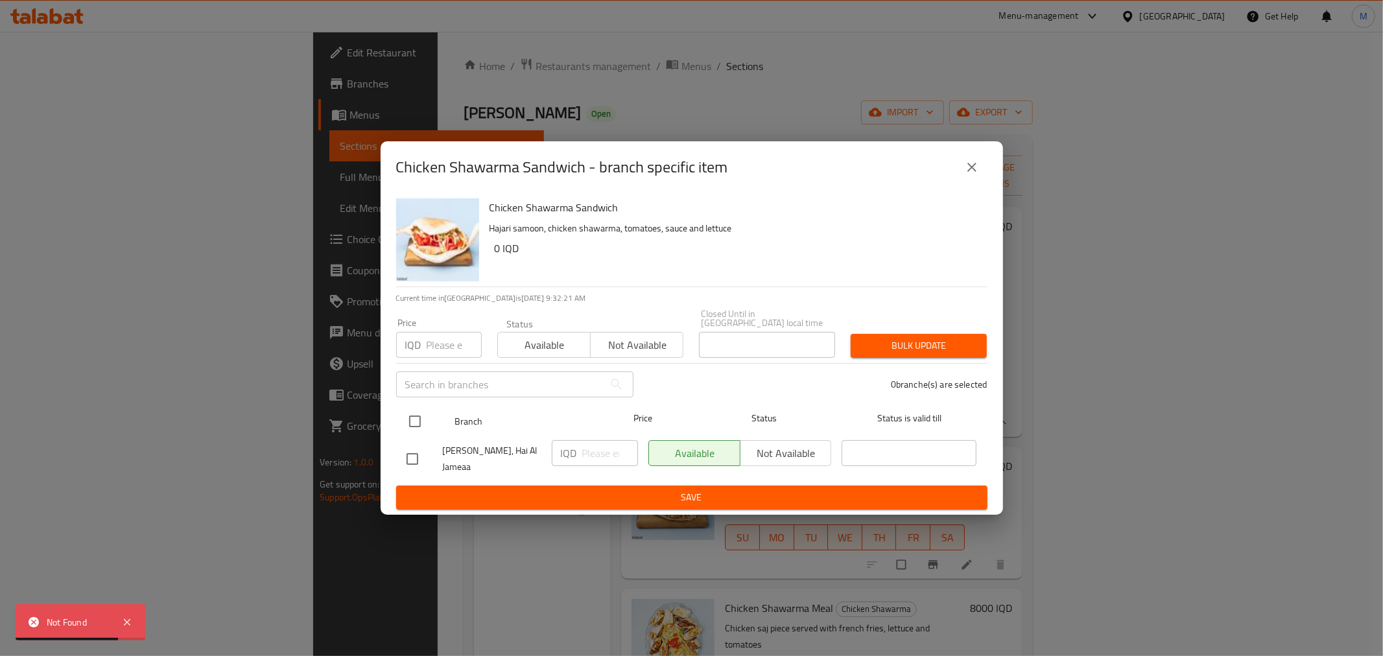
click at [416, 419] on input "checkbox" at bounding box center [414, 421] width 27 height 27
checkbox input "true"
click at [451, 335] on input "number" at bounding box center [454, 345] width 55 height 26
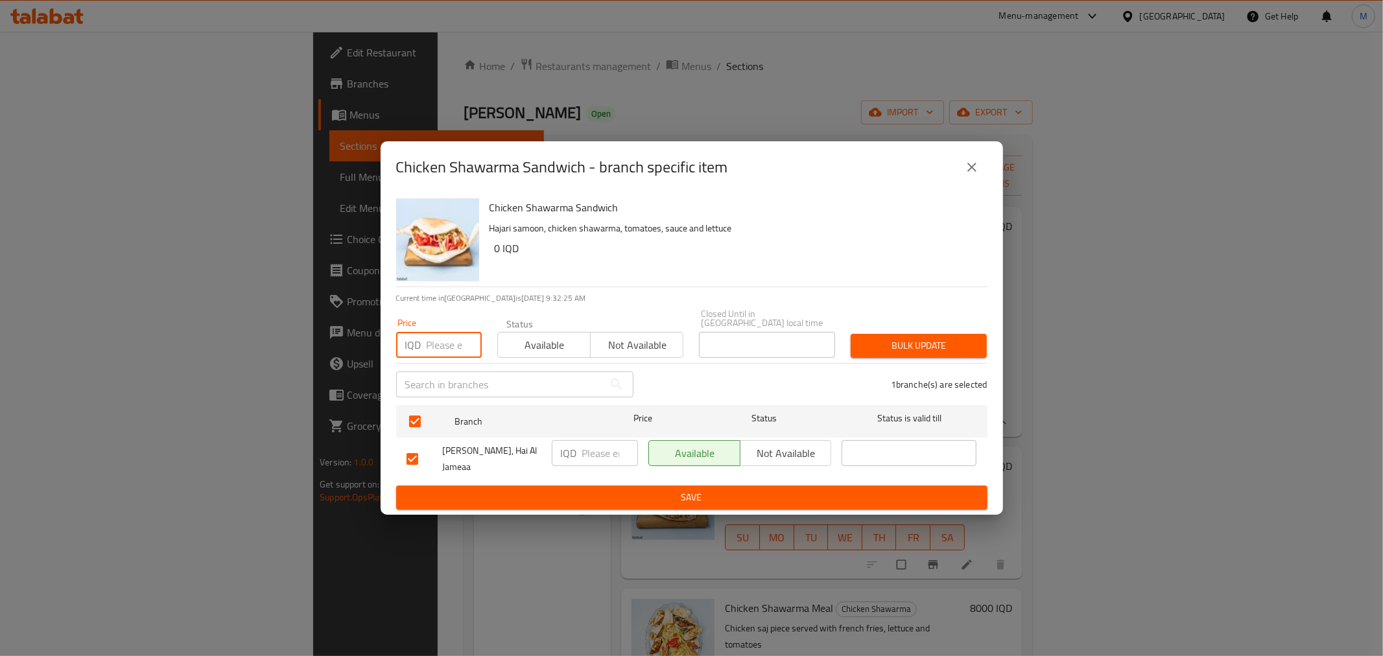
click at [576, 457] on p "IQD" at bounding box center [569, 454] width 16 height 16
click at [586, 457] on input "number" at bounding box center [610, 453] width 56 height 26
type input "5000"
click at [604, 490] on span "Save" at bounding box center [692, 498] width 571 height 16
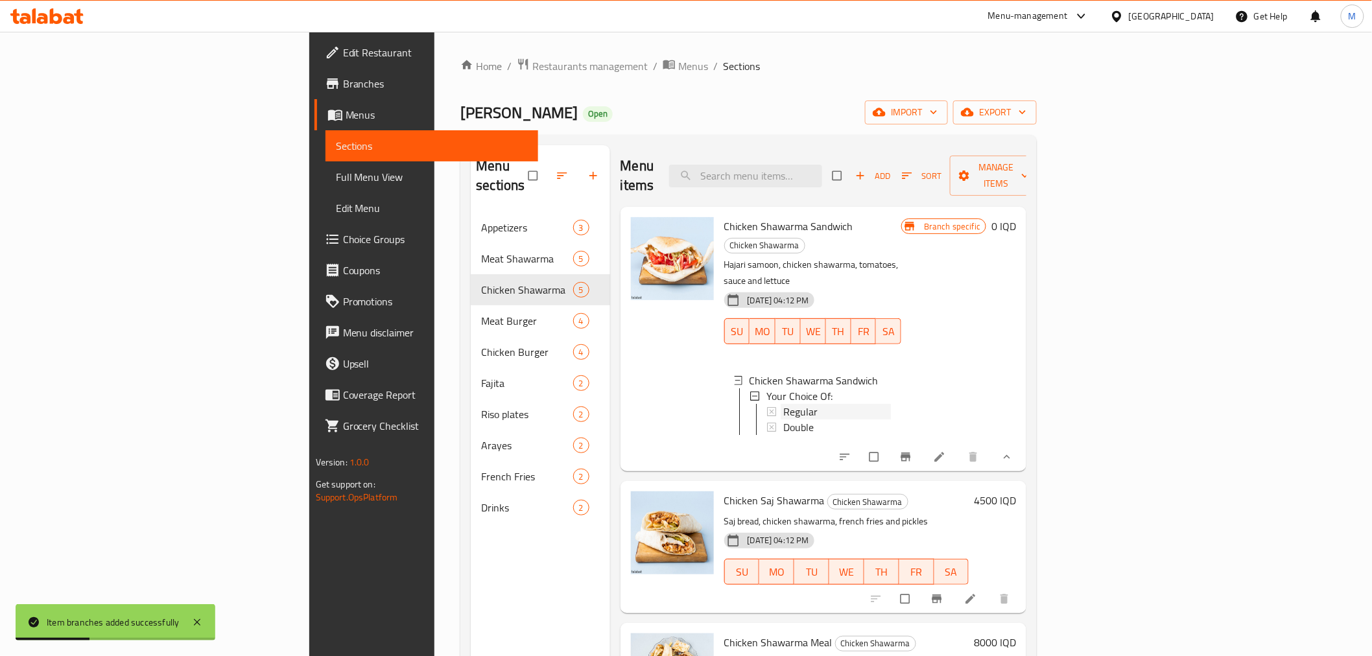
click at [783, 404] on span "Regular" at bounding box center [800, 412] width 34 height 16
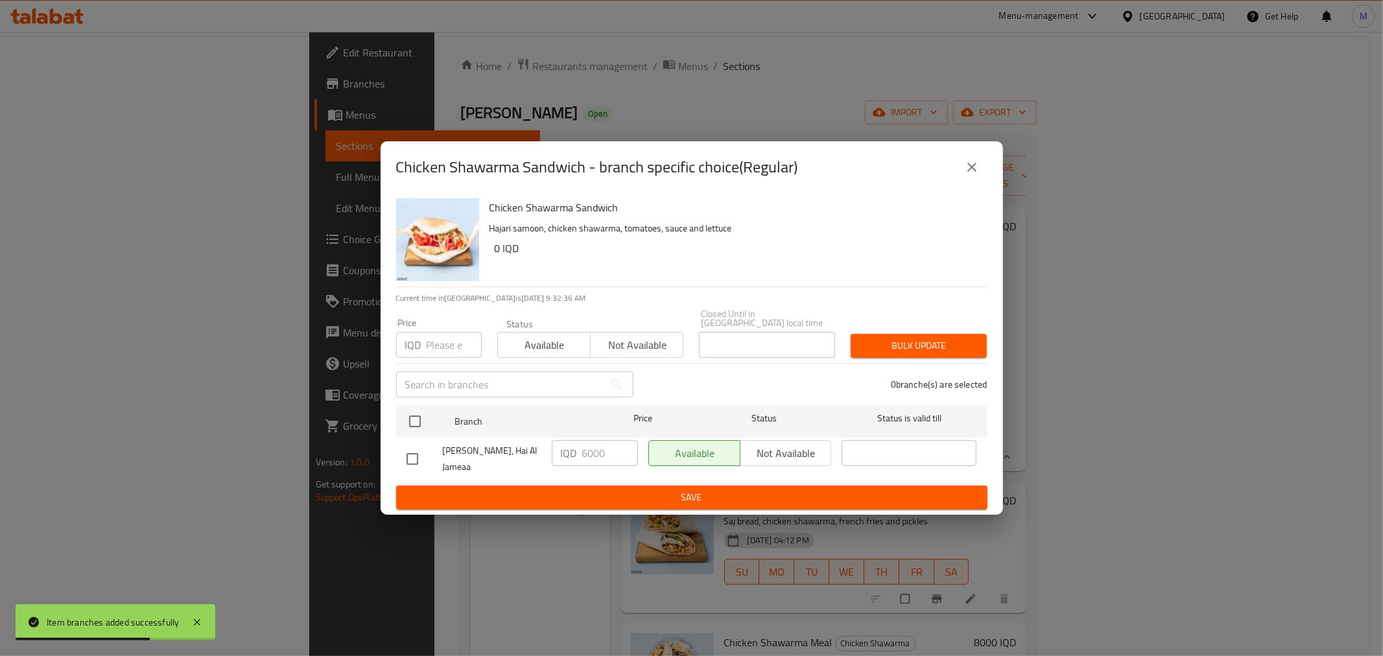
click at [399, 452] on input "checkbox" at bounding box center [412, 459] width 27 height 27
checkbox input "true"
drag, startPoint x: 588, startPoint y: 447, endPoint x: 574, endPoint y: 447, distance: 13.6
click at [574, 447] on div "IQD 6000 ​" at bounding box center [595, 453] width 86 height 26
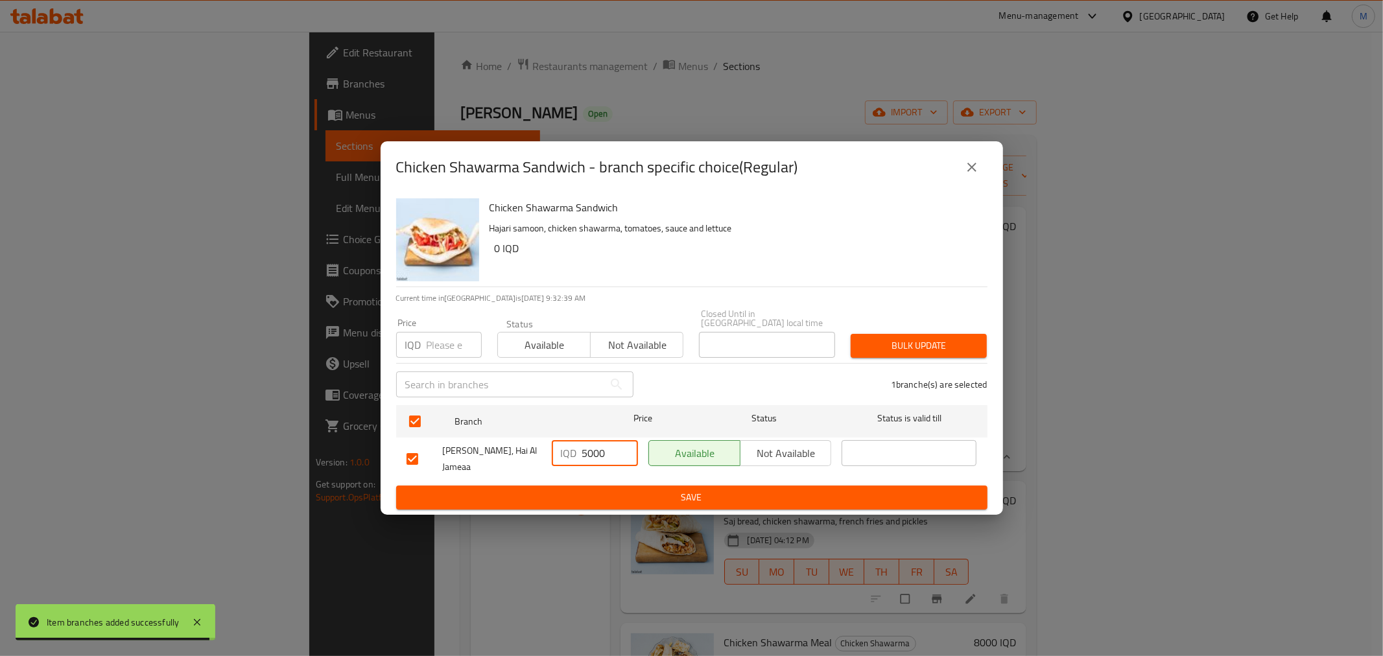
type input "5000"
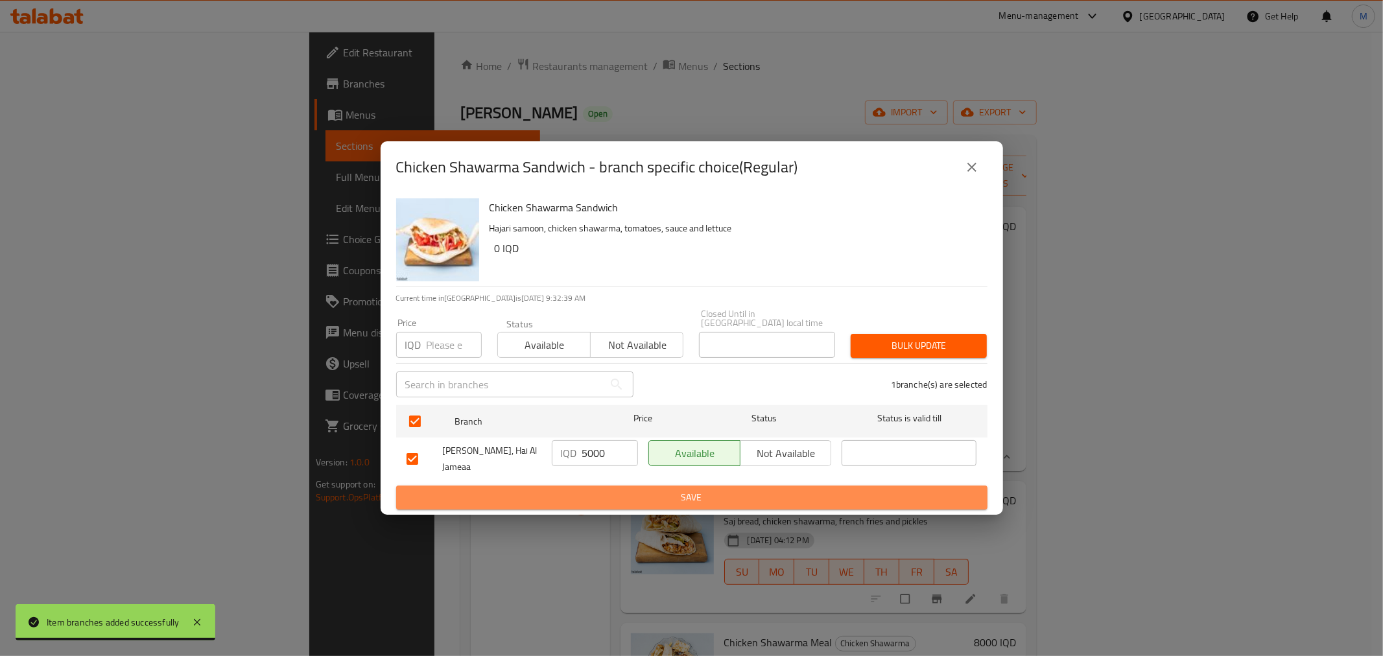
click at [599, 490] on span "Save" at bounding box center [692, 498] width 571 height 16
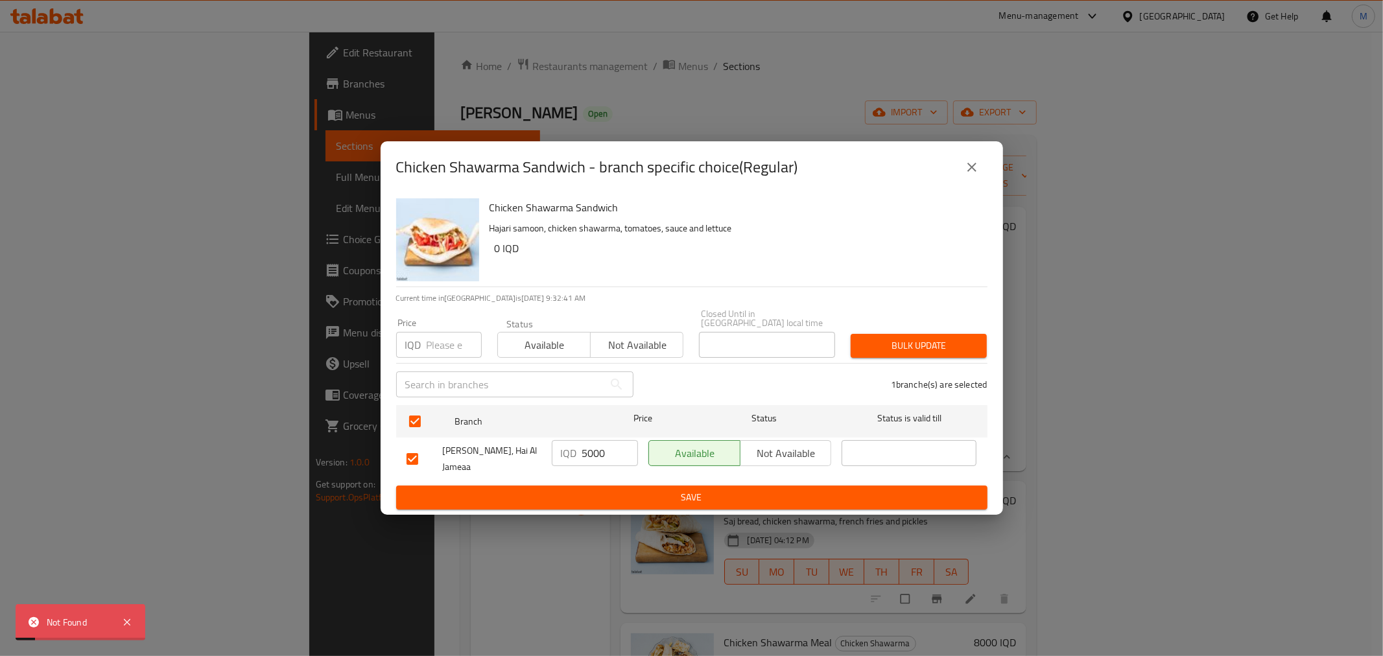
click at [969, 172] on icon "close" at bounding box center [972, 167] width 9 height 9
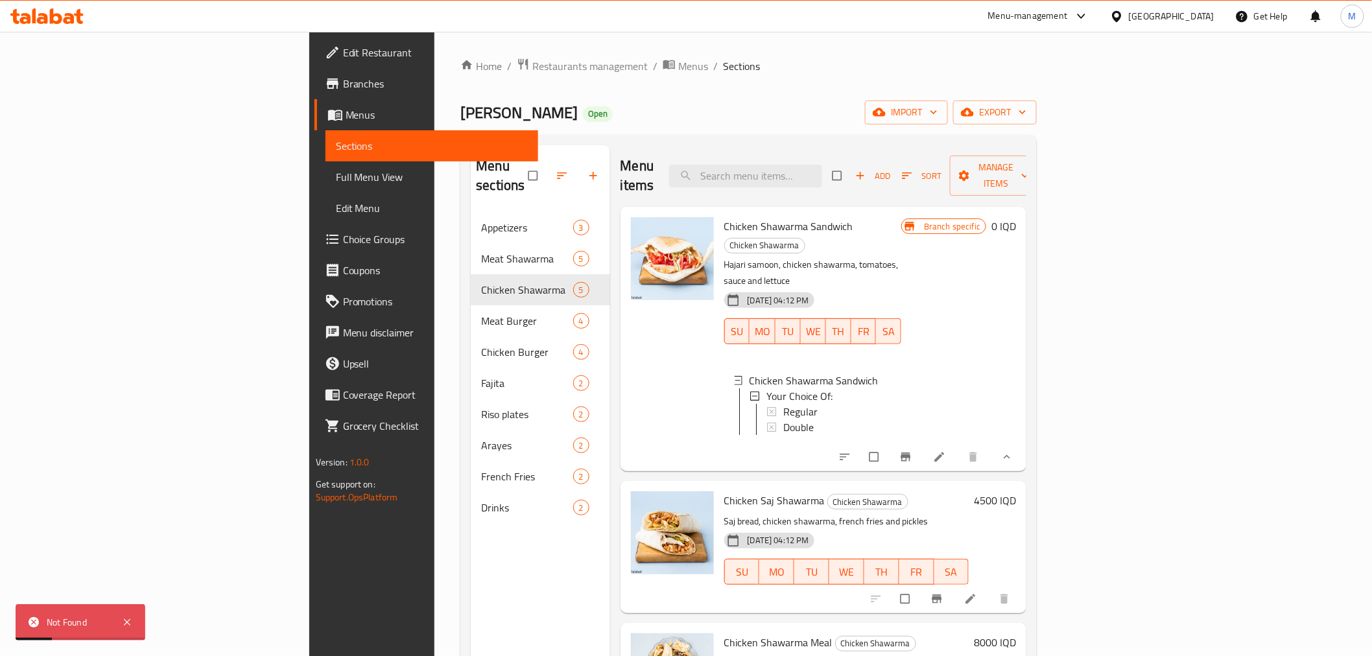
click at [986, 219] on div "Branch specific" at bounding box center [943, 227] width 85 height 16
click at [986, 221] on span "Branch specific" at bounding box center [952, 227] width 67 height 12
click at [1014, 451] on icon "show more" at bounding box center [1007, 457] width 13 height 13
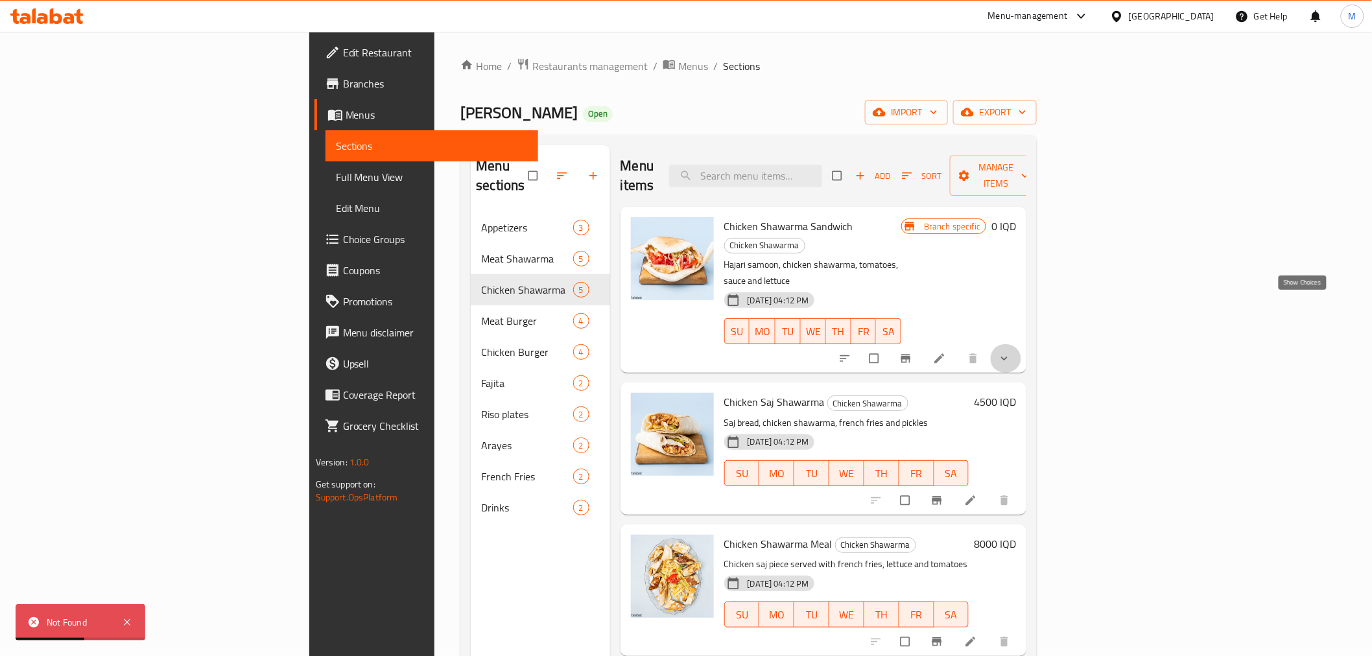
click at [1011, 352] on icon "show more" at bounding box center [1004, 358] width 13 height 13
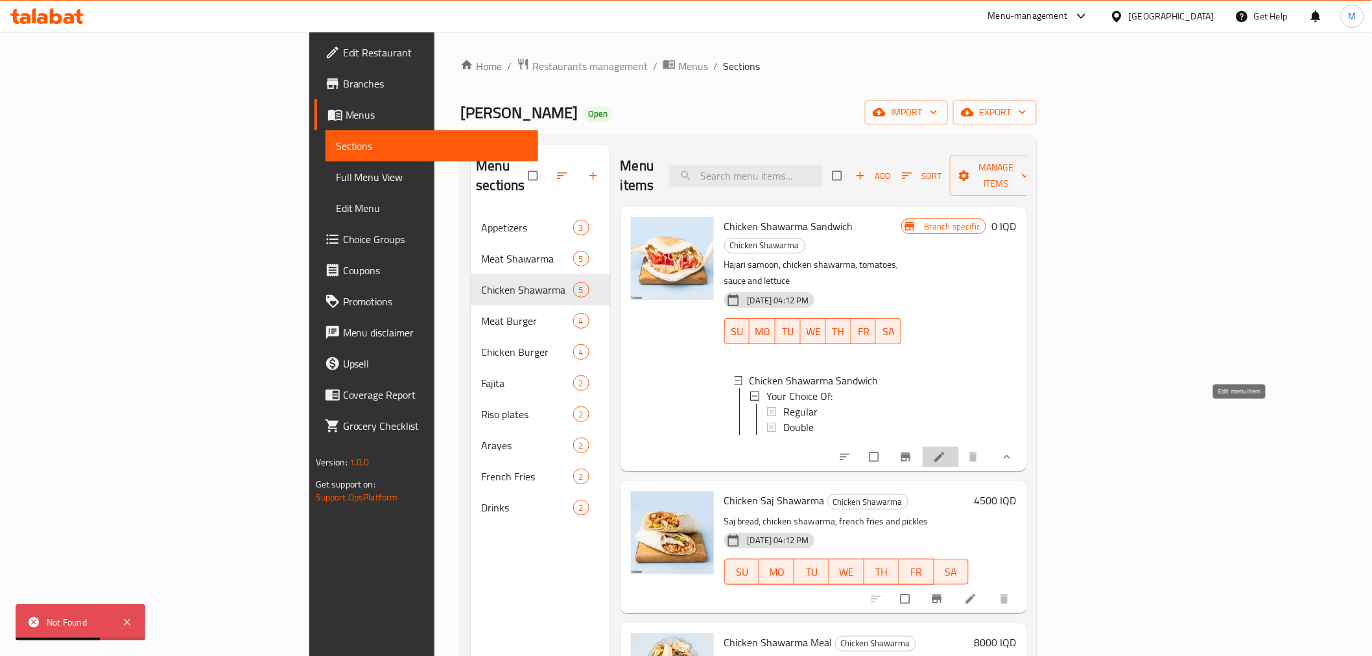
click at [946, 451] on icon at bounding box center [939, 457] width 13 height 13
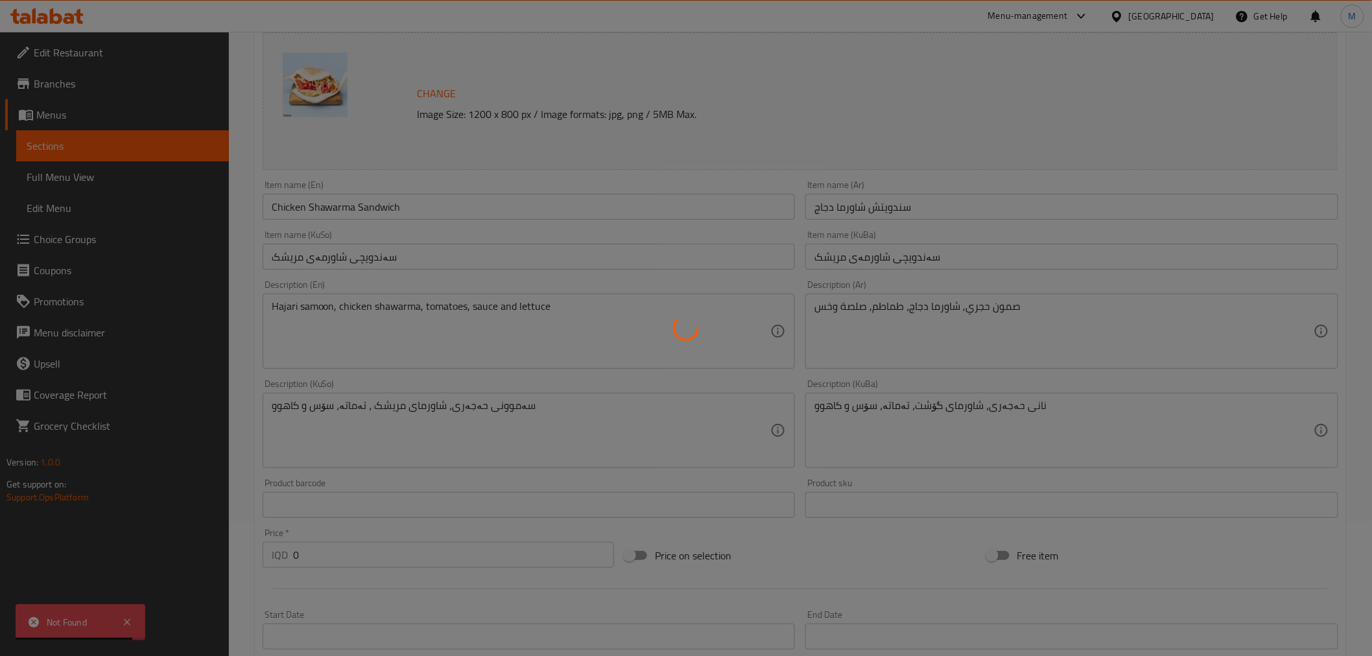
scroll to position [216, 0]
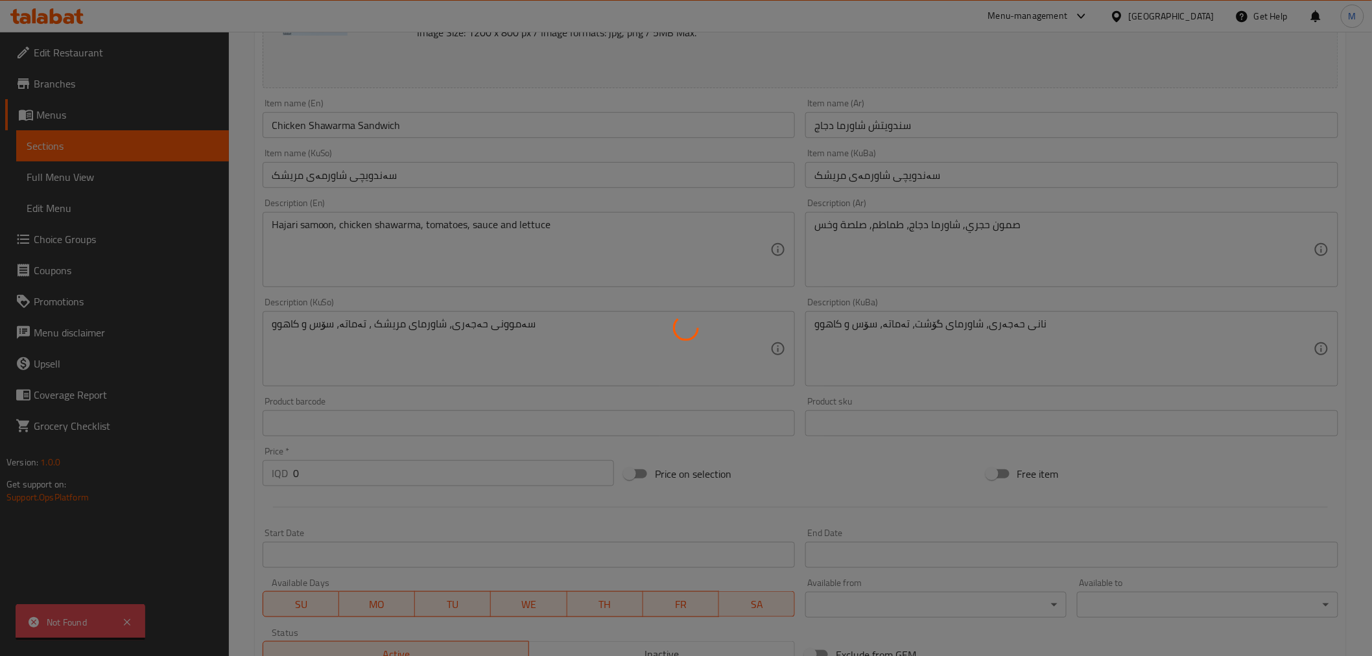
type input "إختيارك من:"
type input "هەڵبژاردنت لە:"
type input "1"
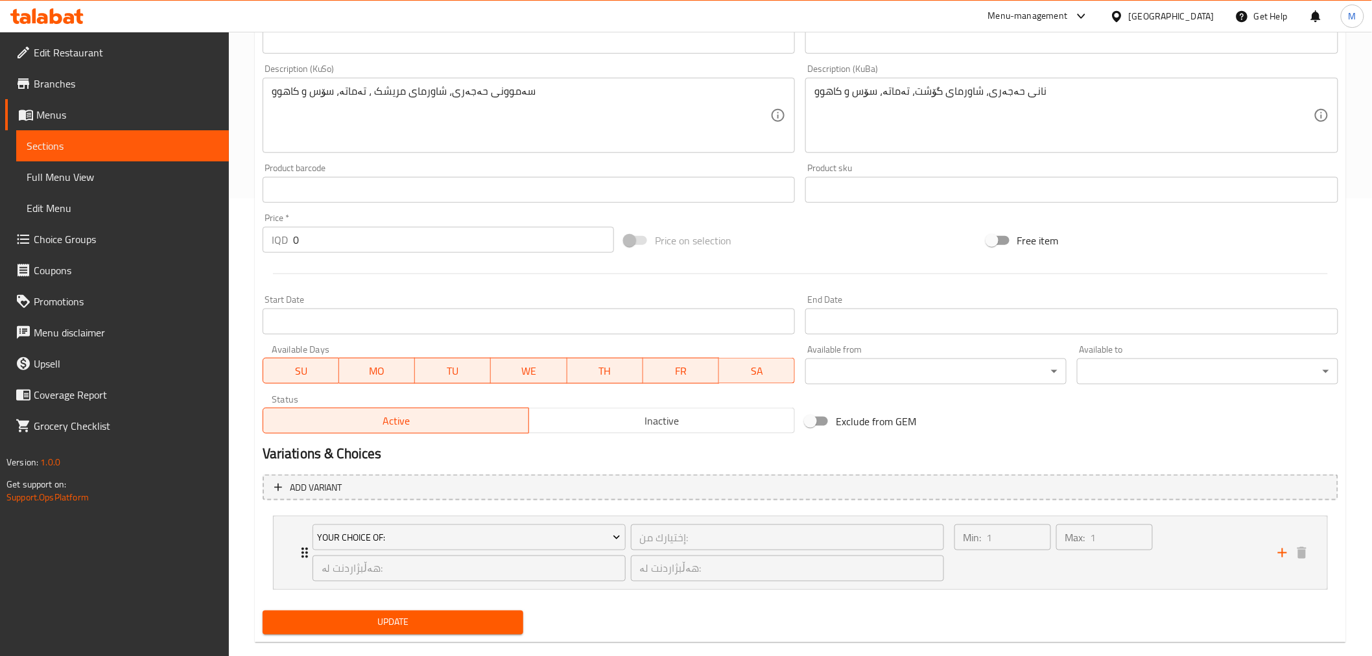
scroll to position [479, 0]
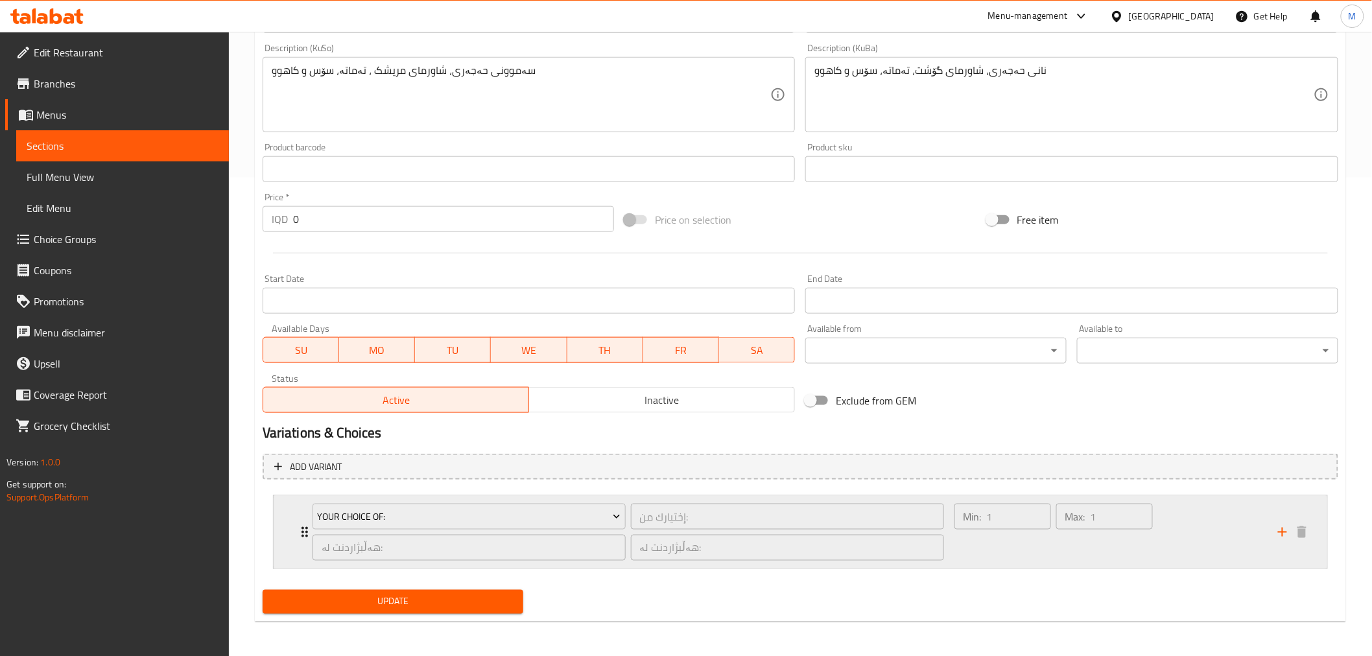
click at [297, 529] on icon "Expand" at bounding box center [305, 533] width 16 height 16
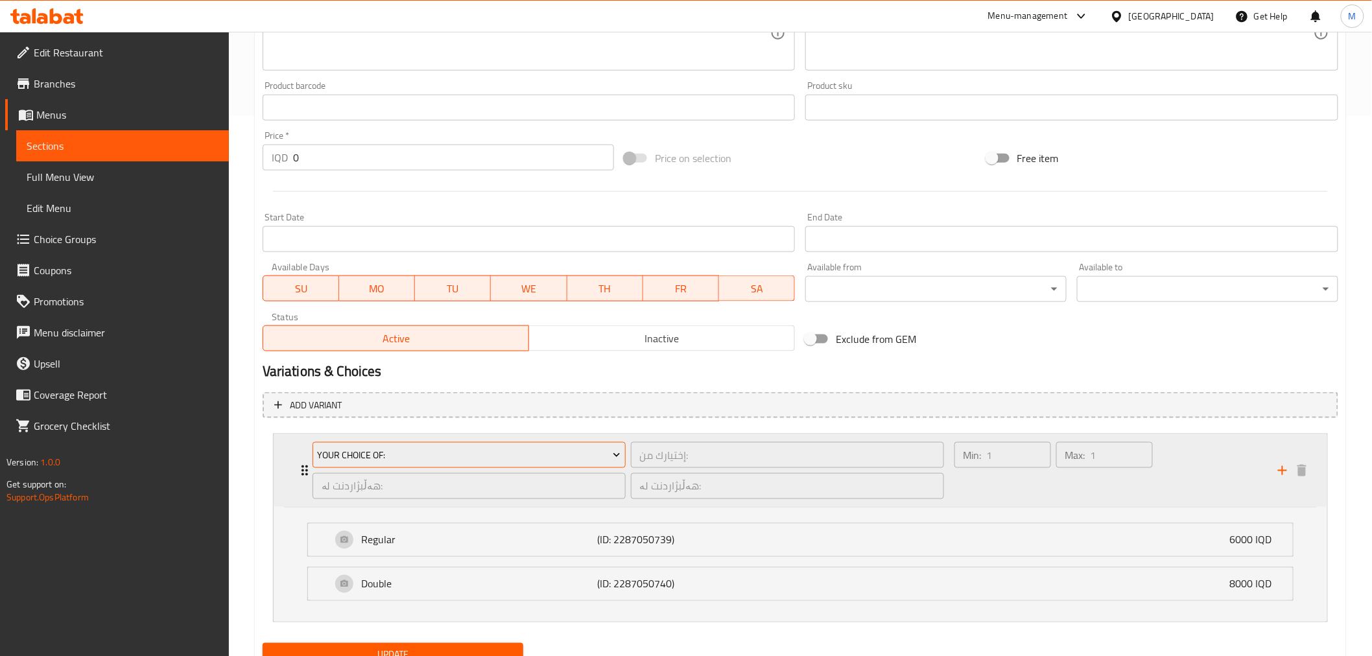
scroll to position [594, 0]
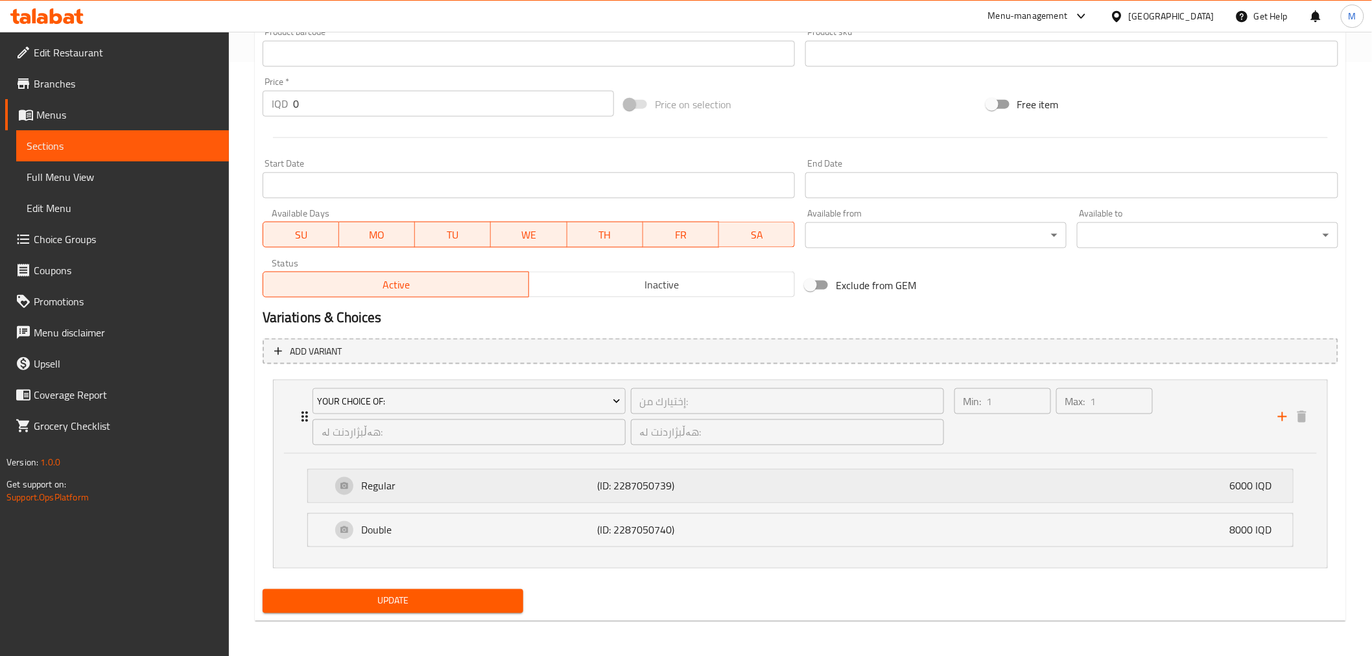
click at [373, 494] on div "Regular (ID: 2287050739) 6000 IQD" at bounding box center [804, 486] width 946 height 32
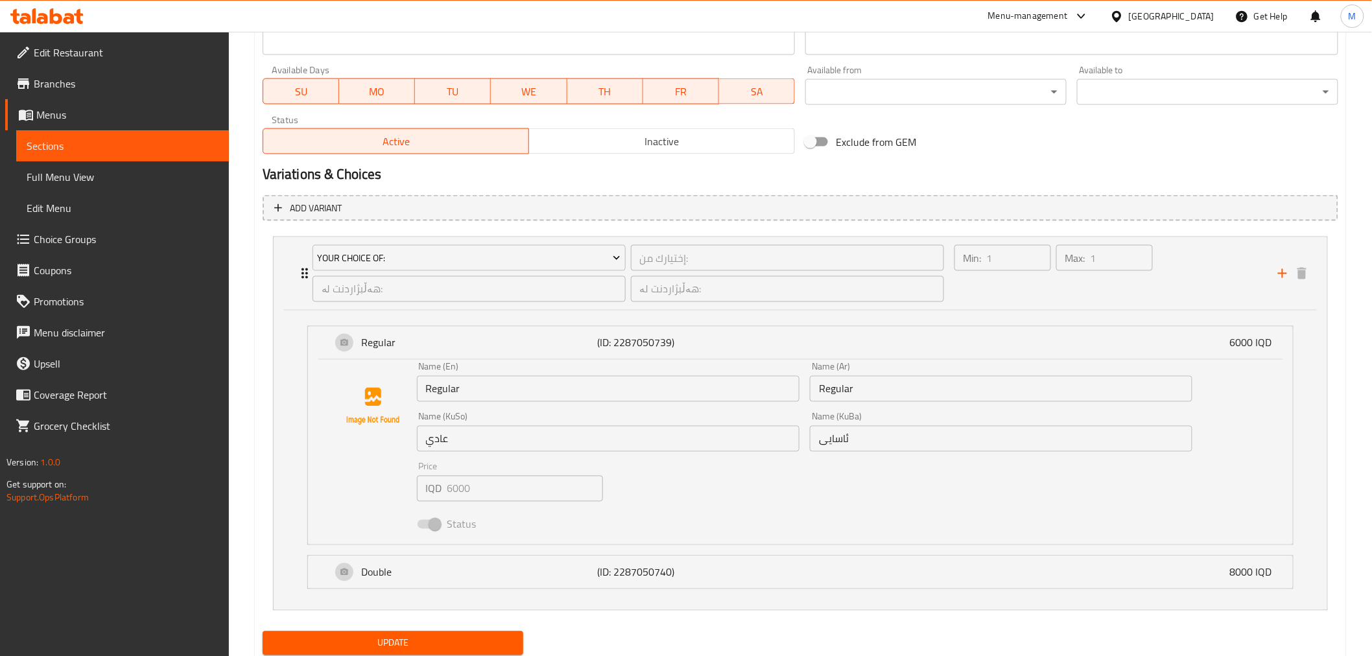
scroll to position [738, 0]
click at [433, 519] on span at bounding box center [429, 523] width 22 height 9
click at [353, 580] on div "Double (ID: 2287050740) 8000 IQD" at bounding box center [804, 572] width 946 height 32
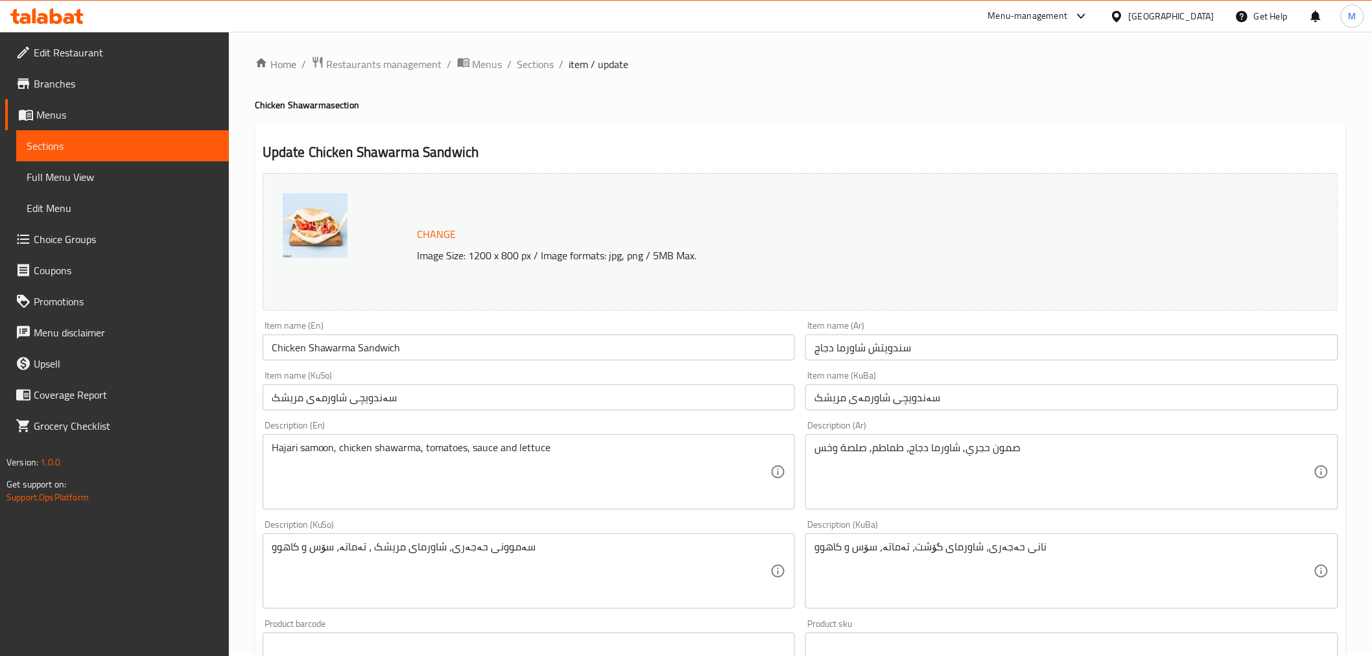
scroll to position [0, 0]
click at [528, 63] on span "Sections" at bounding box center [536, 66] width 37 height 16
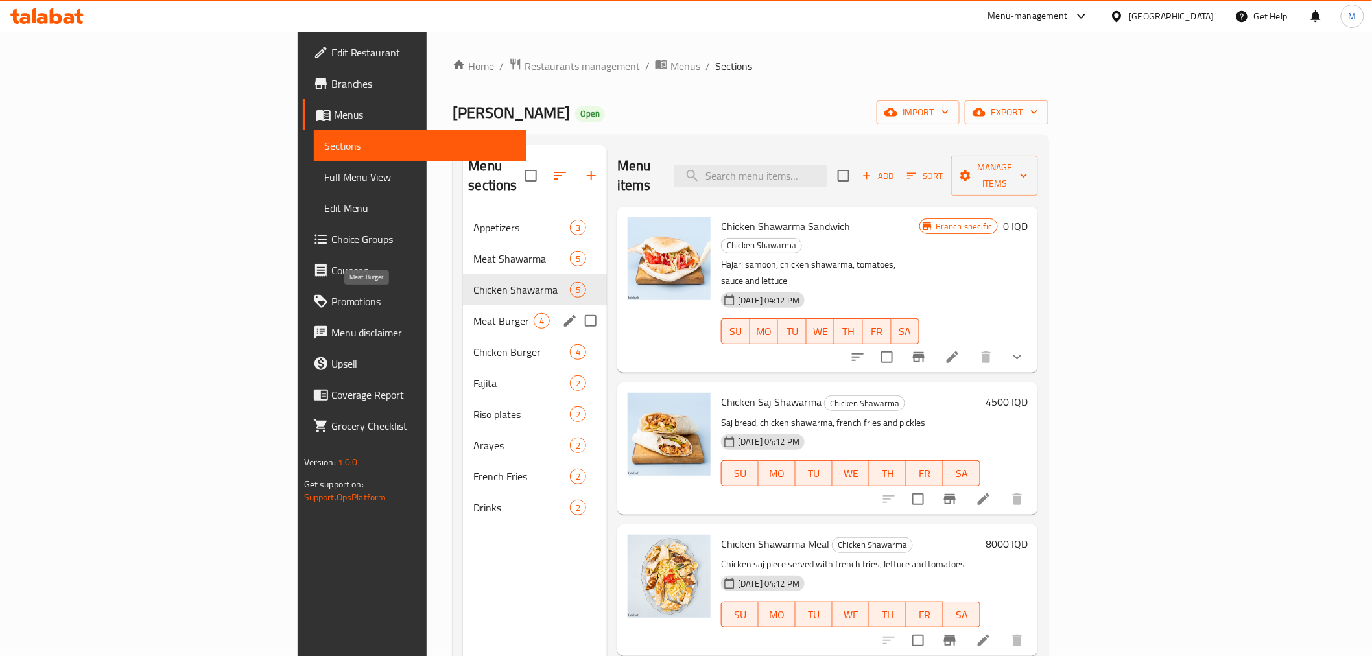
click at [473, 313] on span "Meat Burger" at bounding box center [503, 321] width 60 height 16
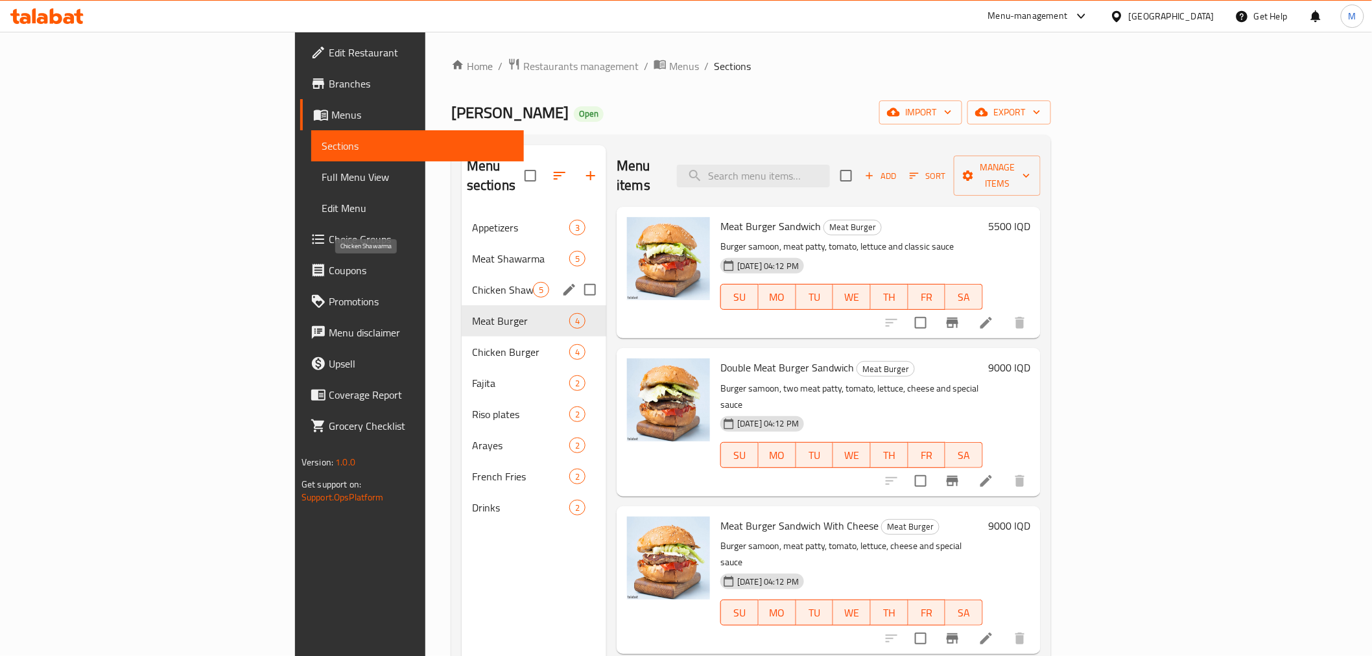
click at [472, 282] on span "Chicken Shawarma" at bounding box center [502, 290] width 61 height 16
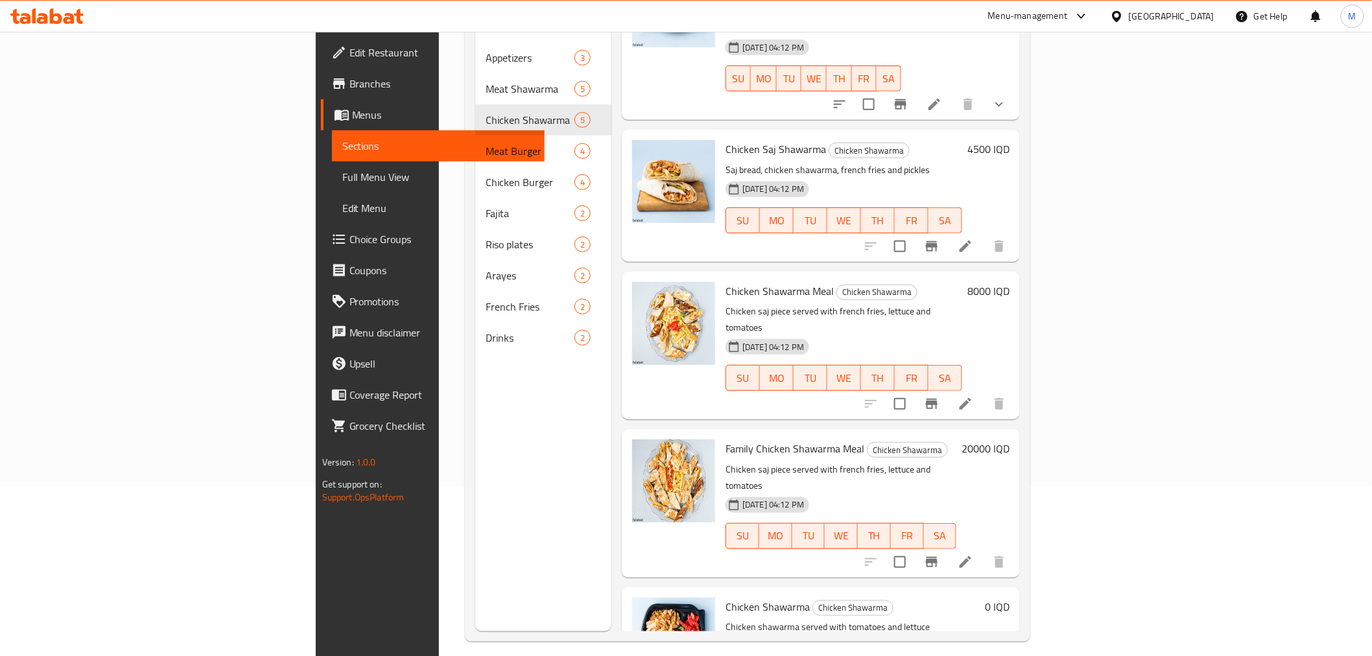
scroll to position [182, 0]
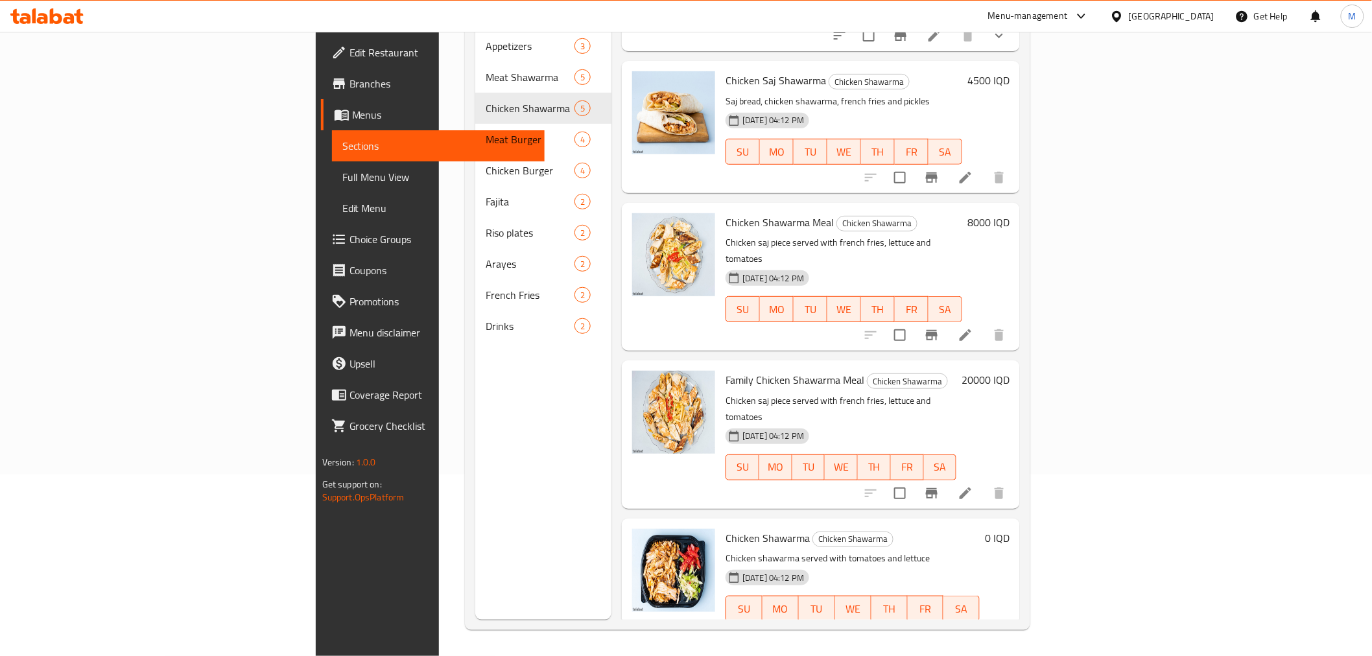
scroll to position [193, 0]
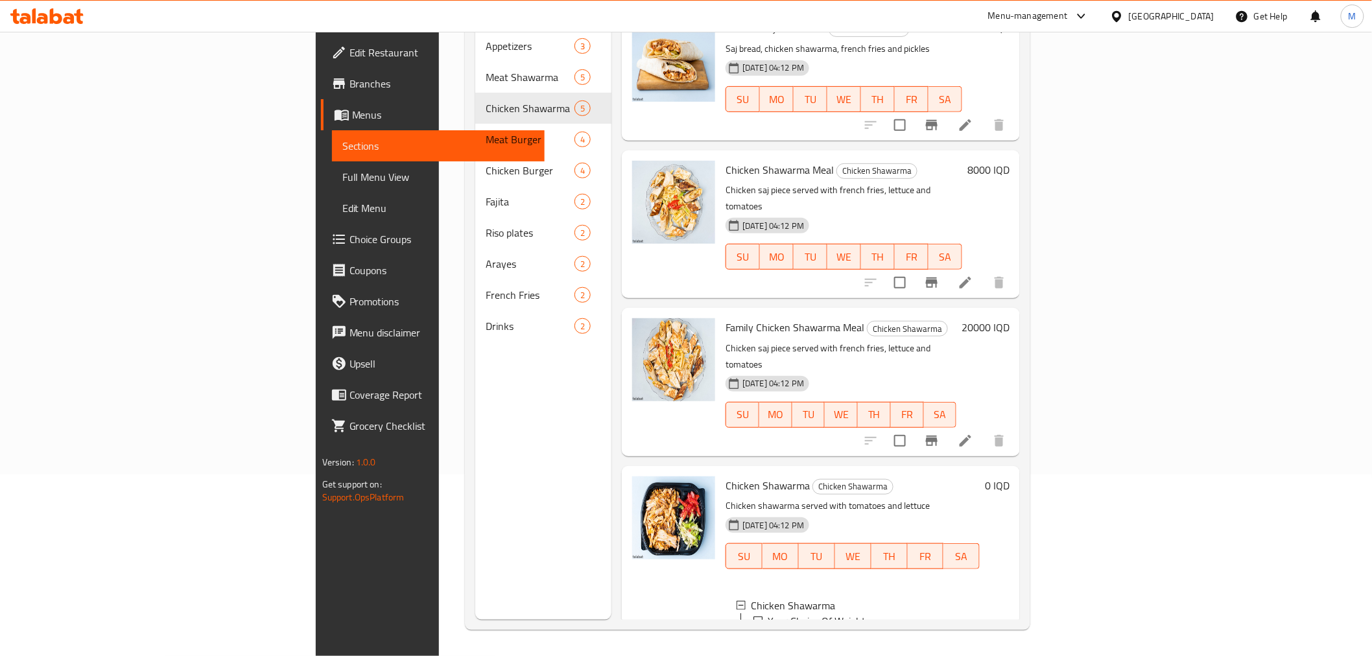
click at [785, 629] on span "1 Kilo" at bounding box center [797, 637] width 24 height 16
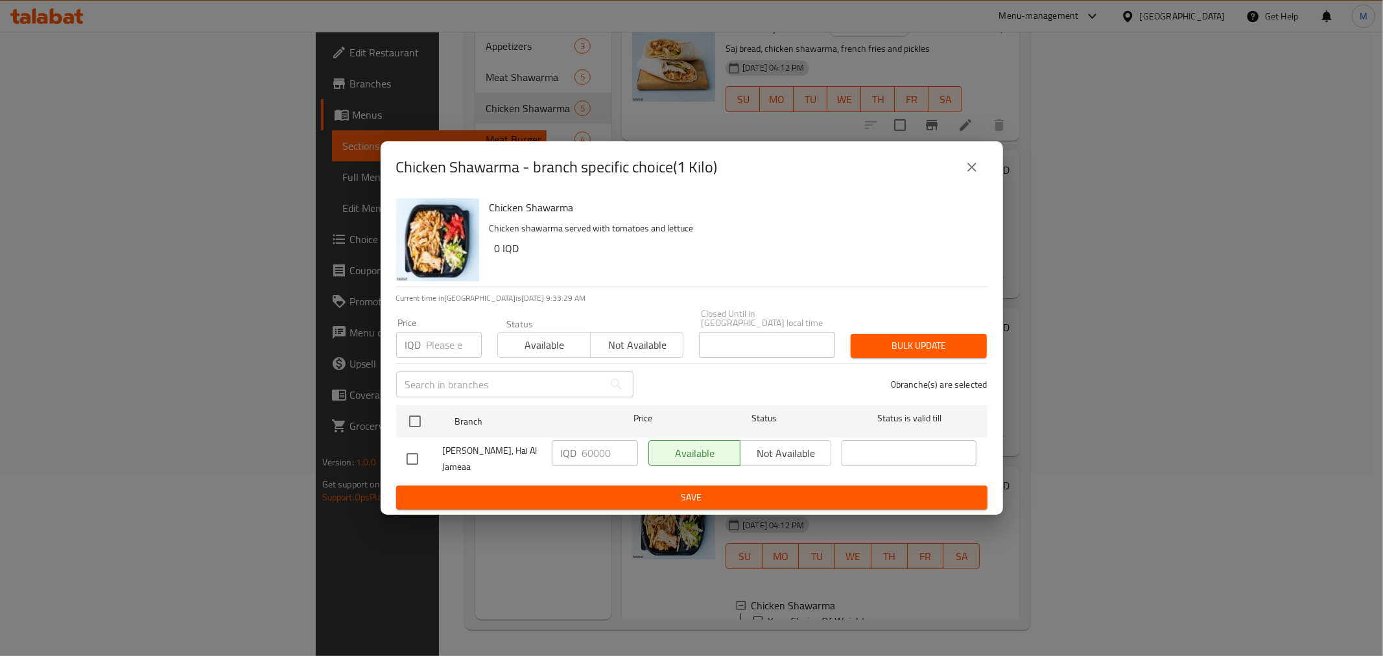
click at [423, 467] on input "checkbox" at bounding box center [412, 459] width 27 height 27
checkbox input "true"
drag, startPoint x: 588, startPoint y: 453, endPoint x: 578, endPoint y: 453, distance: 9.1
click at [578, 453] on div "IQD 60000 ​" at bounding box center [595, 453] width 86 height 26
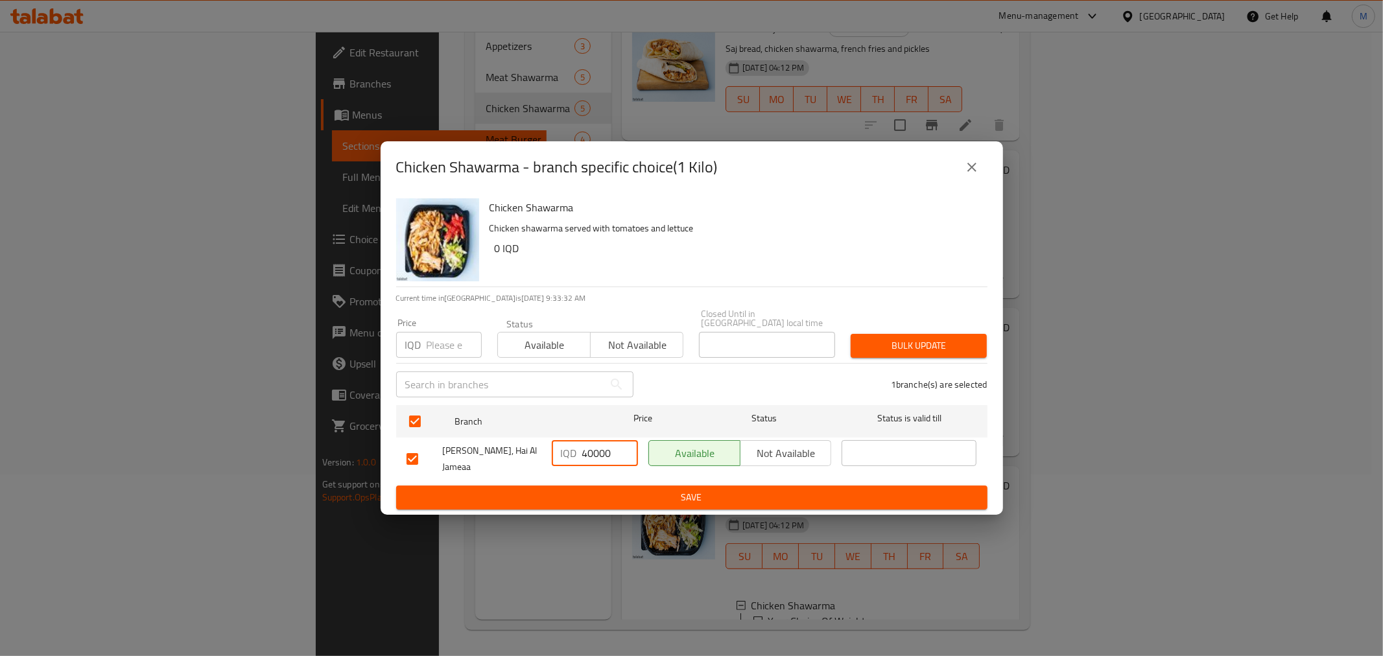
type input "40000"
click at [588, 492] on span "Save" at bounding box center [692, 498] width 571 height 16
click at [981, 170] on button "close" at bounding box center [972, 167] width 31 height 31
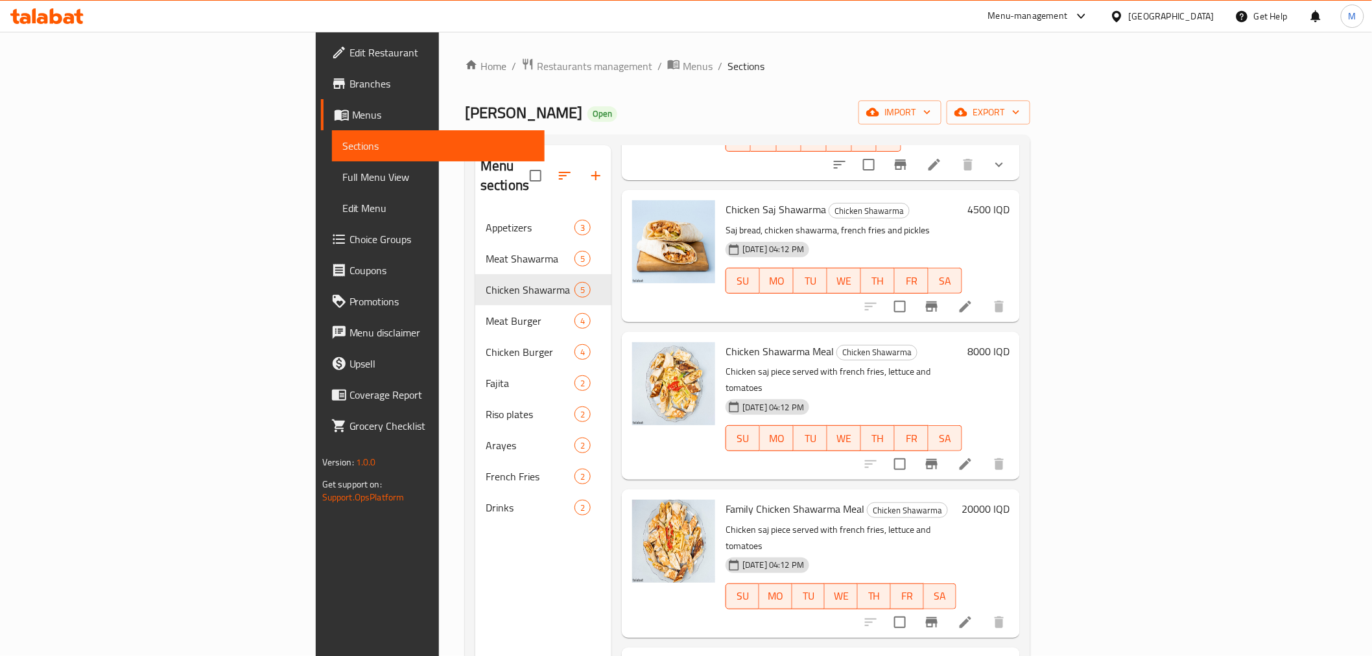
scroll to position [0, 0]
